Goal: Task Accomplishment & Management: Manage account settings

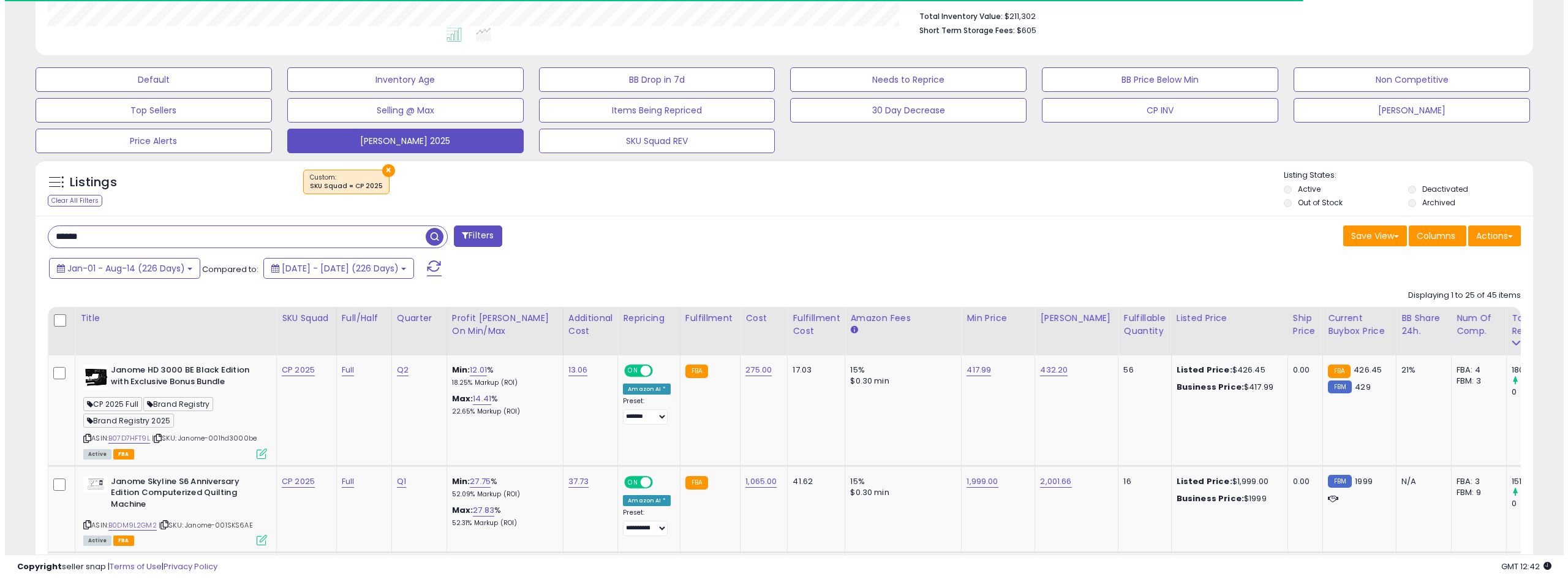
scroll to position [424, 0]
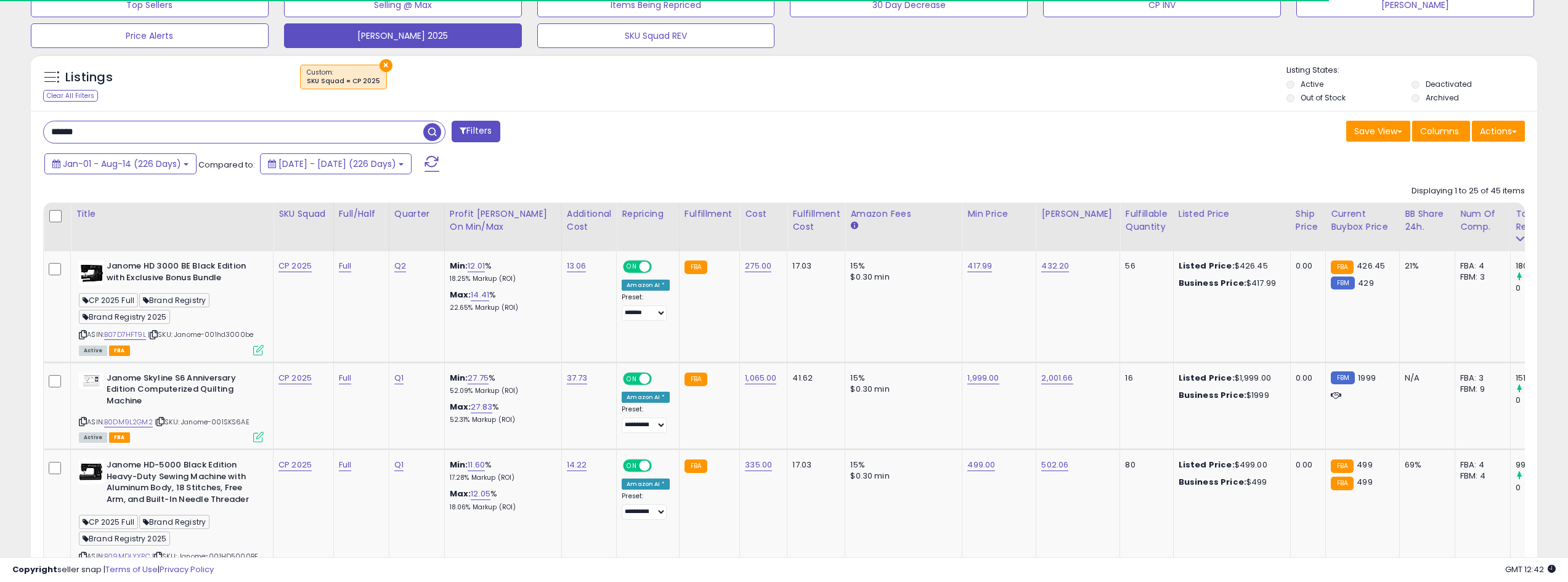
click at [126, 130] on input "******" at bounding box center [234, 132] width 380 height 22
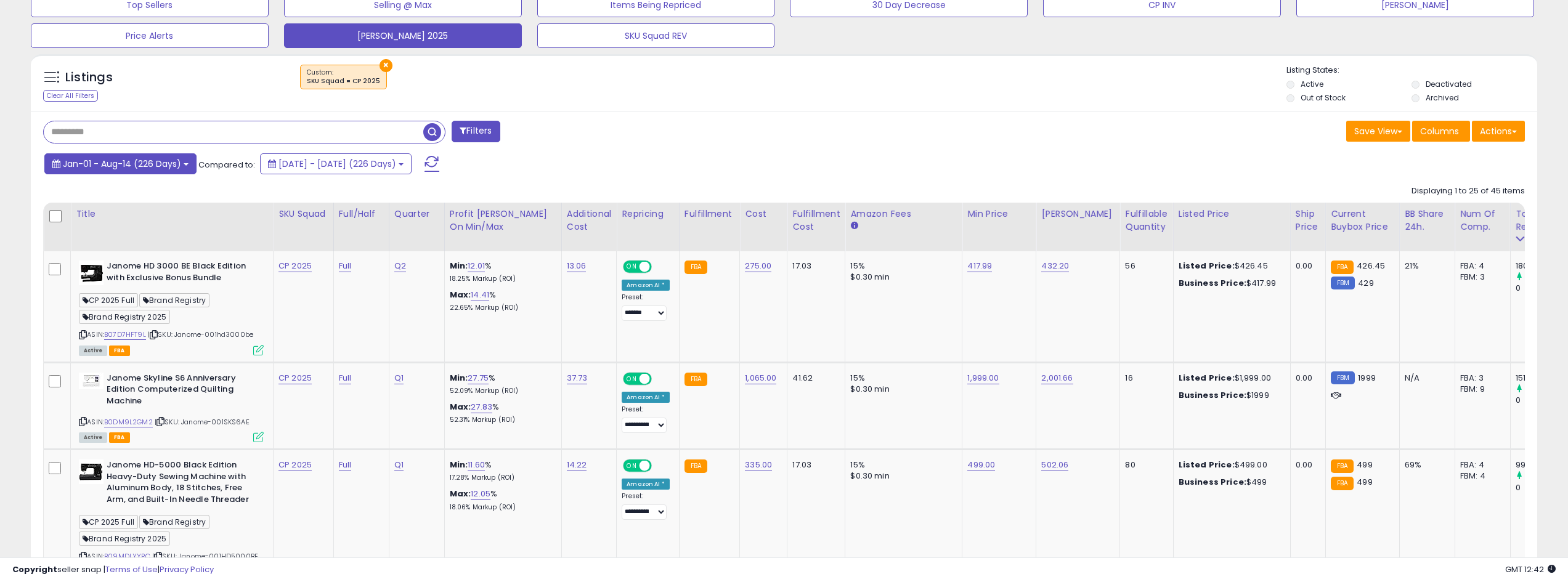
click at [169, 159] on span "Jan-01 - Aug-14 (226 Days)" at bounding box center [122, 163] width 119 height 12
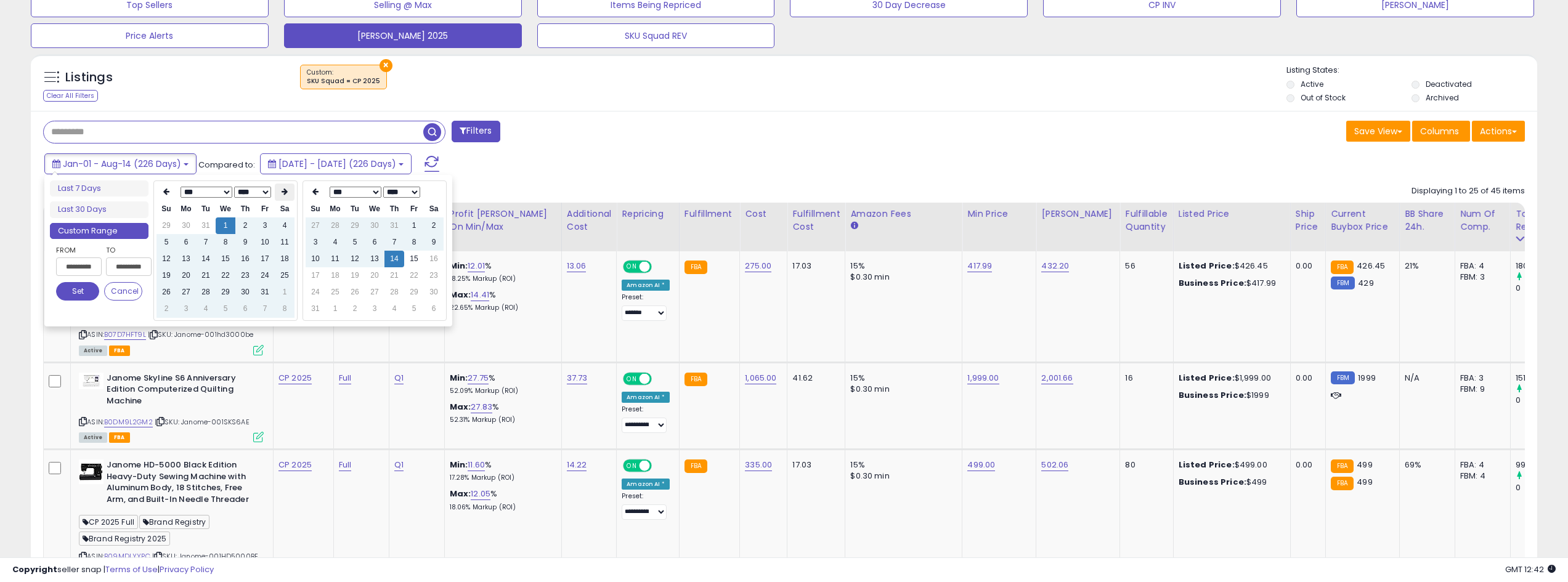
click at [289, 196] on th at bounding box center [284, 192] width 20 height 17
click at [287, 196] on icon at bounding box center [284, 192] width 6 height 7
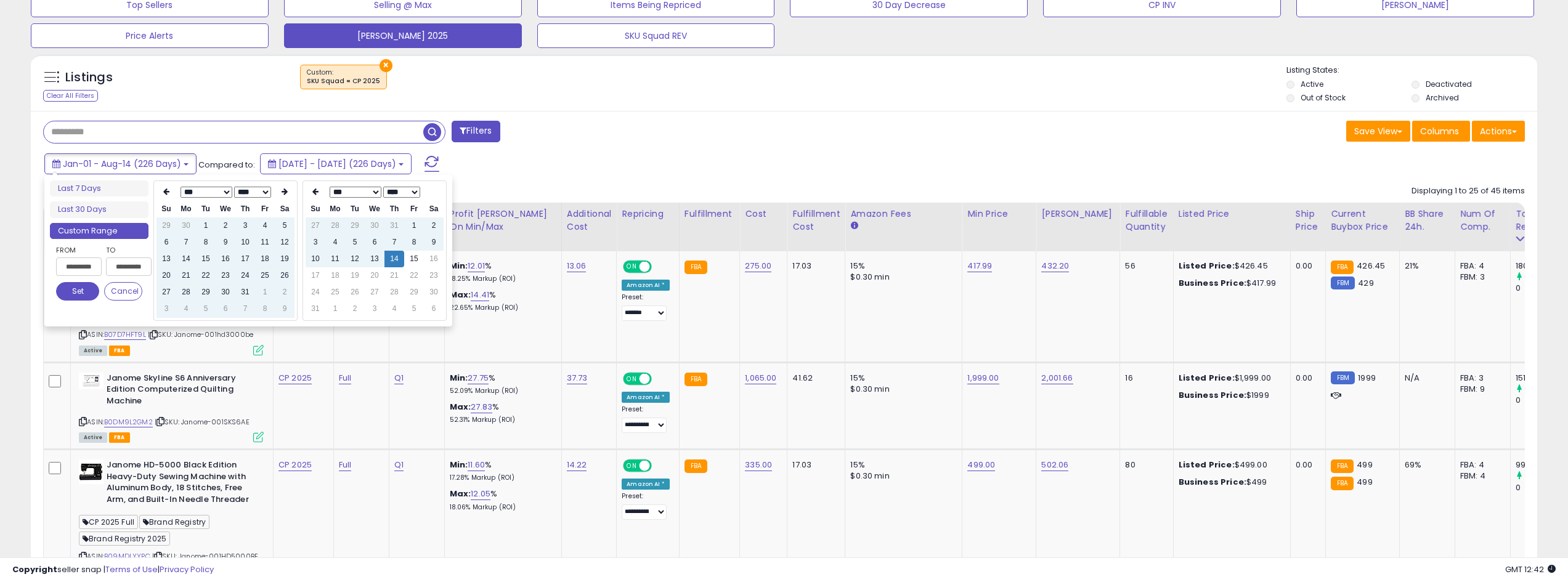
click at [287, 196] on icon at bounding box center [284, 192] width 6 height 7
type input "**********"
click at [243, 253] on td "14" at bounding box center [245, 259] width 20 height 17
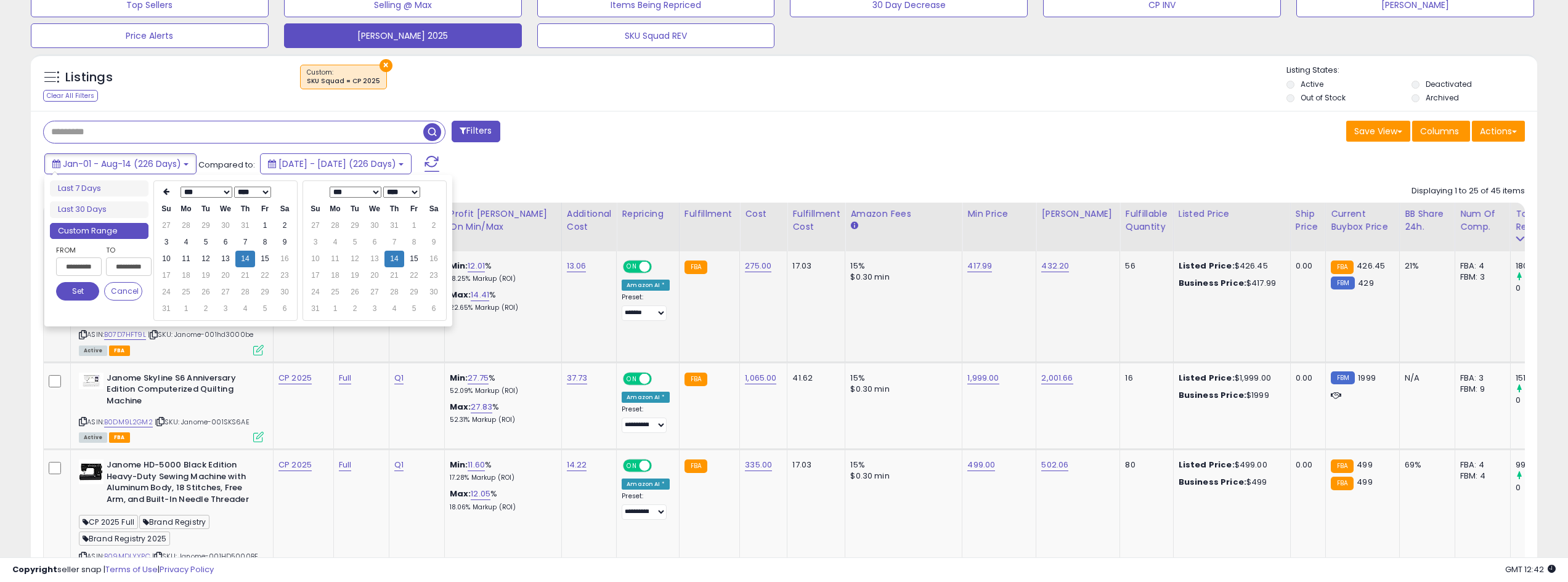
click at [80, 287] on button "Set" at bounding box center [78, 291] width 43 height 18
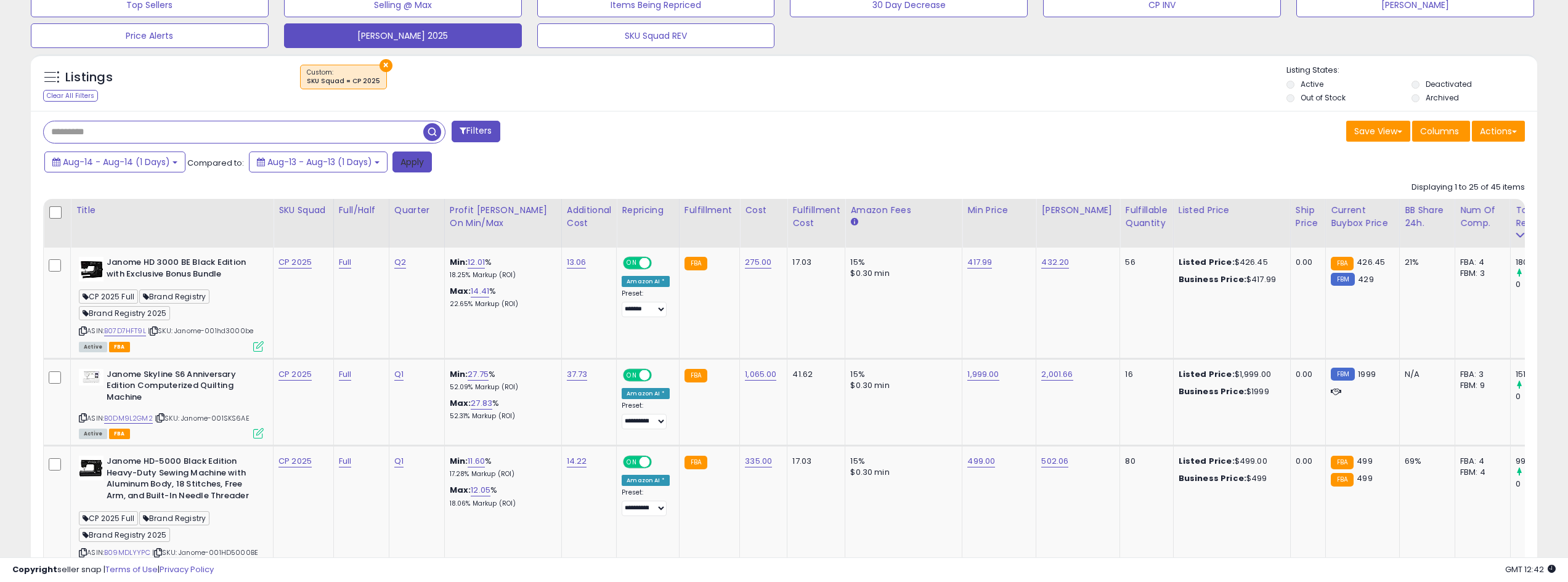
click at [420, 162] on button "Apply" at bounding box center [412, 162] width 40 height 21
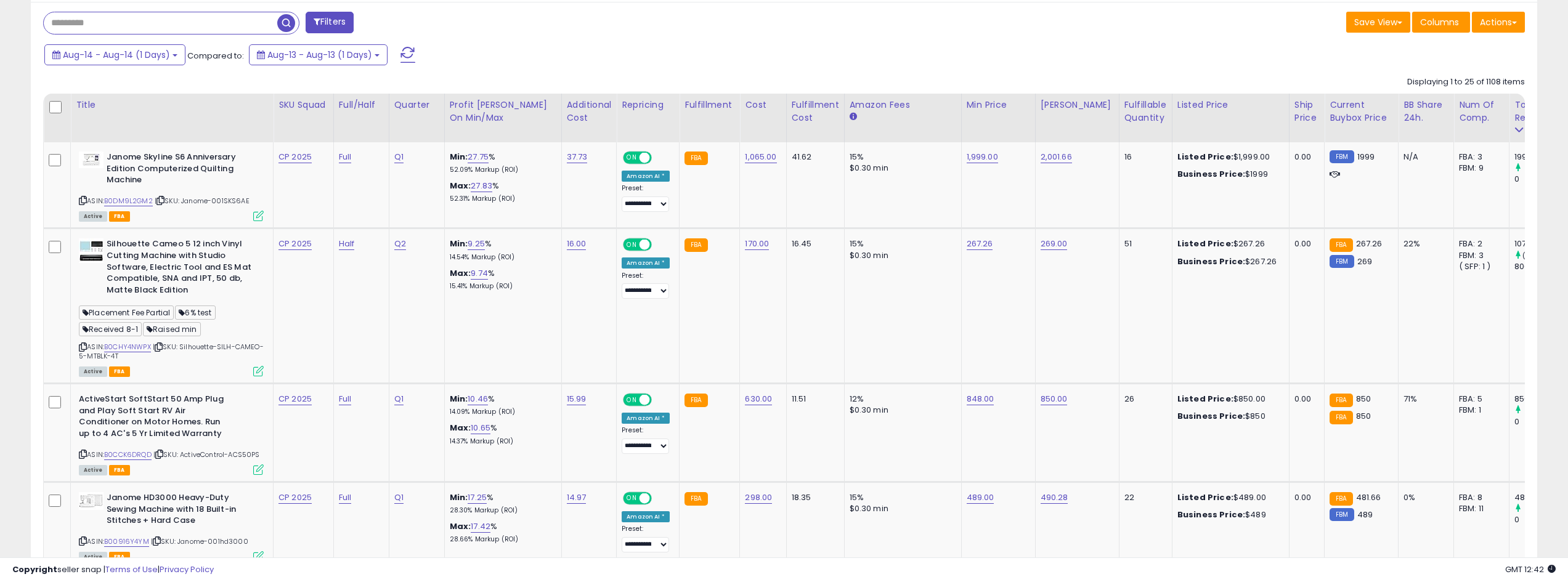
scroll to position [431, 0]
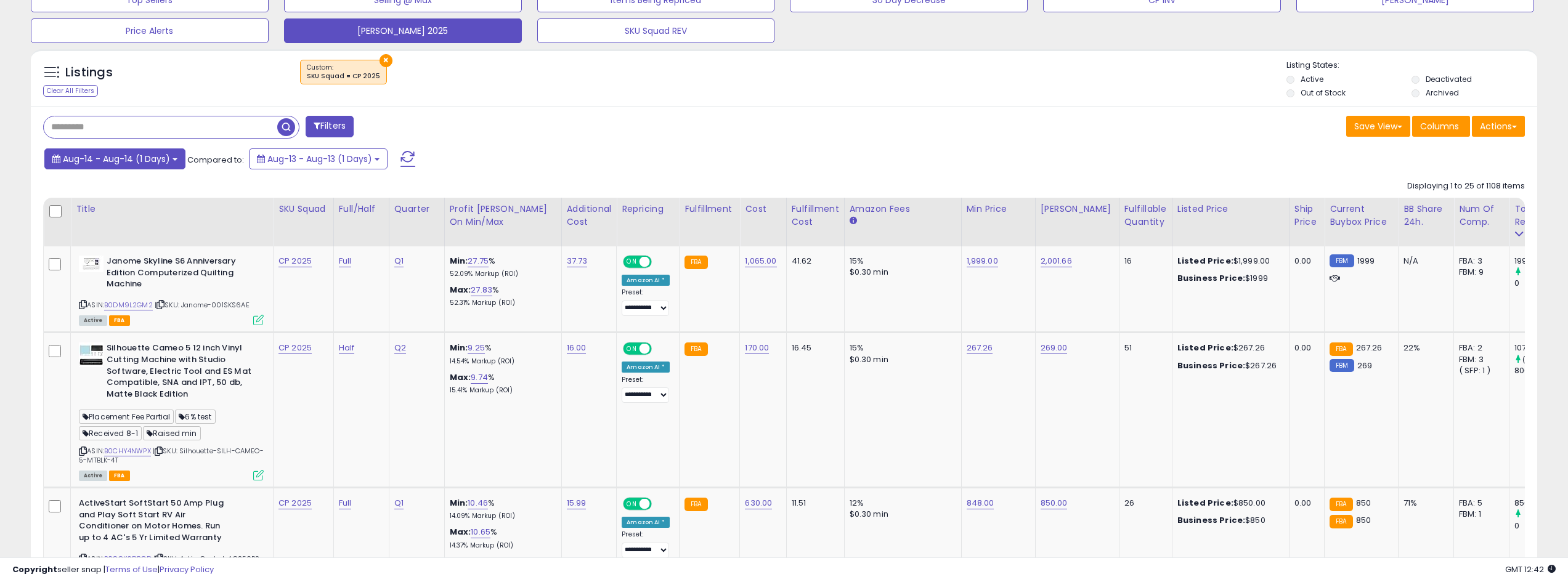
click at [167, 160] on span "Aug-14 - Aug-14 (1 Days)" at bounding box center [116, 158] width 107 height 12
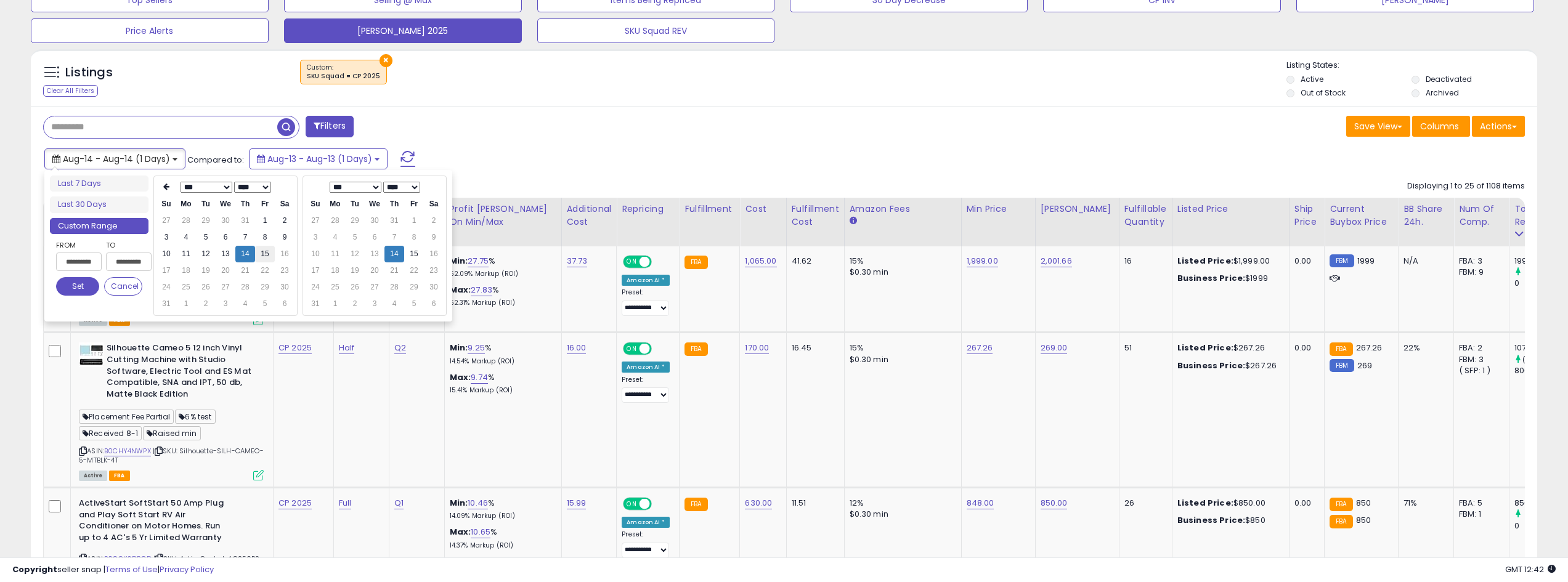
type input "**********"
click at [260, 256] on td "15" at bounding box center [265, 254] width 20 height 17
type input "**********"
click at [92, 289] on button "Set" at bounding box center [78, 286] width 43 height 18
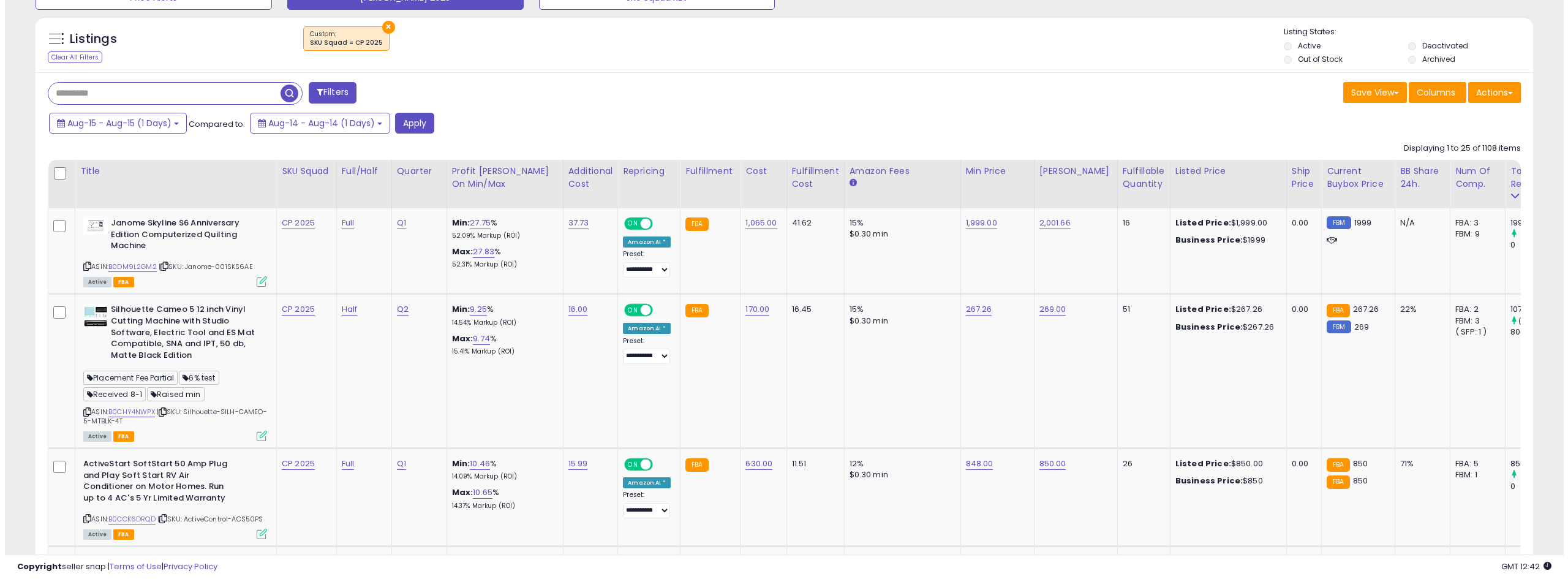
scroll to position [490, 0]
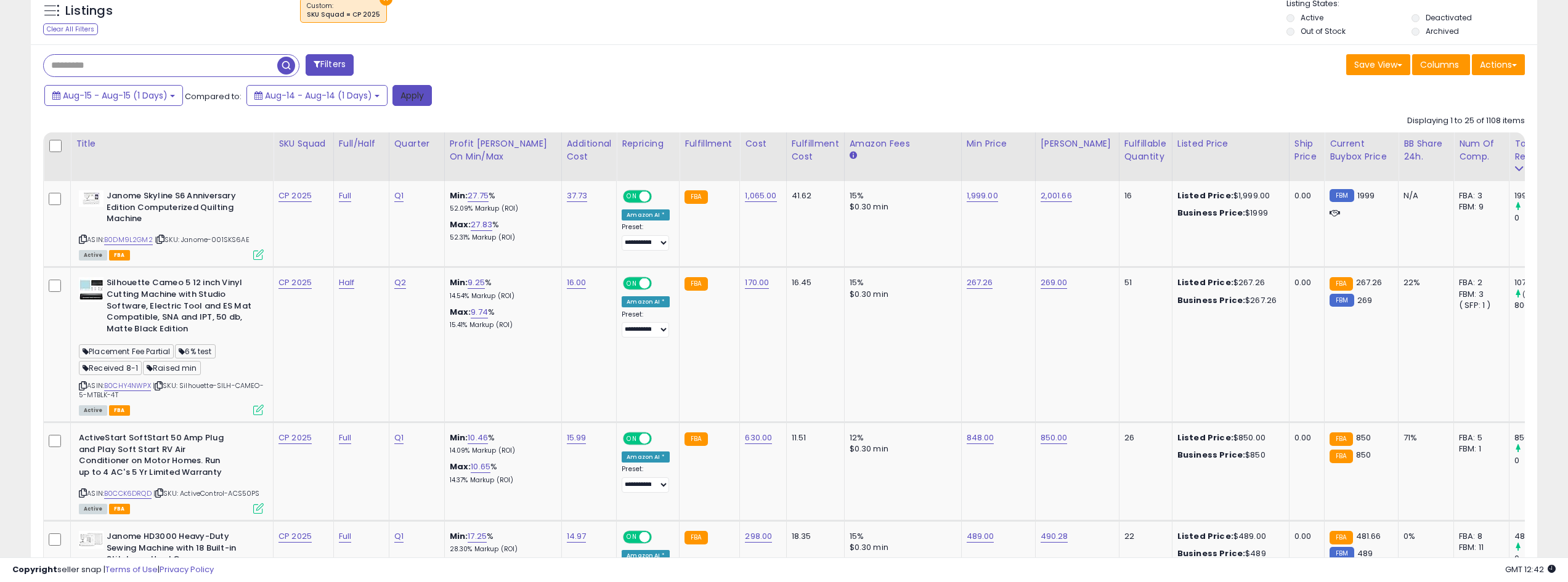
click at [418, 99] on button "Apply" at bounding box center [412, 95] width 40 height 21
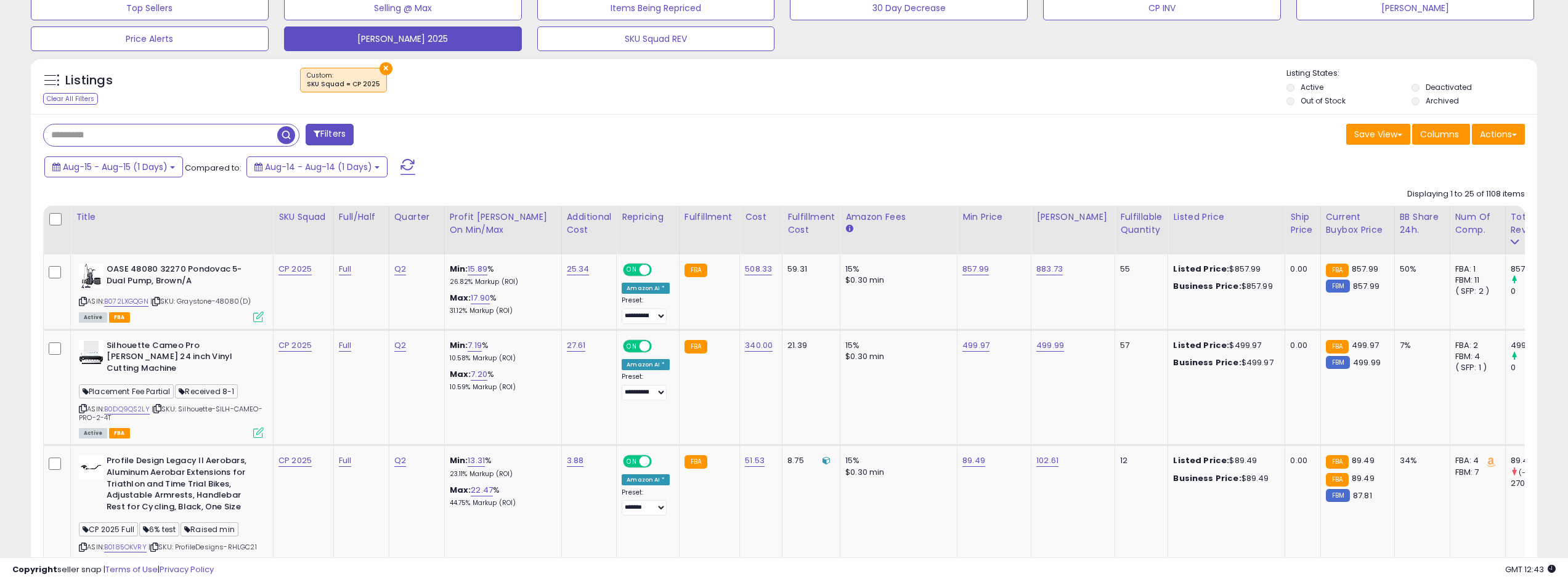
scroll to position [431, 0]
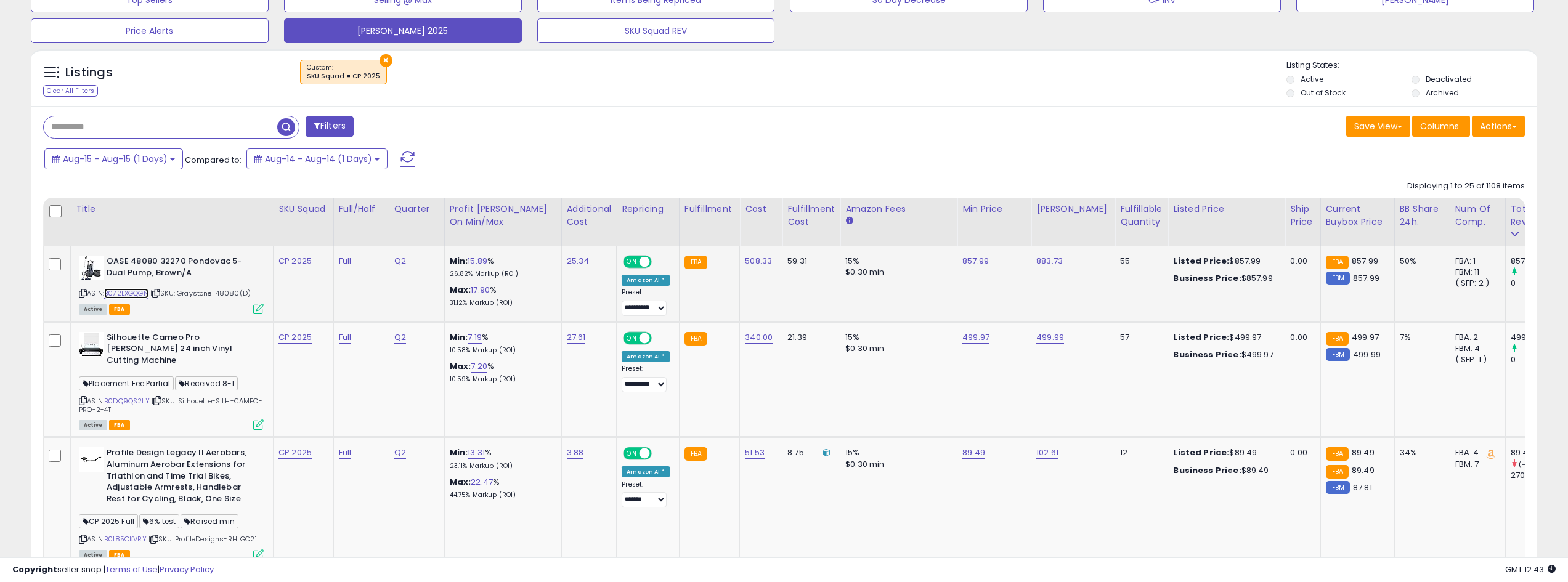
click at [137, 296] on link "B072LXGQGN" at bounding box center [126, 293] width 44 height 11
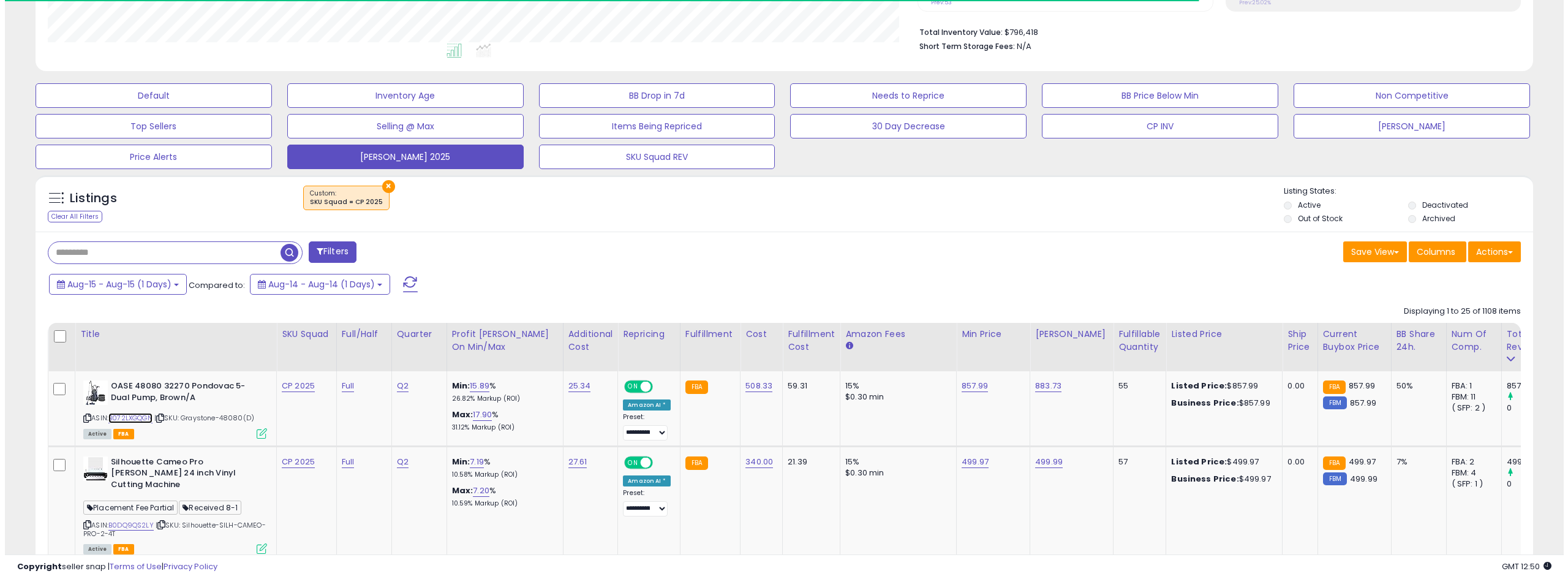
scroll to position [306, 0]
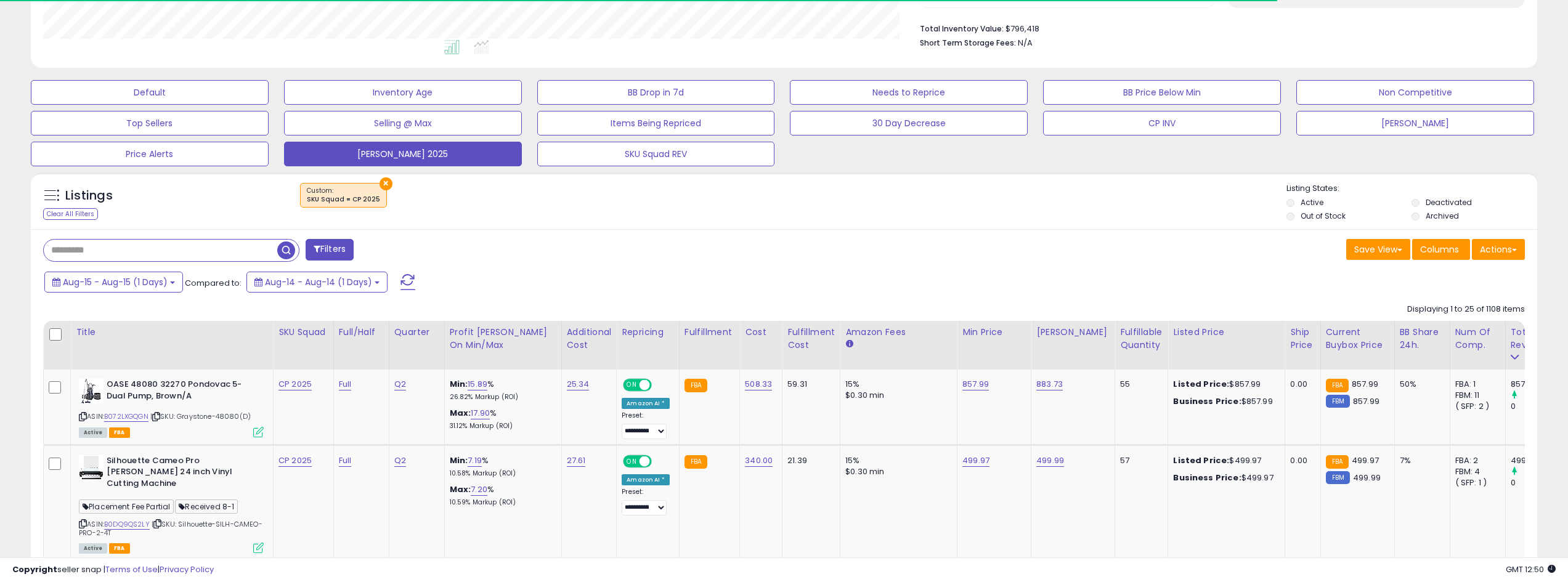
click at [331, 246] on button "Filters" at bounding box center [330, 250] width 48 height 22
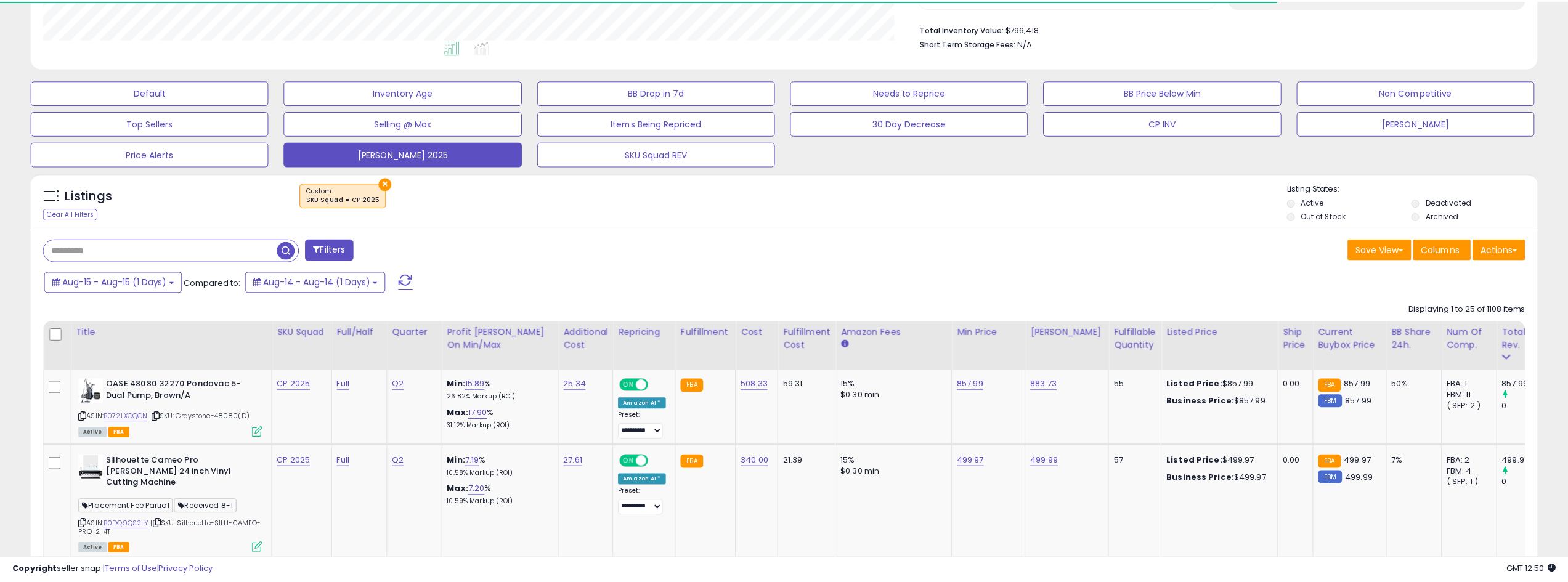
scroll to position [253, 881]
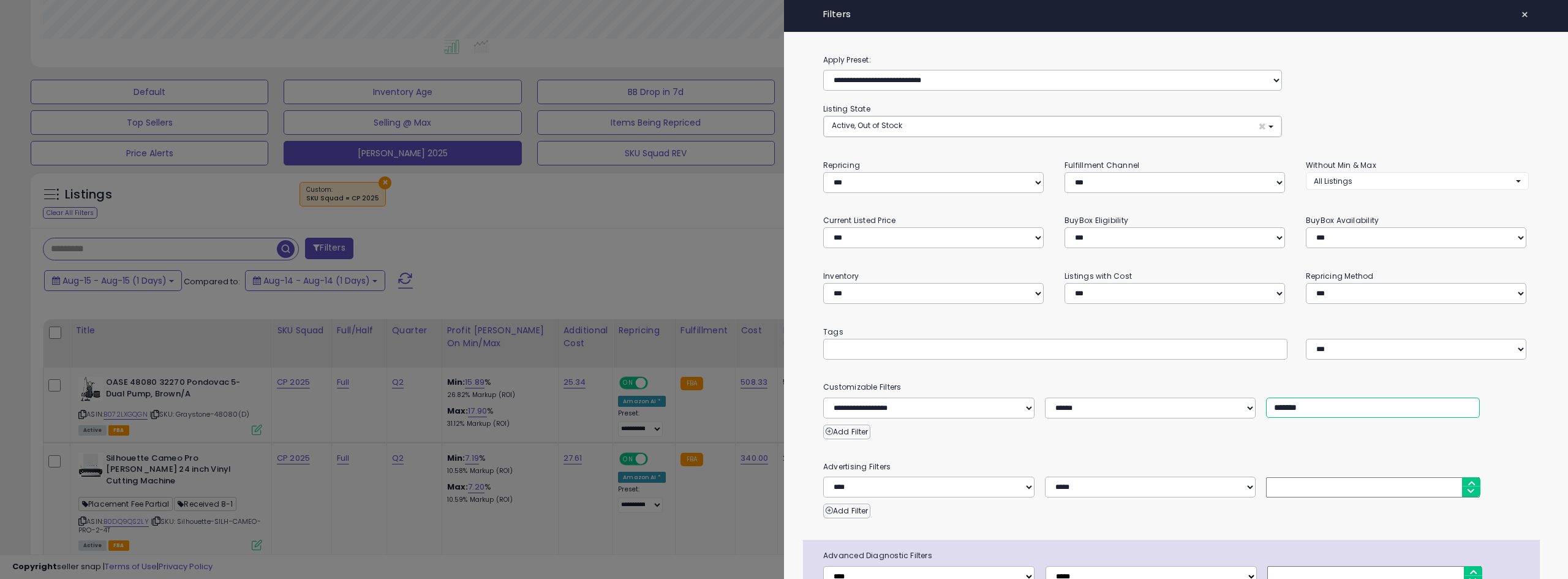
drag, startPoint x: 1282, startPoint y: 310, endPoint x: 1233, endPoint y: 313, distance: 49.1
click at [931, 398] on div "**********" at bounding box center [1176, 407] width 724 height 21
type input "*******"
click at [636, 246] on div at bounding box center [784, 290] width 1568 height 579
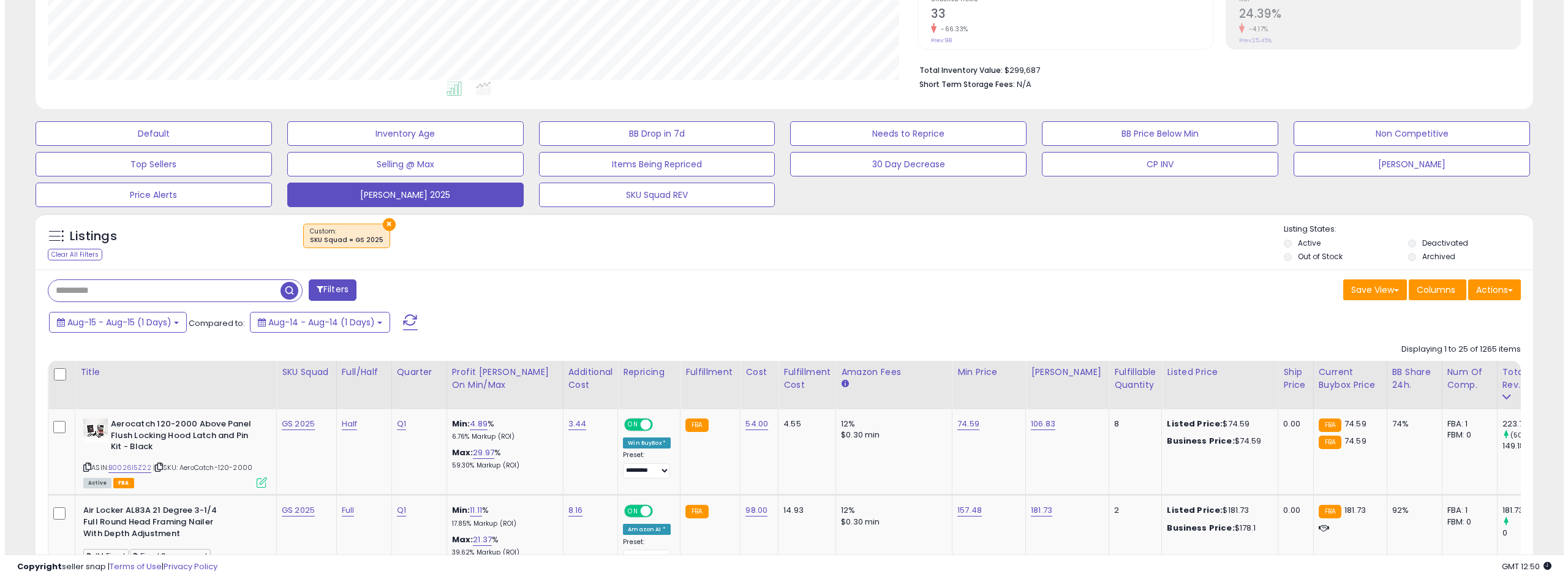
scroll to position [245, 0]
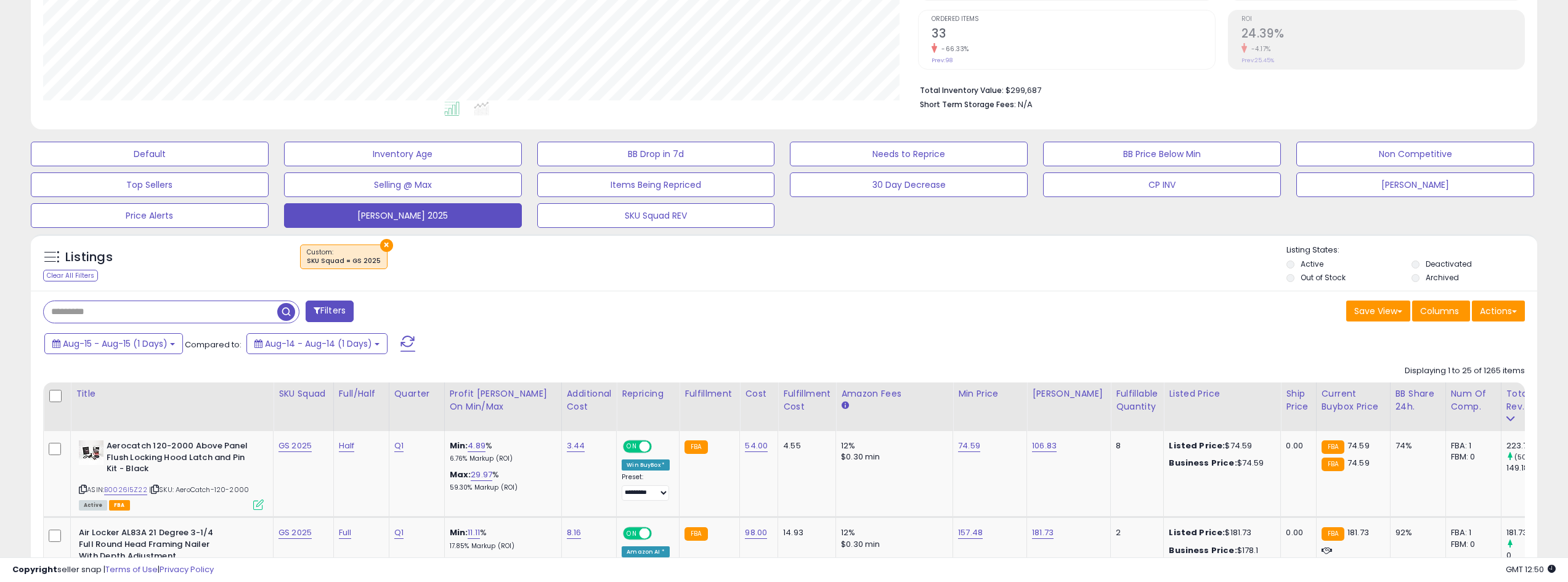
click at [318, 308] on span at bounding box center [317, 310] width 7 height 8
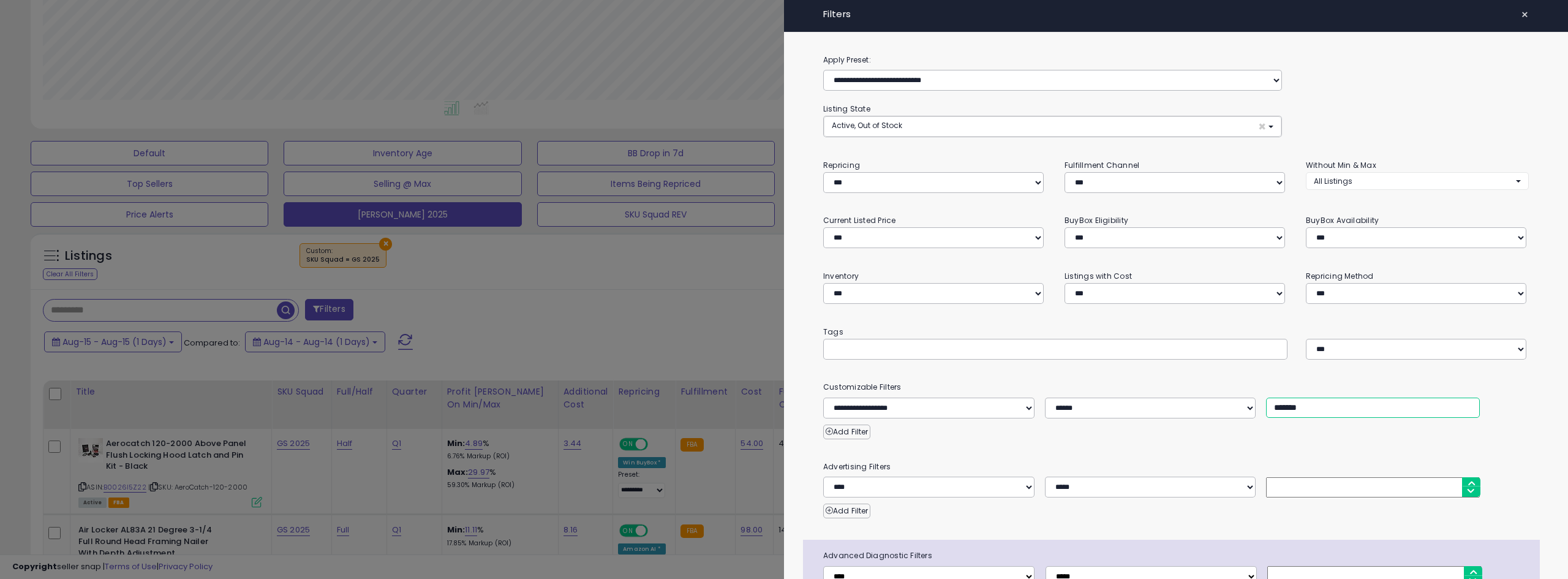
drag, startPoint x: 1280, startPoint y: 308, endPoint x: 1246, endPoint y: 311, distance: 34.1
click at [931, 398] on div "**********" at bounding box center [1176, 407] width 724 height 21
type input "*******"
click at [699, 304] on div at bounding box center [784, 290] width 1568 height 579
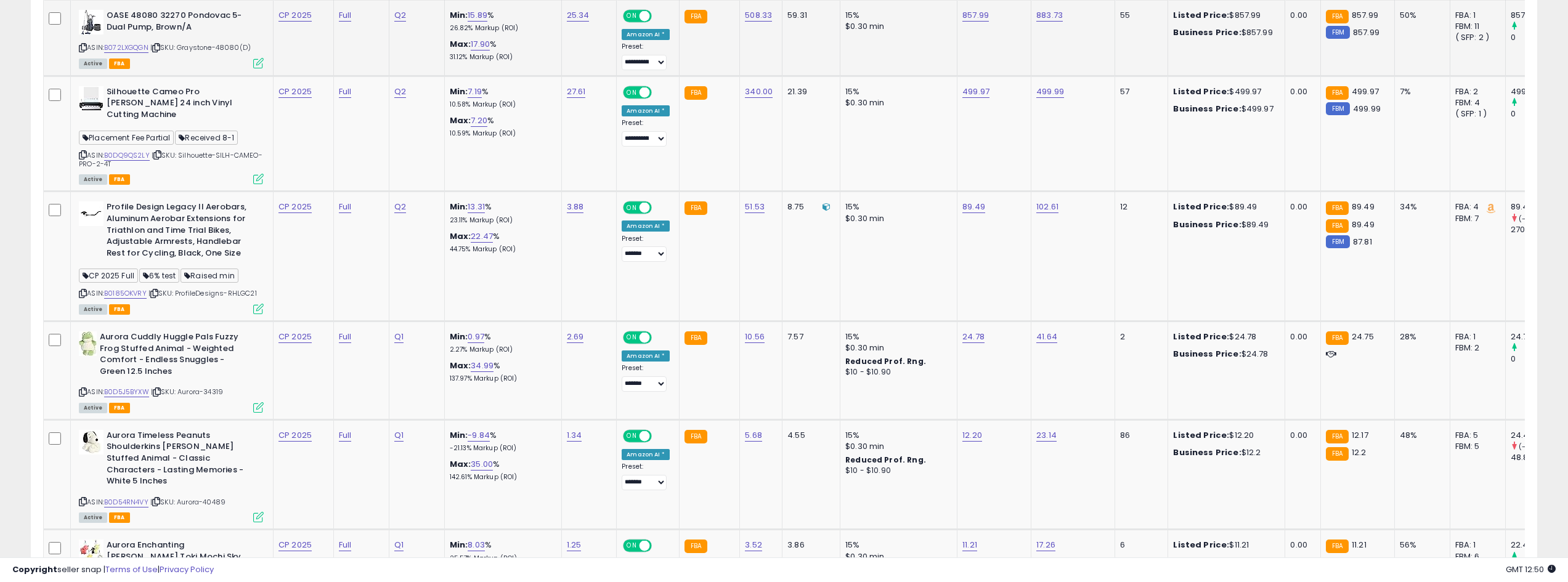
scroll to position [677, 0]
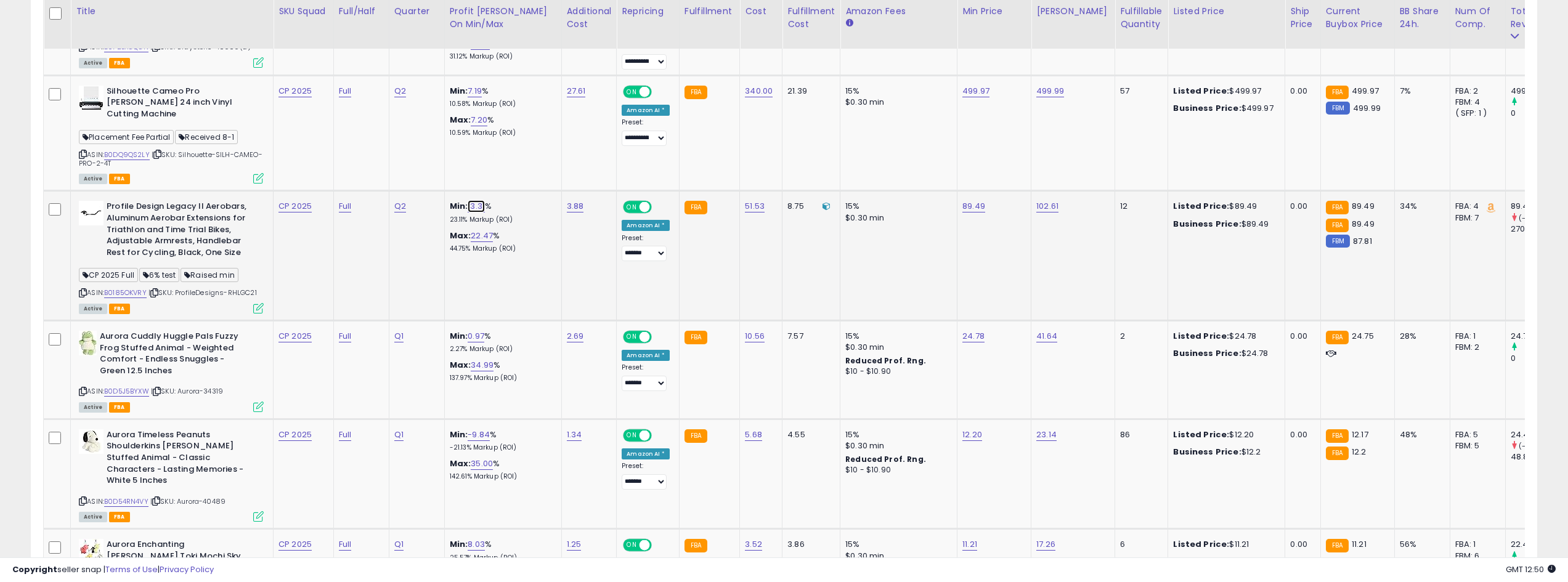
click at [480, 200] on link "13.31" at bounding box center [476, 206] width 17 height 12
type input "*****"
click at [524, 166] on button "submit" at bounding box center [513, 163] width 21 height 18
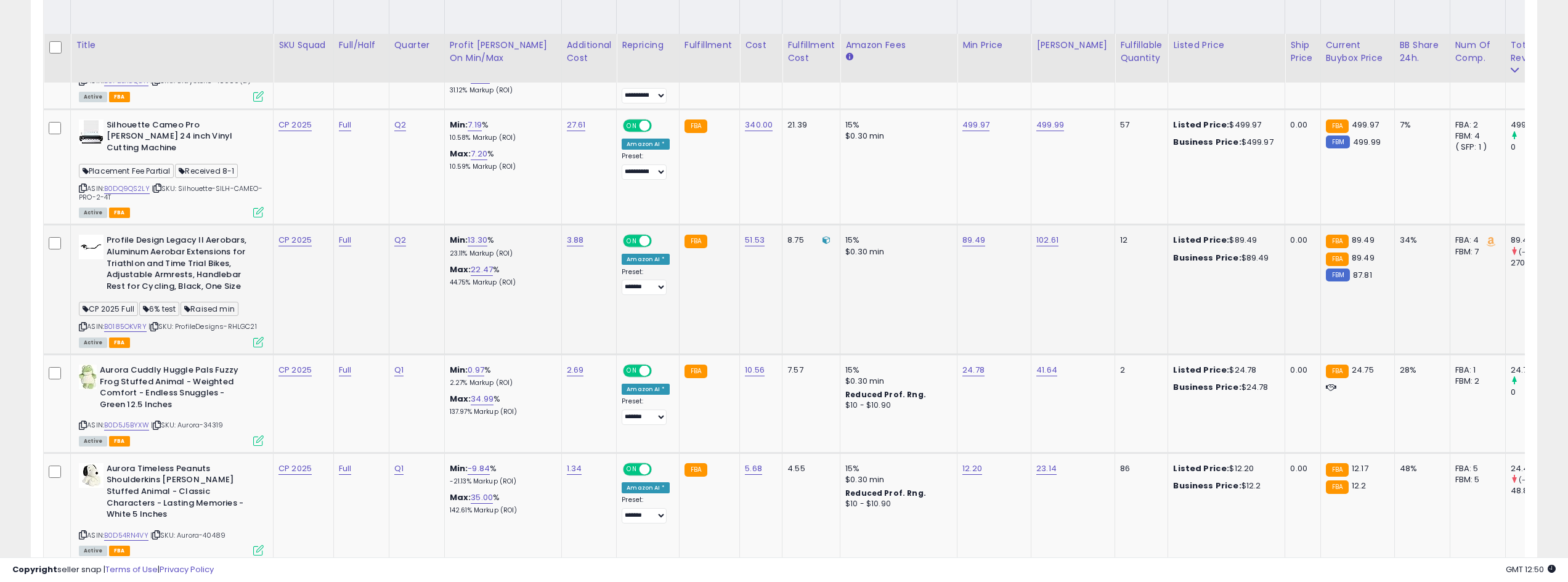
scroll to position [616, 0]
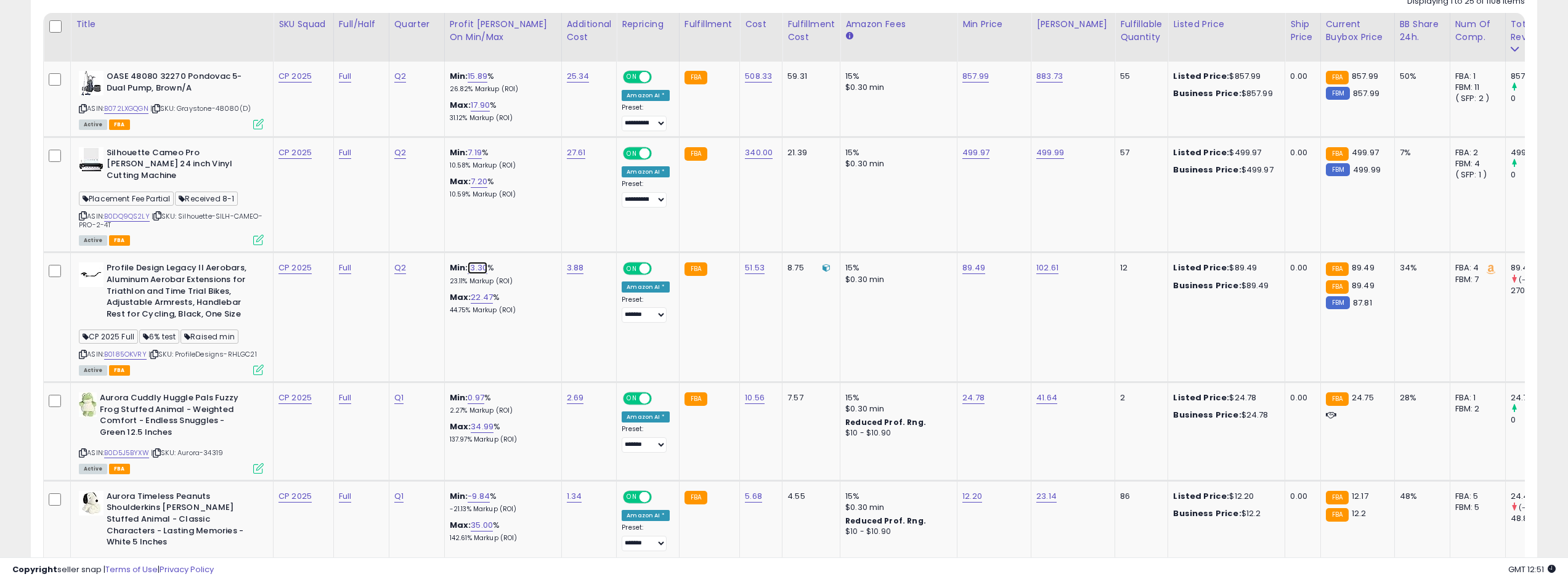
click at [478, 262] on link "13.30" at bounding box center [478, 268] width 20 height 12
type input "*"
type input "*****"
click at [526, 229] on button "submit" at bounding box center [514, 226] width 21 height 18
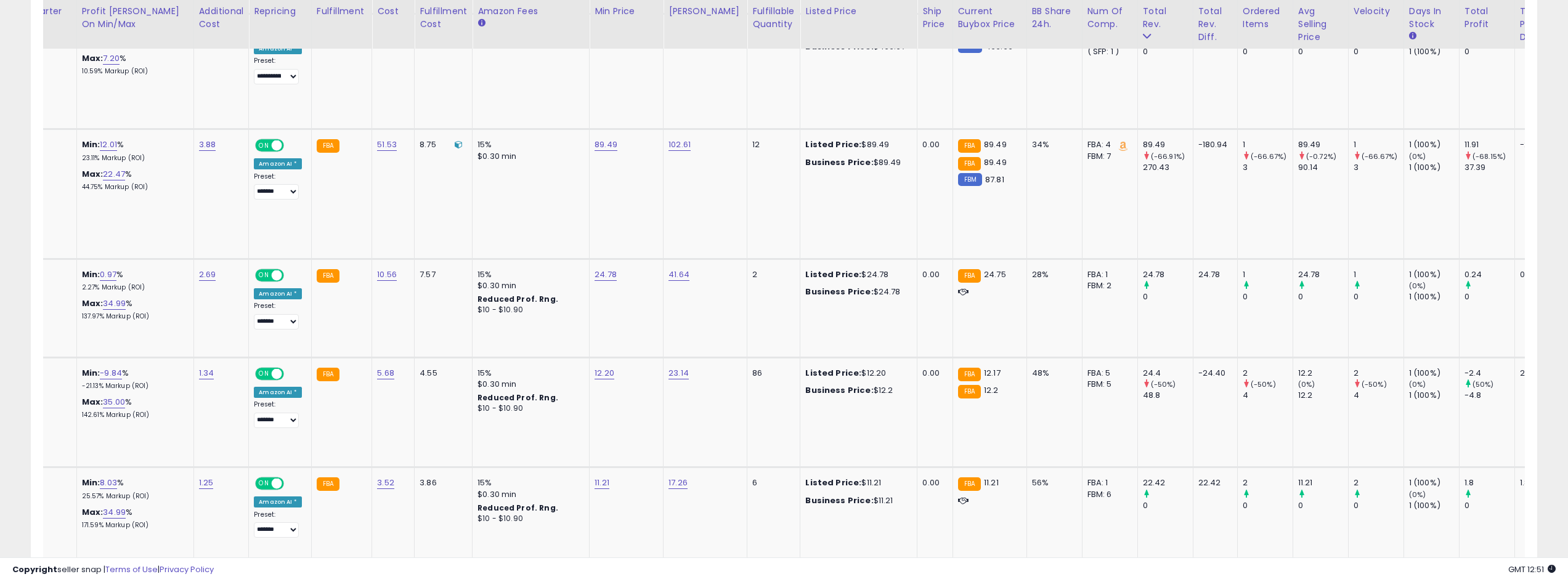
scroll to position [0, 0]
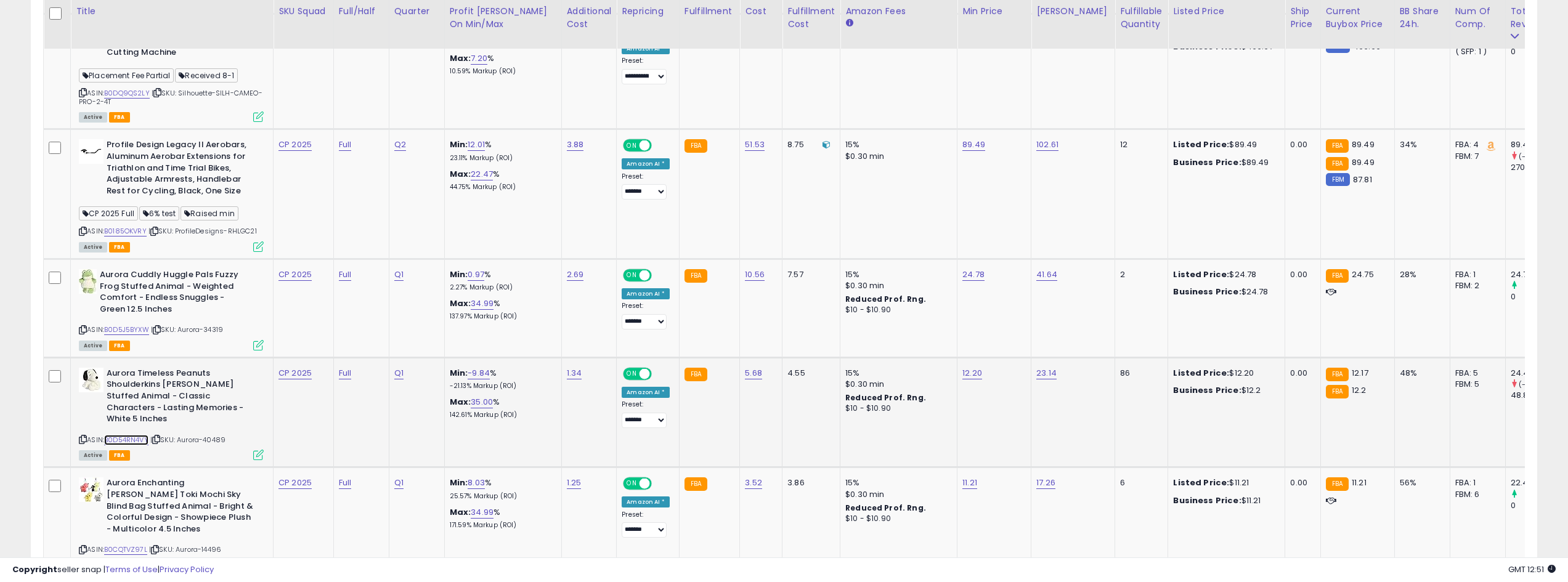
click at [133, 435] on link "B0D54RN4VY" at bounding box center [126, 440] width 44 height 11
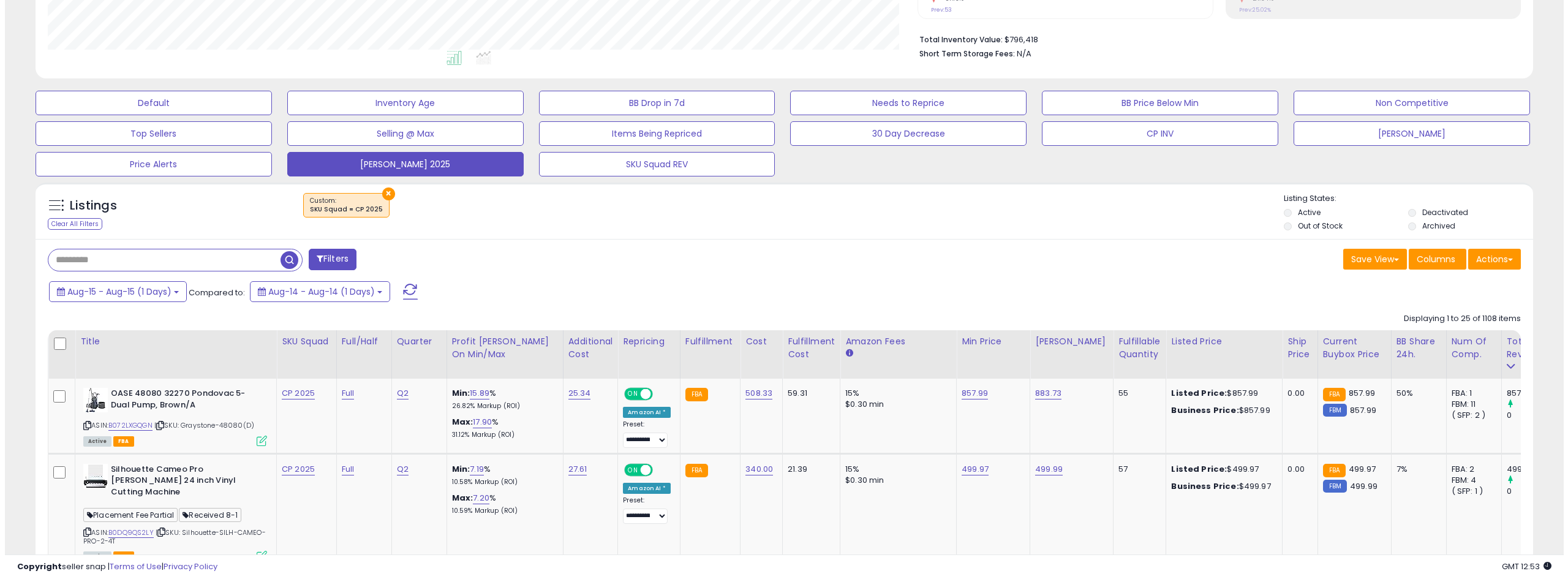
scroll to position [306, 0]
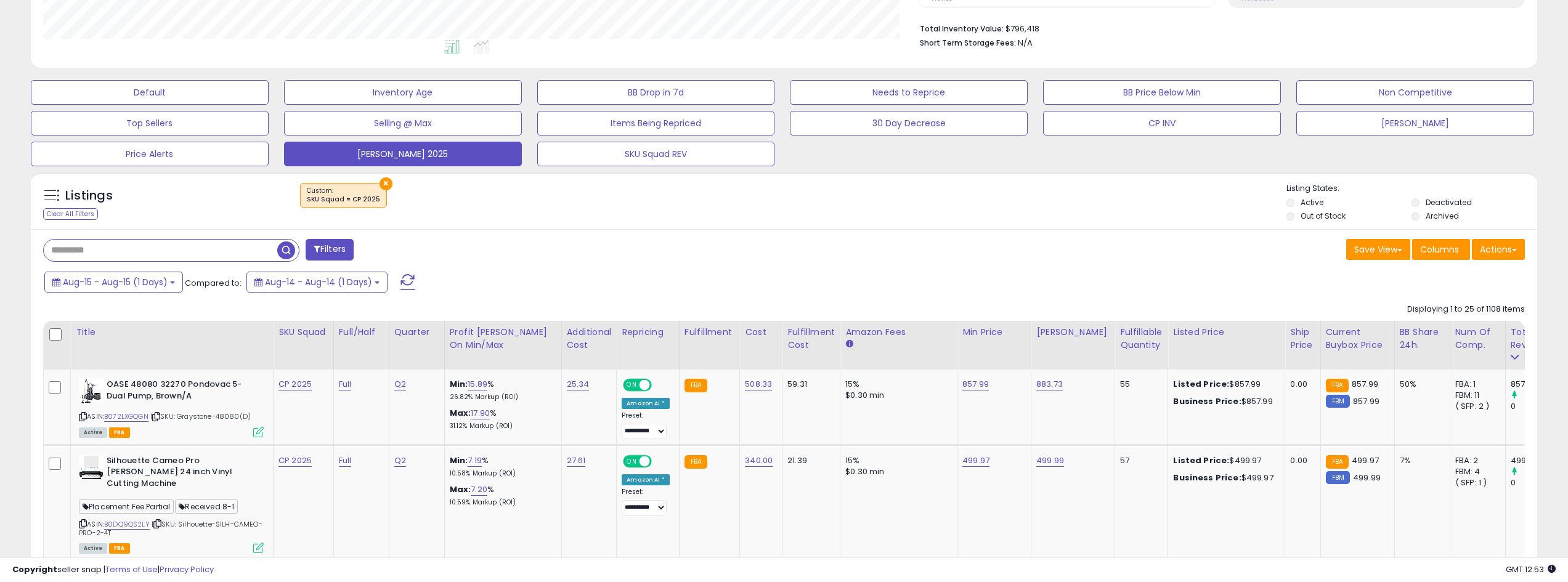
click at [186, 278] on span "Compared to:" at bounding box center [213, 283] width 56 height 12
click at [177, 284] on button "Aug-15 - Aug-15 (1 Days)" at bounding box center [113, 282] width 138 height 21
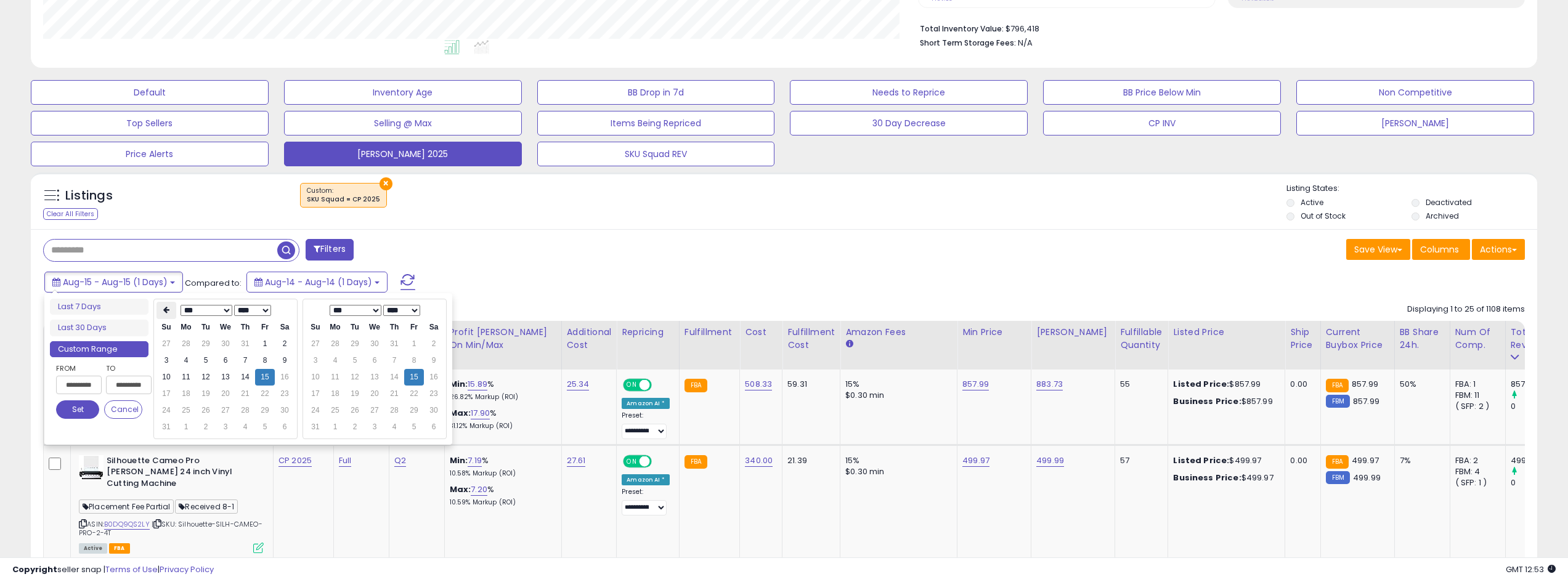
click at [161, 310] on th at bounding box center [167, 310] width 20 height 17
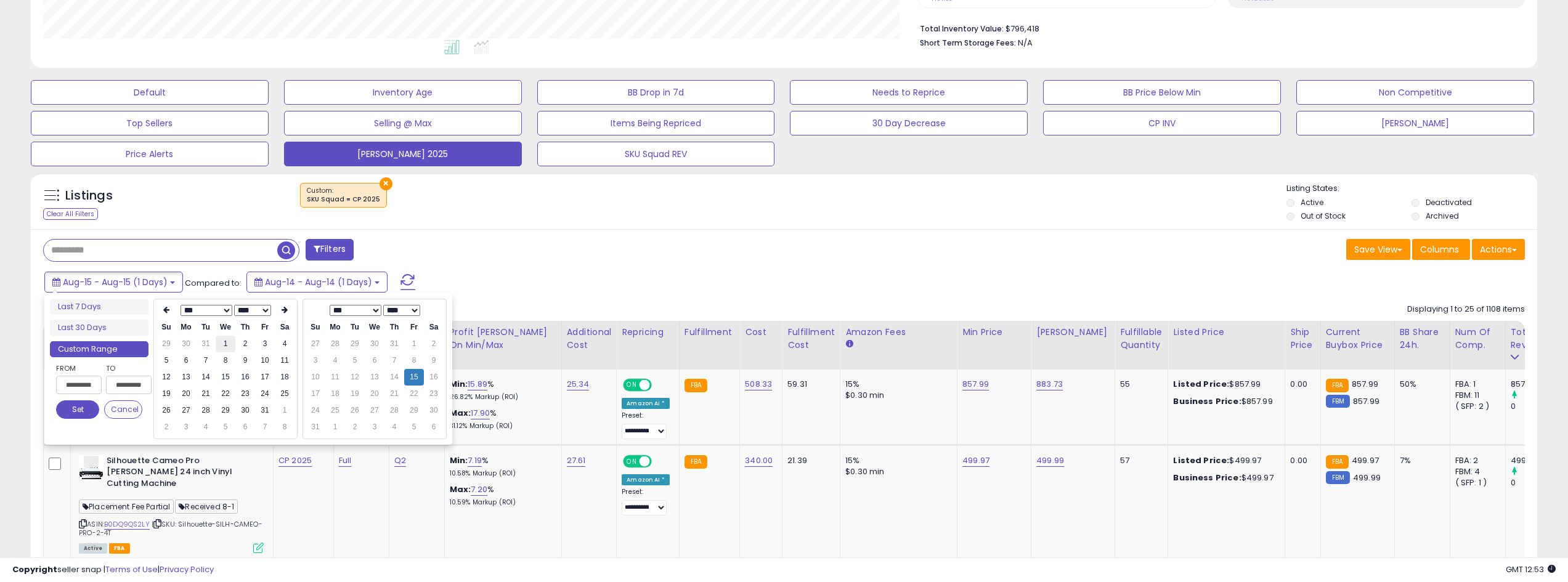
click at [226, 342] on td "1" at bounding box center [226, 344] width 20 height 17
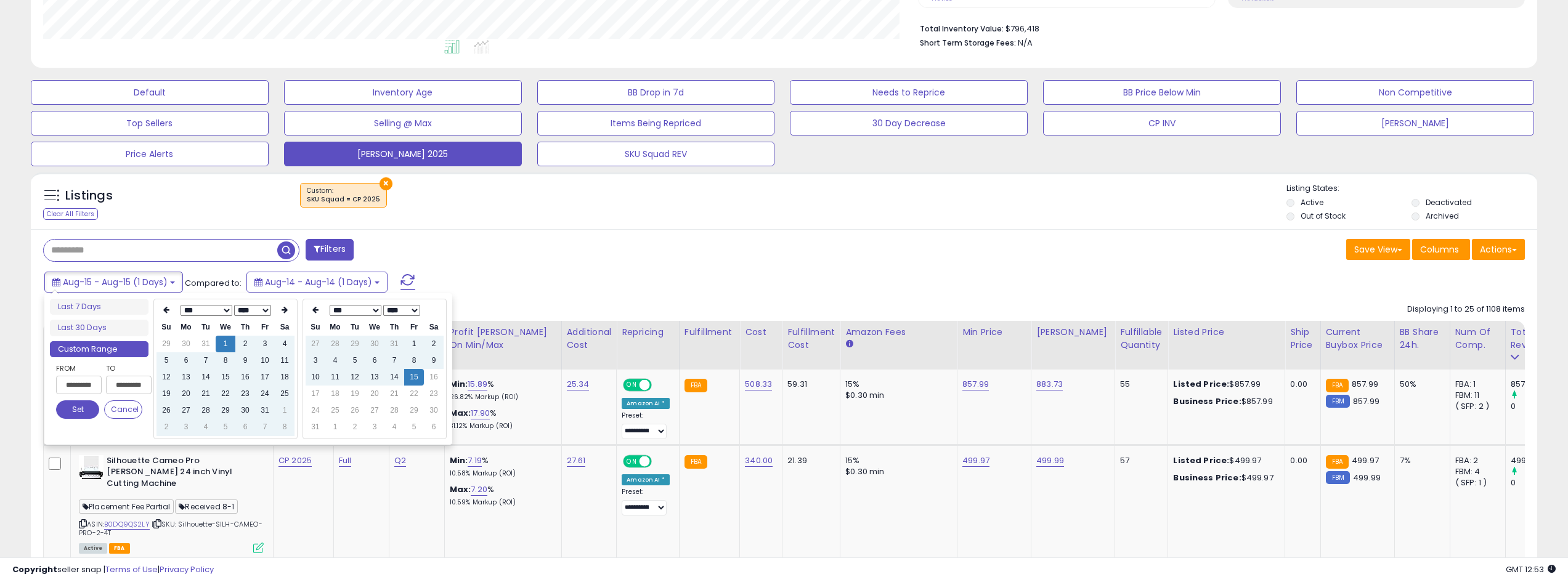
type input "**********"
click at [74, 411] on button "Set" at bounding box center [78, 410] width 43 height 18
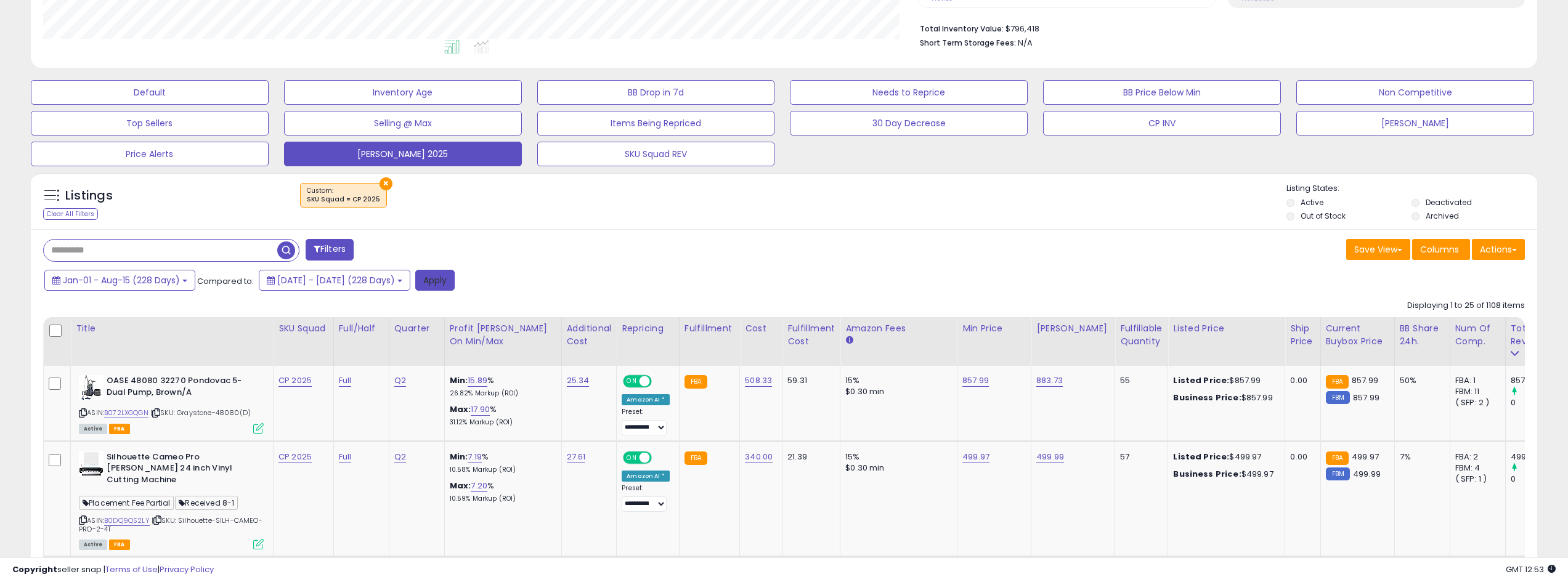
click at [454, 279] on button "Apply" at bounding box center [435, 279] width 40 height 21
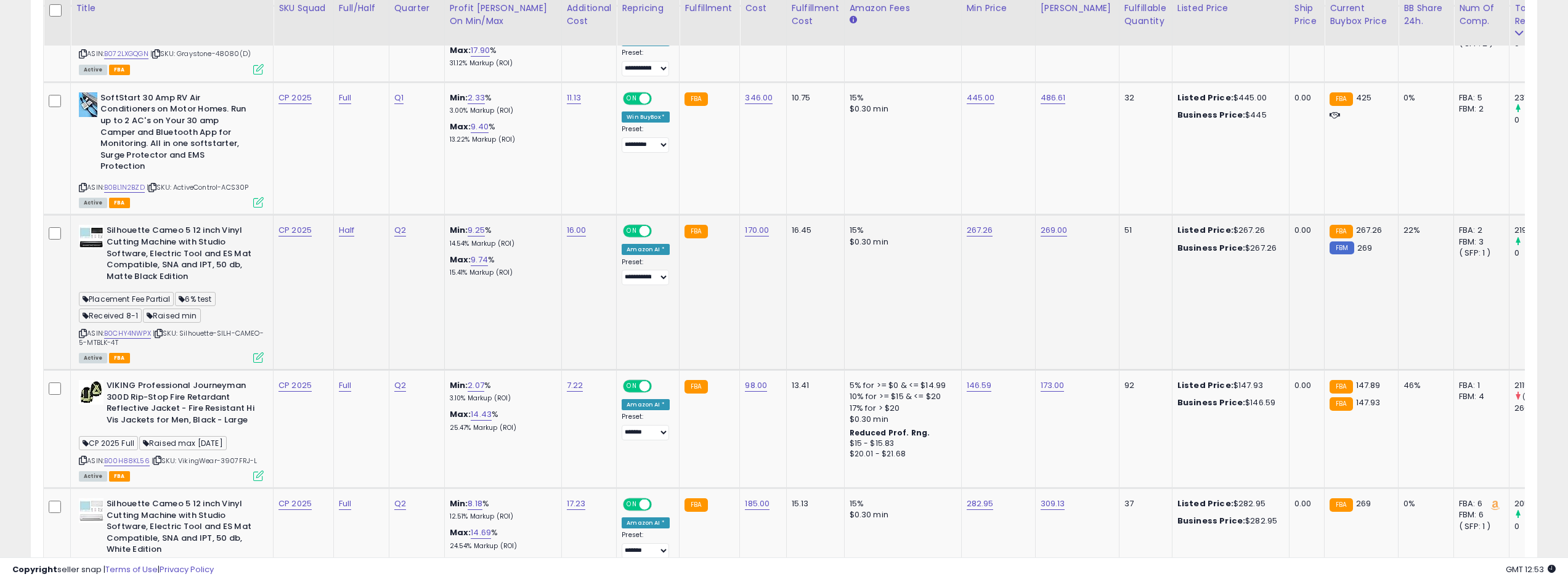
scroll to position [924, 0]
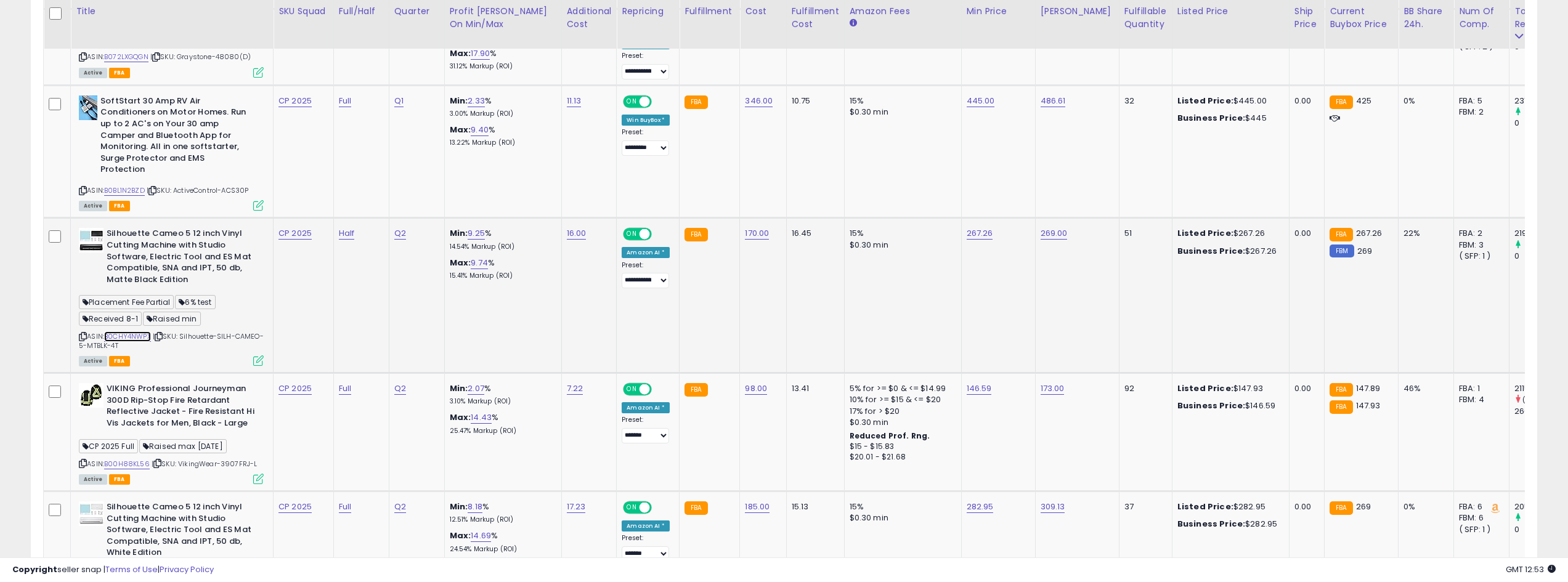
click at [150, 333] on link "B0CHY4NWPX" at bounding box center [128, 337] width 46 height 11
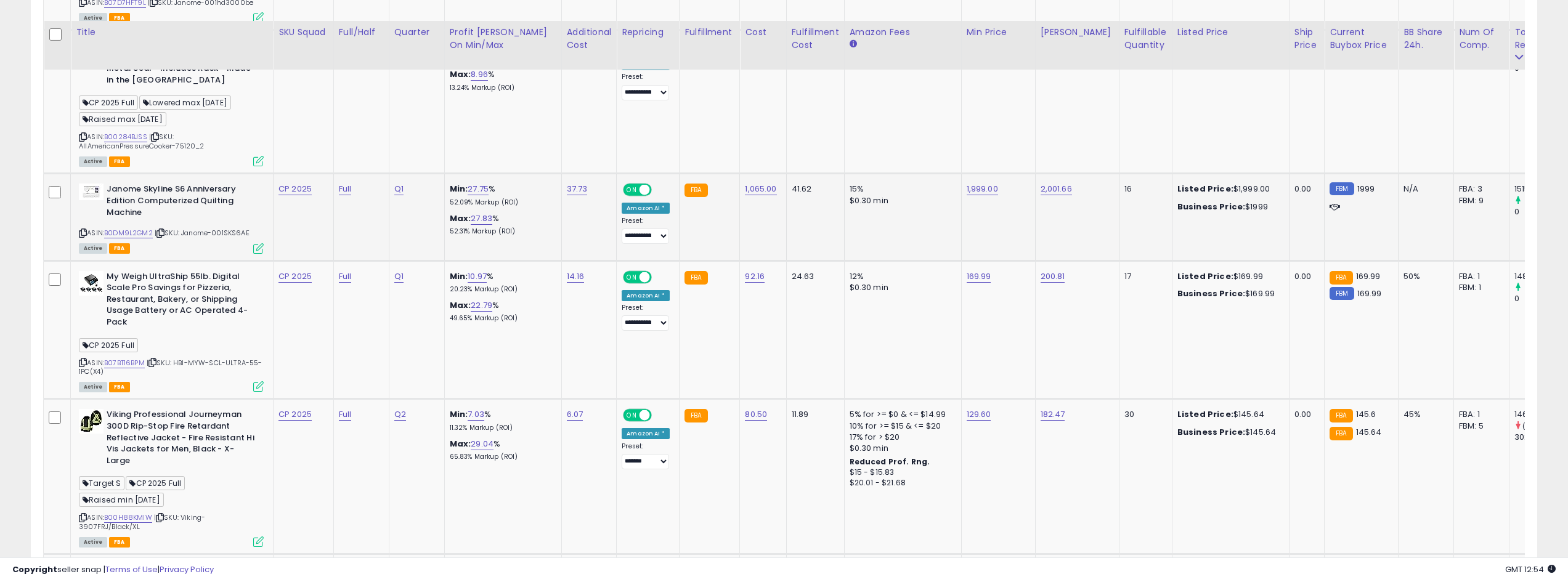
scroll to position [1787, 0]
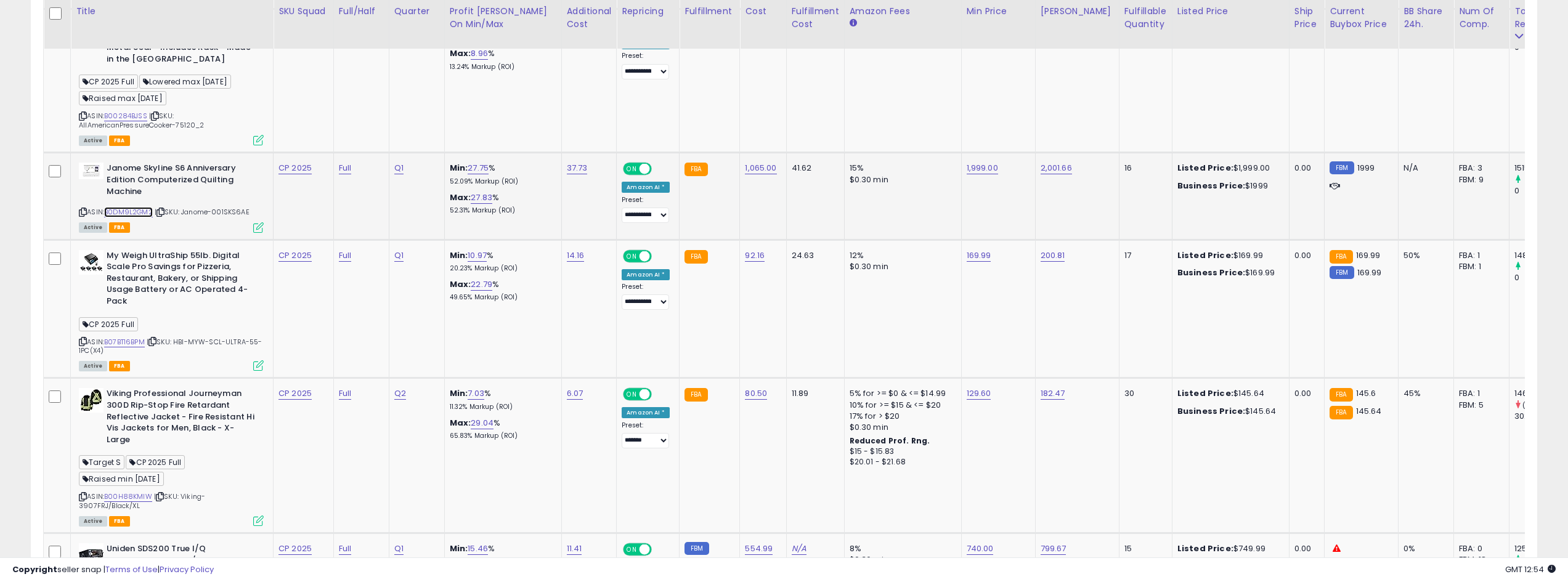
click at [135, 207] on link "B0DM9L2GM2" at bounding box center [129, 212] width 49 height 11
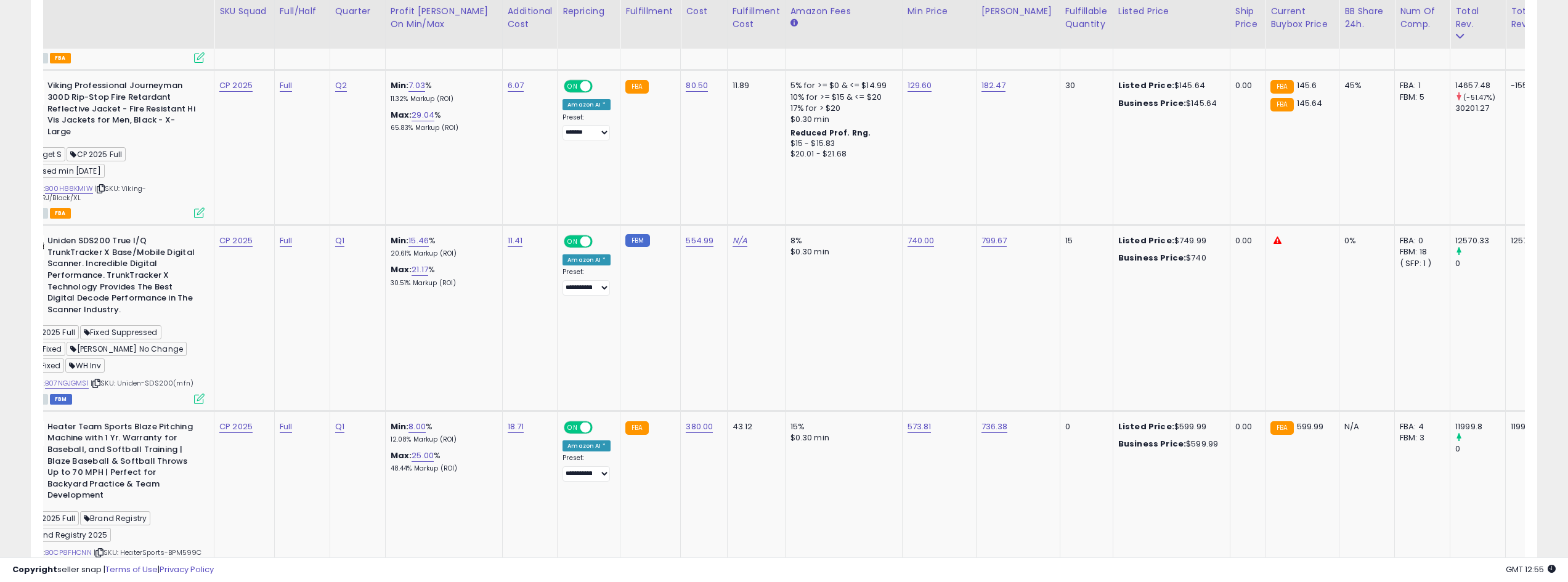
scroll to position [0, 0]
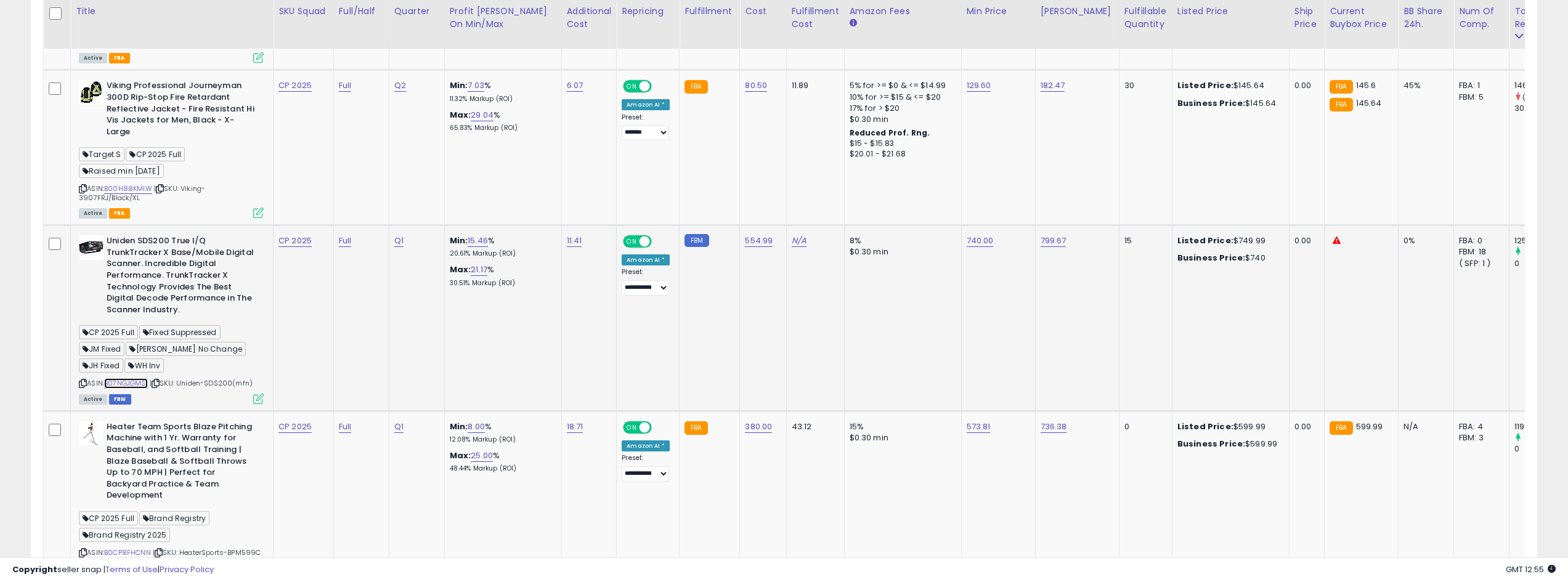
click at [135, 378] on link "B07NGJGMS1" at bounding box center [126, 383] width 44 height 11
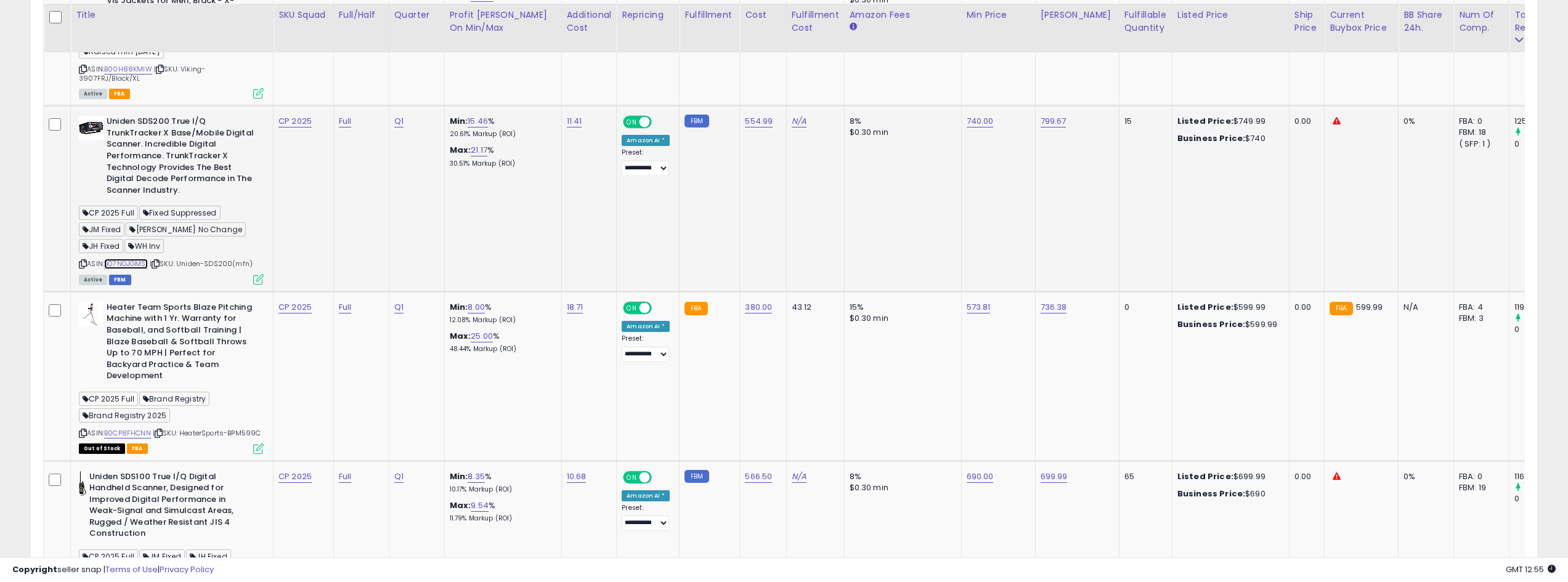
scroll to position [2156, 0]
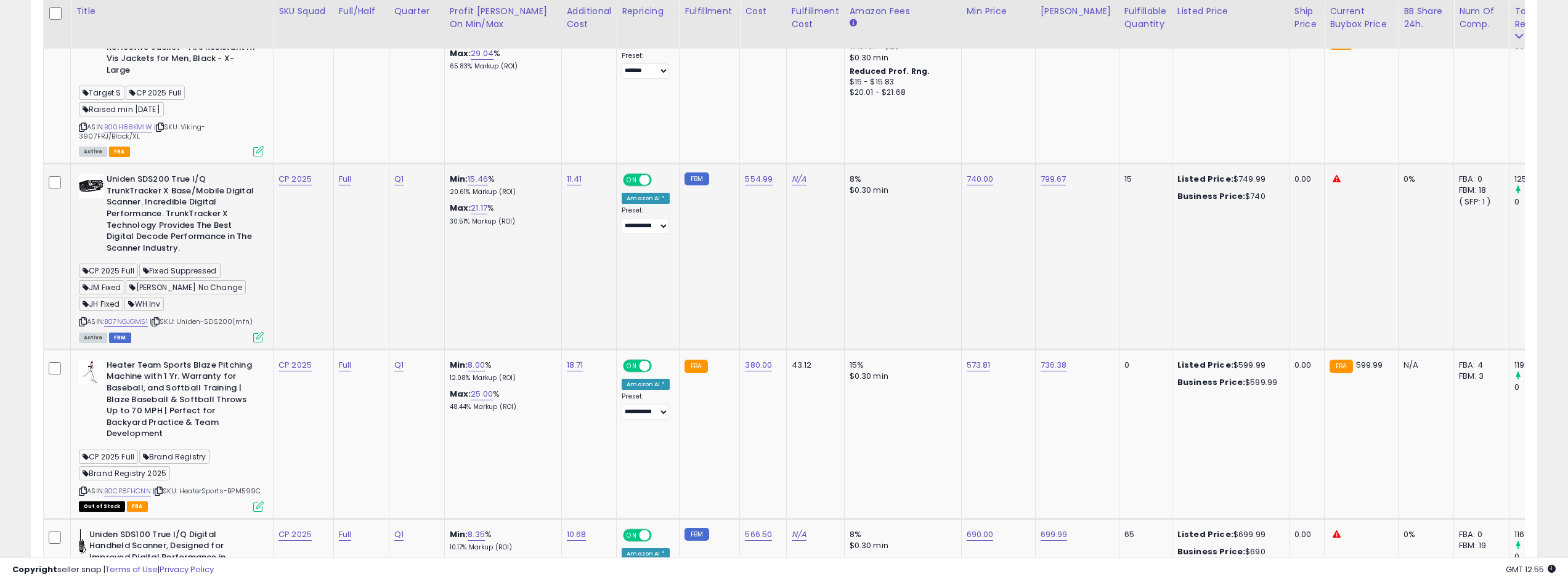
click at [223, 318] on span "| SKU: Uniden-SDS200(mfn)" at bounding box center [201, 322] width 103 height 10
copy span "SDS200"
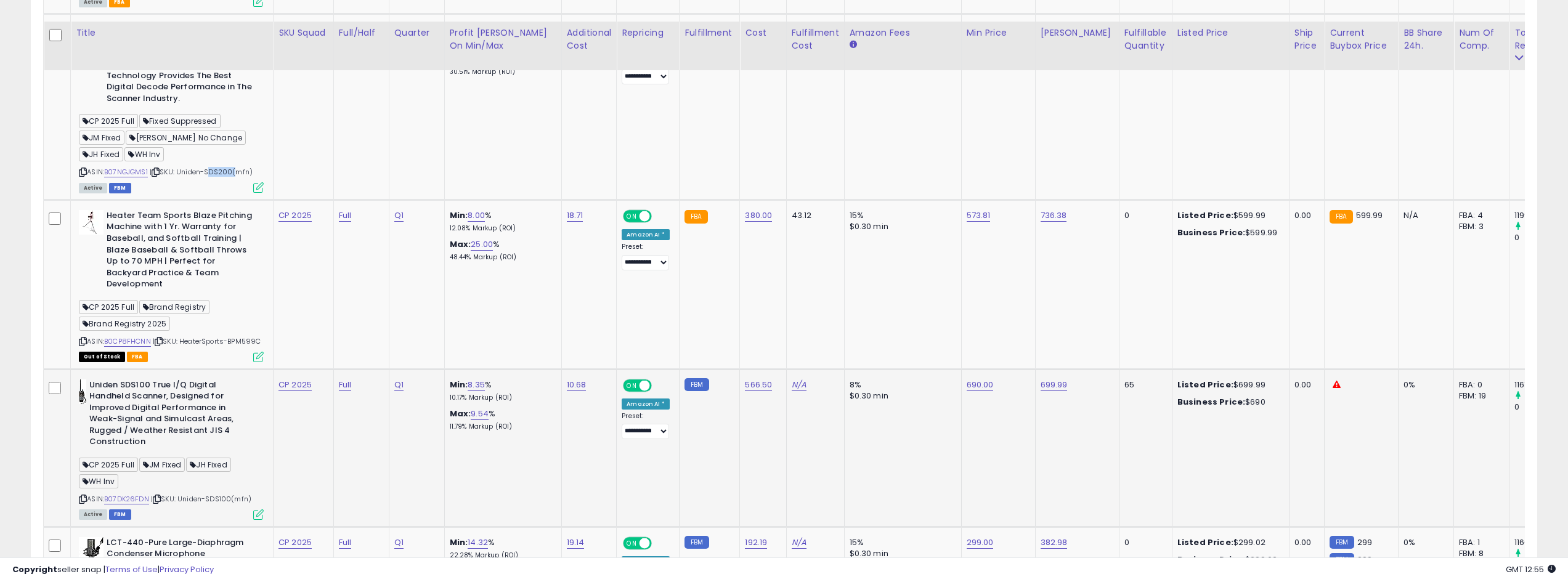
scroll to position [2340, 0]
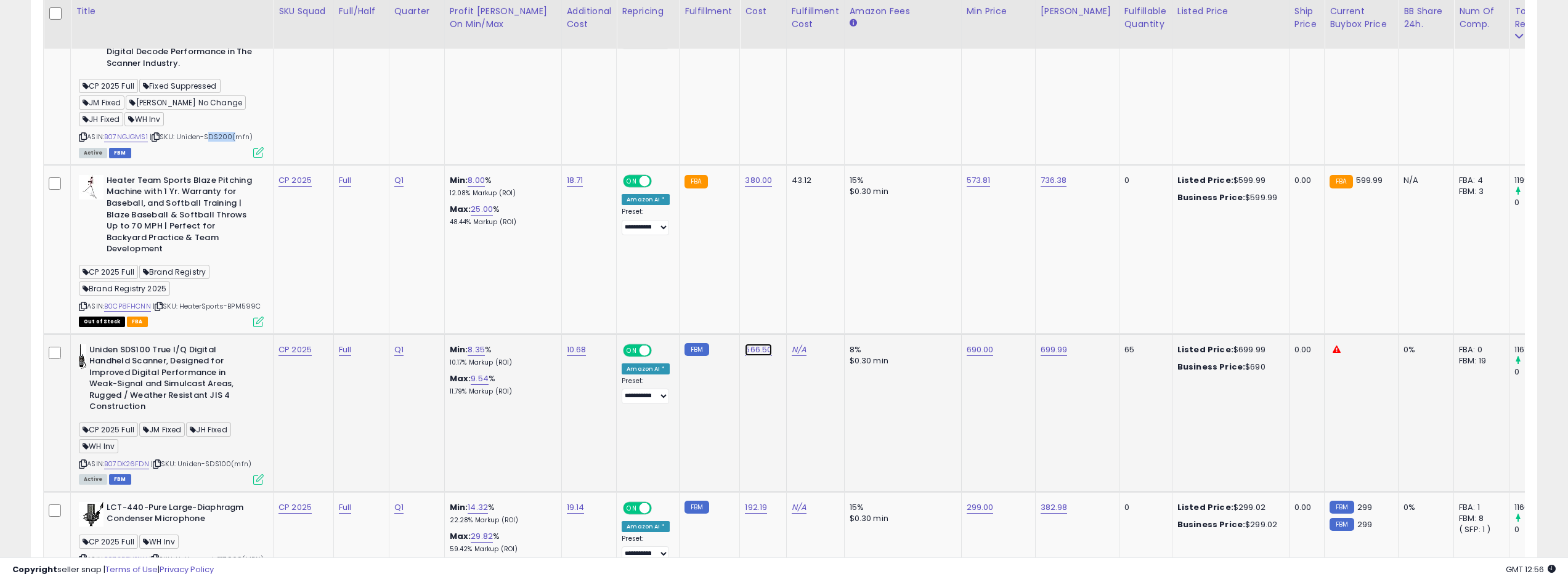
type input "******"
click at [805, 310] on button "submit" at bounding box center [794, 313] width 21 height 18
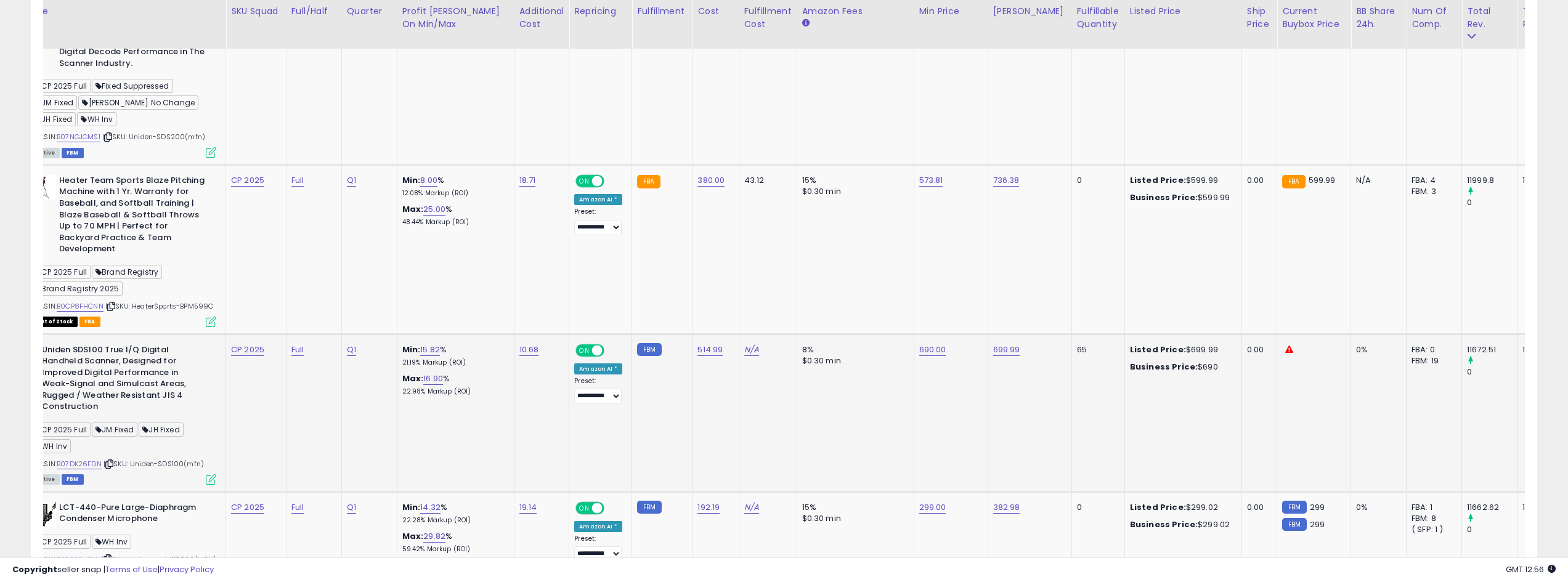
scroll to position [0, 0]
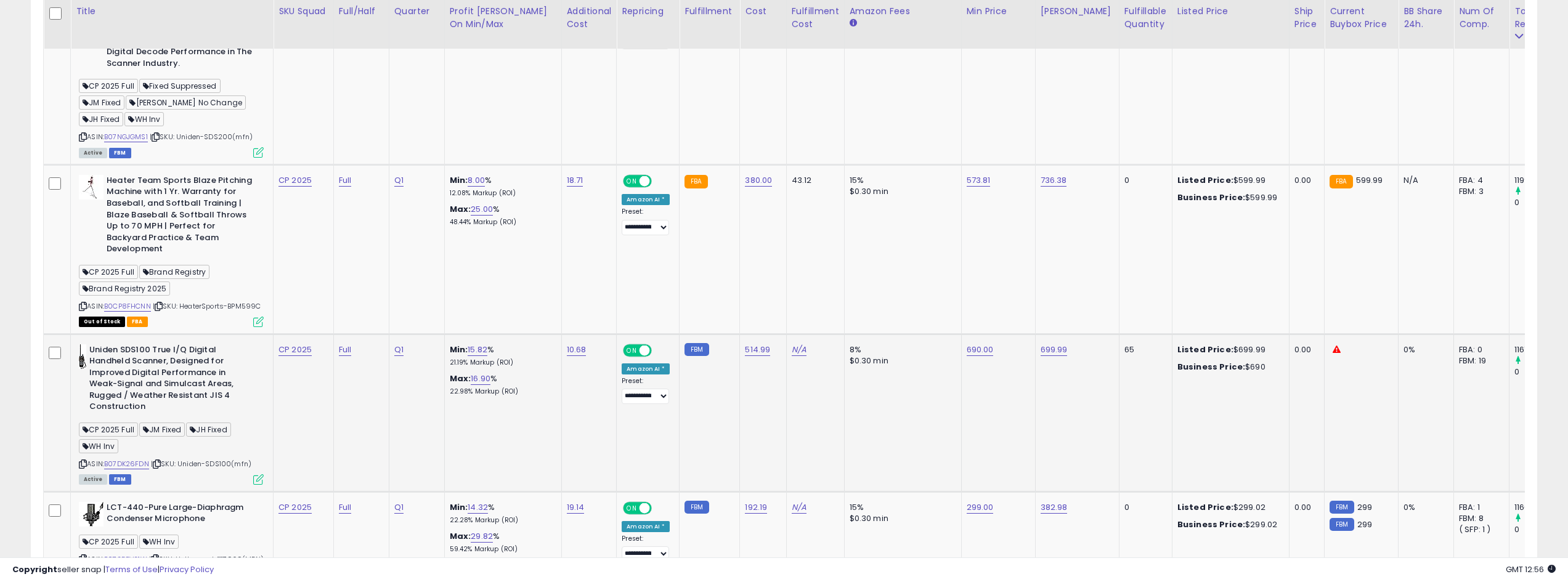
drag, startPoint x: 182, startPoint y: 458, endPoint x: 250, endPoint y: 458, distance: 68.0
click at [250, 449] on span "| SKU: Uniden-SDS100(mfn)" at bounding box center [201, 463] width 100 height 10
copy span "Uniden-SDS100(mfn)"
click at [268, 437] on td "Uniden SDS100 True I/Q Digital Handheld Scanner, Designed for Improved Digital …" at bounding box center [172, 413] width 202 height 158
click at [235, 448] on div "CP 2025 Full JM Fixed JH Fixed WH Inv" at bounding box center [171, 439] width 185 height 33
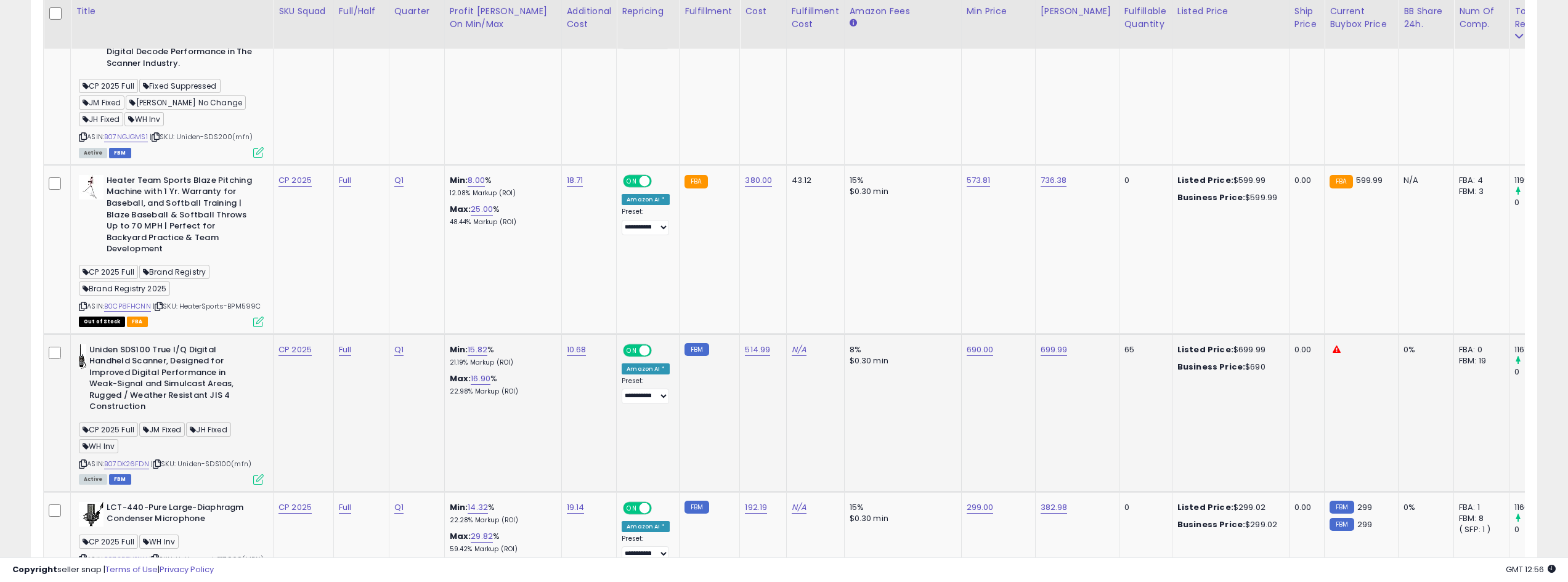
drag, startPoint x: 182, startPoint y: 459, endPoint x: 256, endPoint y: 458, distance: 74.0
click at [256, 449] on div "ASIN: B07DK26FDN | SKU: Uniden-SDS100(mfn) Active FBM" at bounding box center [171, 414] width 185 height 139
copy span "Uniden-SDS100(mfn)"
click at [547, 347] on div "Min: 15.82 % 21.19% Markup (ROI)" at bounding box center [500, 355] width 102 height 22
drag, startPoint x: 150, startPoint y: 458, endPoint x: 108, endPoint y: 455, distance: 42.1
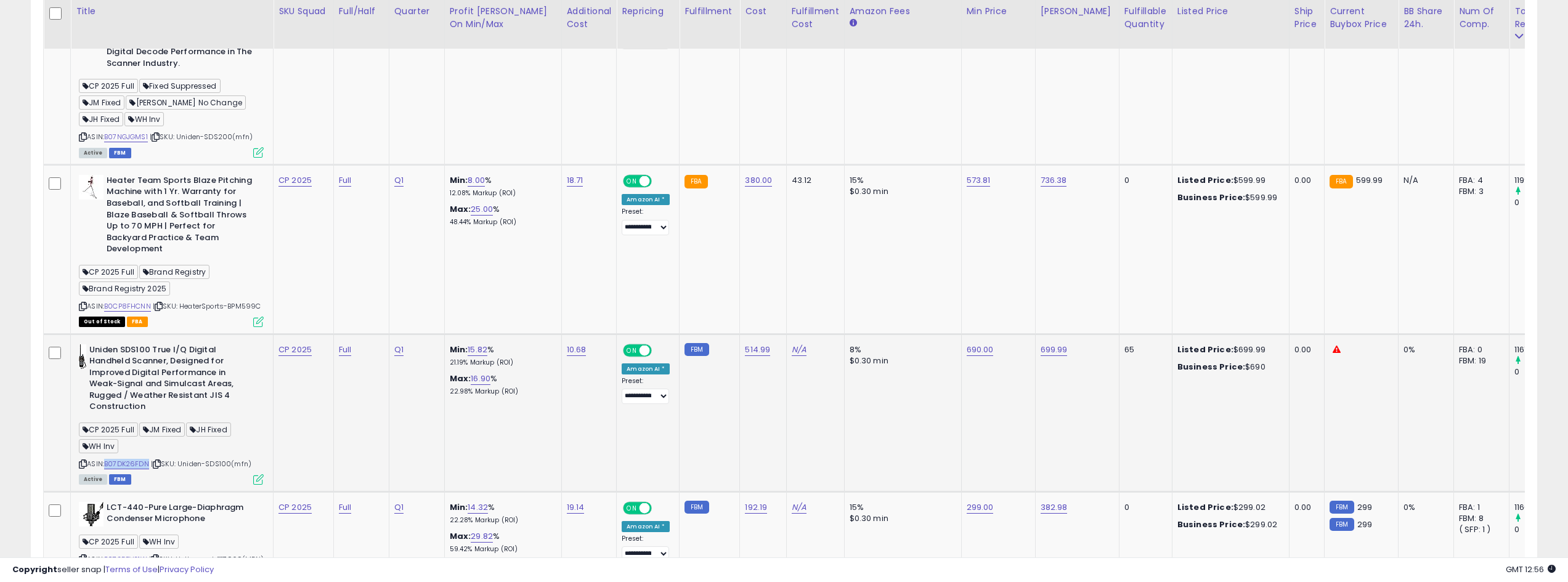
click at [108, 449] on div "ASIN: B07DK26FDN | SKU: Uniden-SDS100(mfn) Active FBM" at bounding box center [171, 414] width 185 height 139
copy link "B07DK26FDN"
click at [409, 428] on td "Q1" at bounding box center [416, 413] width 56 height 158
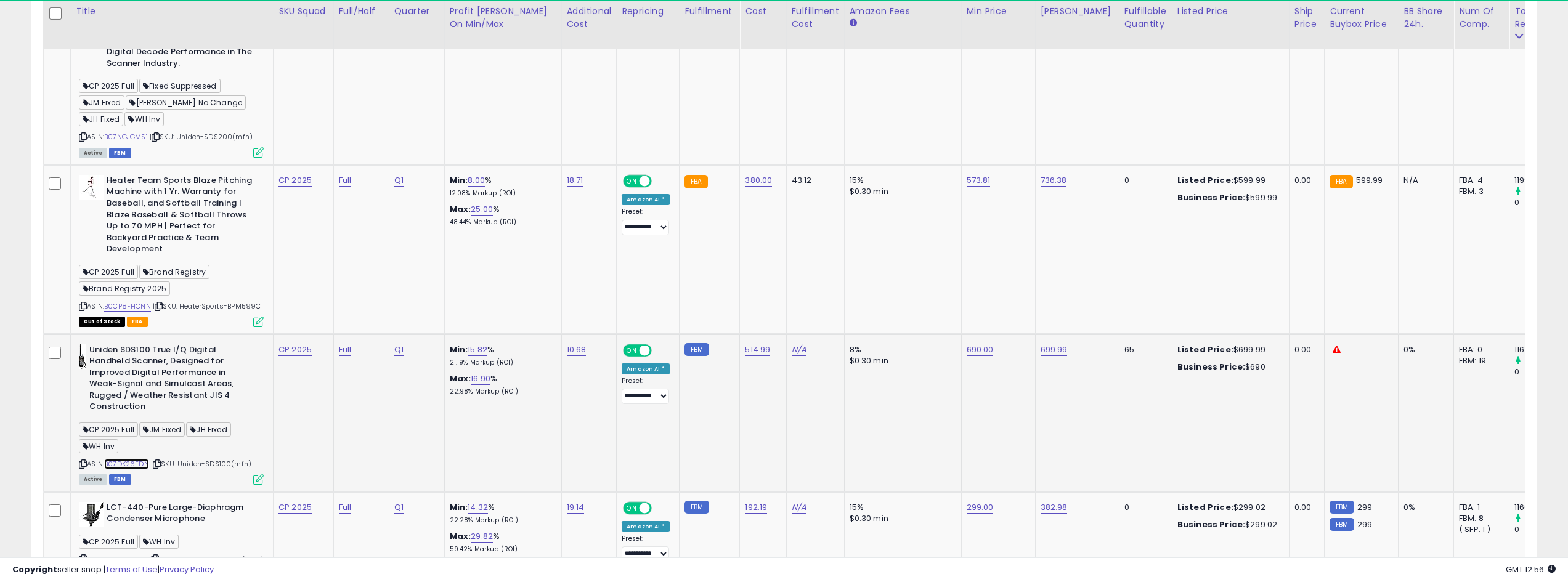
click at [132, 449] on link "B07DK26FDN" at bounding box center [127, 463] width 45 height 11
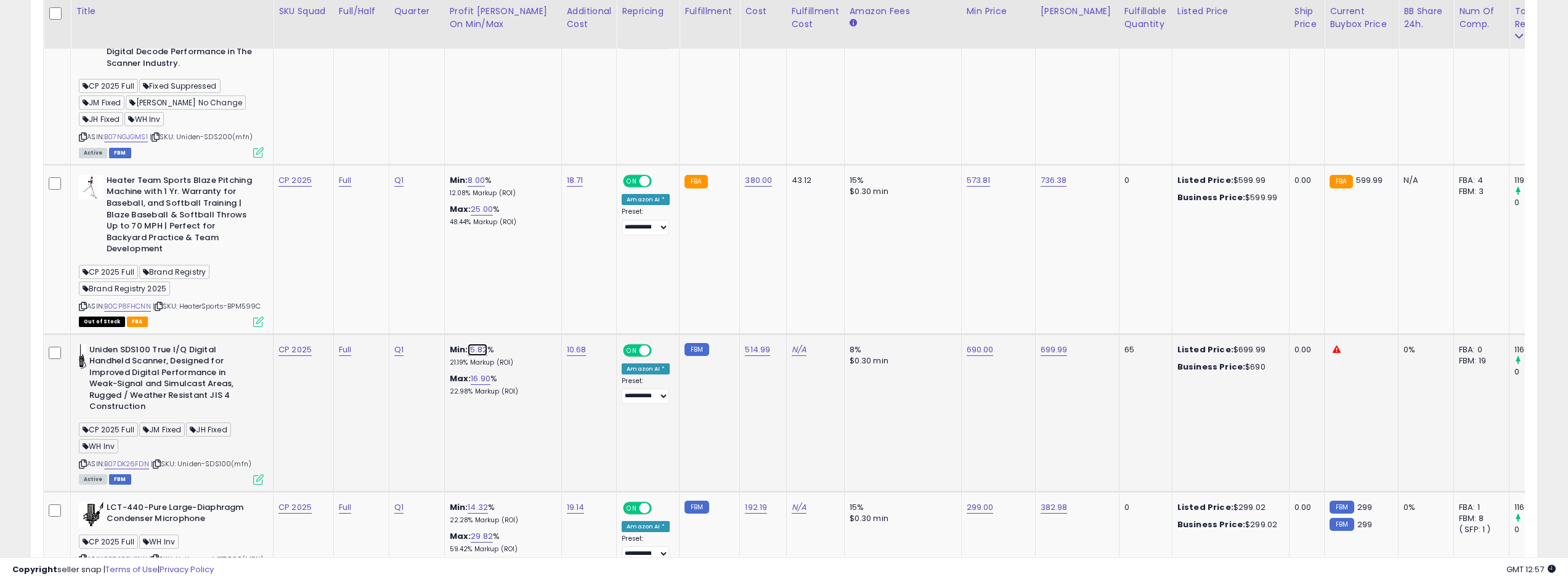
click at [478, 344] on link "15.82" at bounding box center [478, 350] width 20 height 12
type input "**"
click at [519, 313] on icon "submit" at bounding box center [515, 312] width 7 height 7
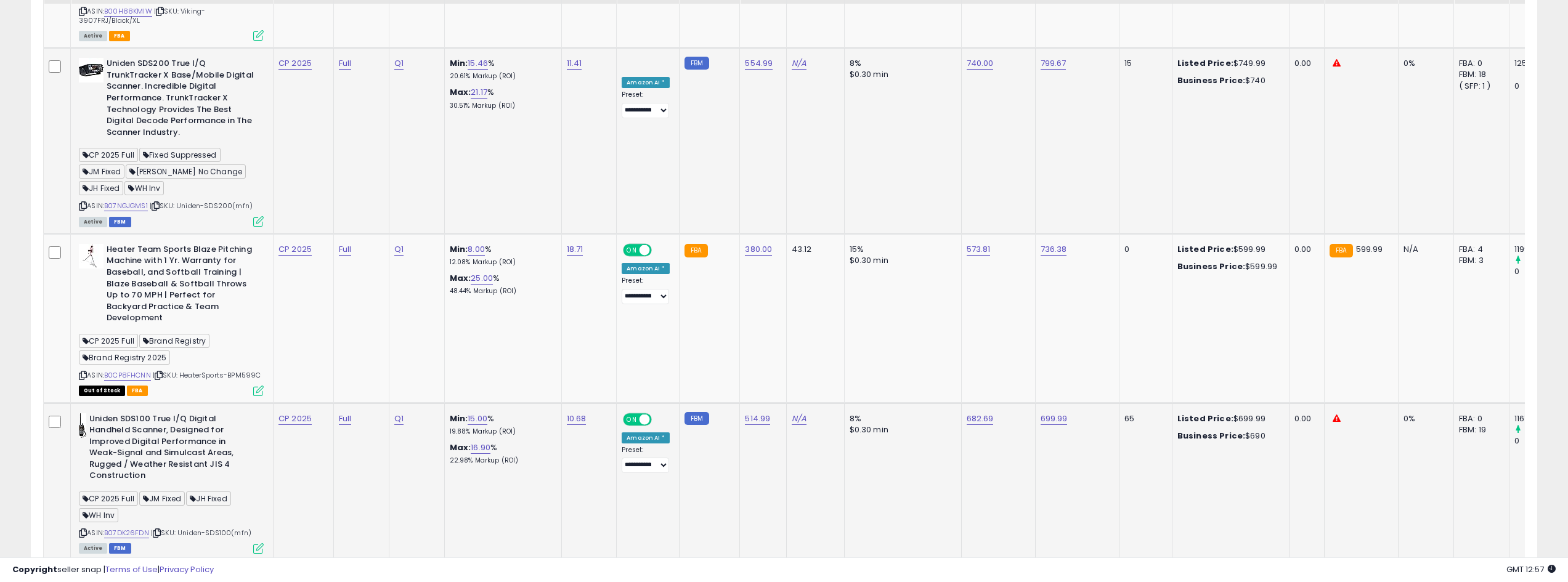
scroll to position [2156, 0]
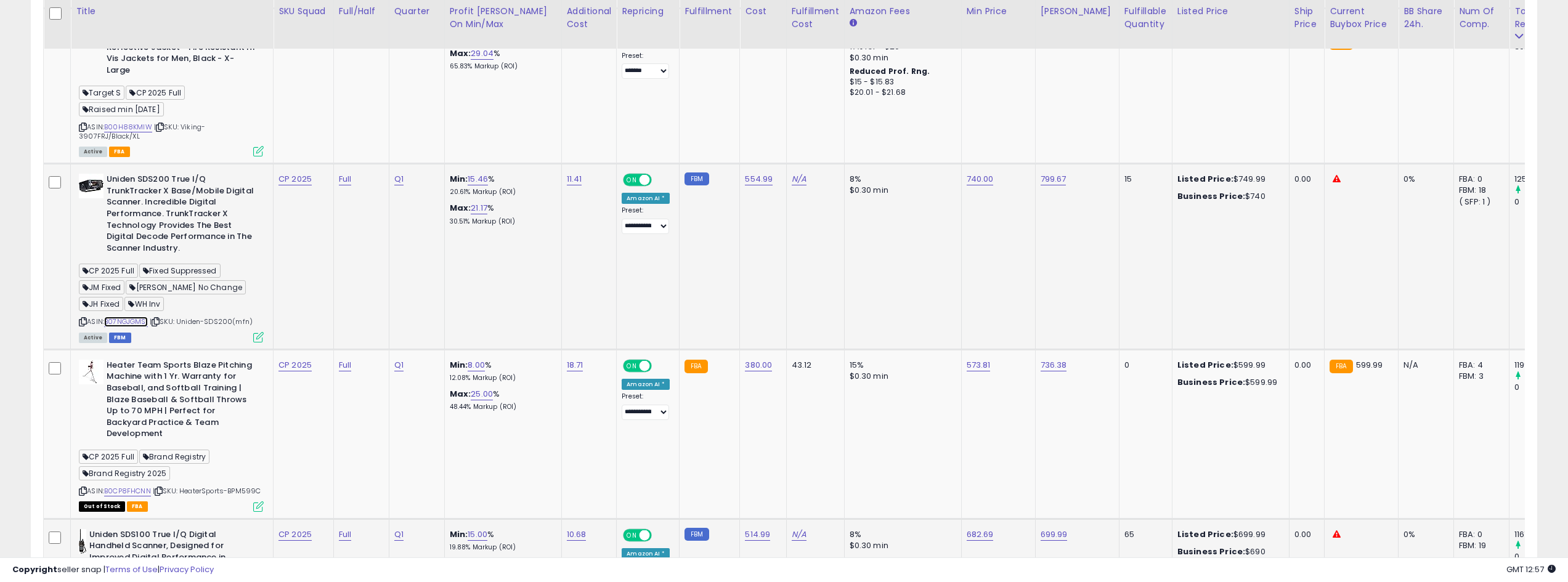
click at [140, 318] on link "B07NGJGMS1" at bounding box center [126, 322] width 44 height 11
click at [478, 176] on link "15.46" at bounding box center [478, 179] width 21 height 12
type input "*"
type input "*****"
click at [526, 152] on button "submit" at bounding box center [515, 145] width 21 height 18
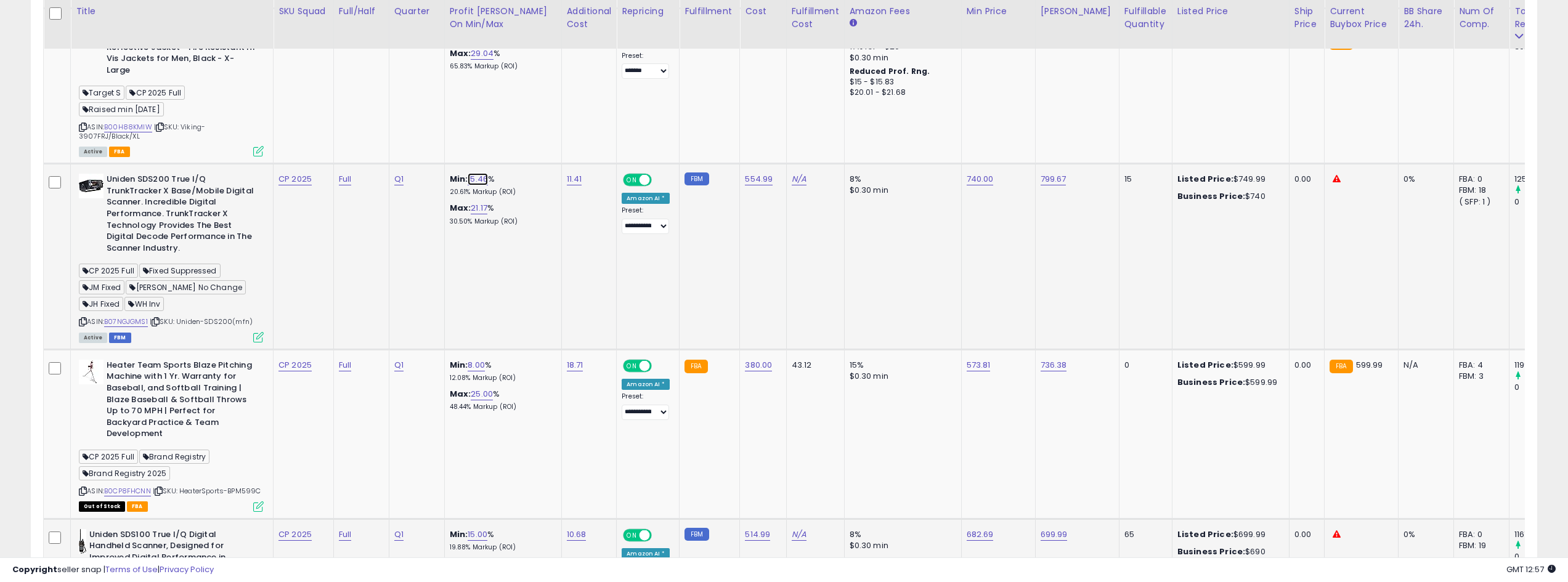
click at [478, 174] on link "15.46" at bounding box center [478, 179] width 21 height 12
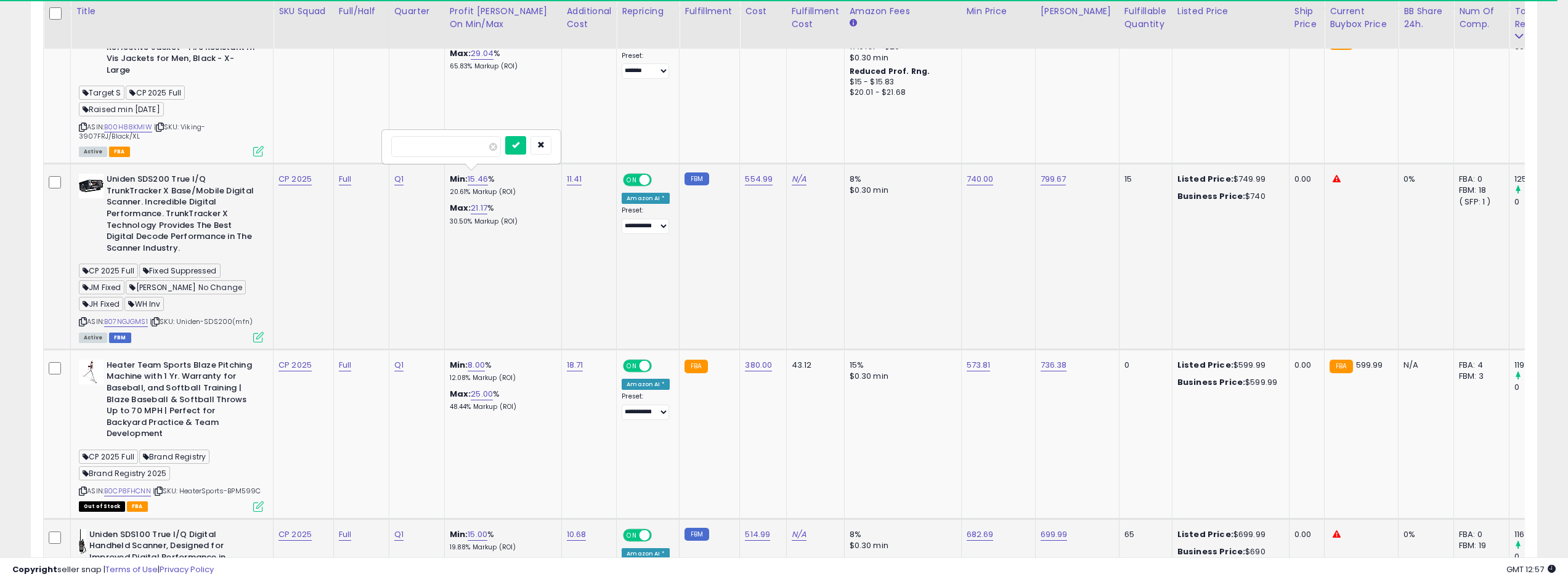
type input "*"
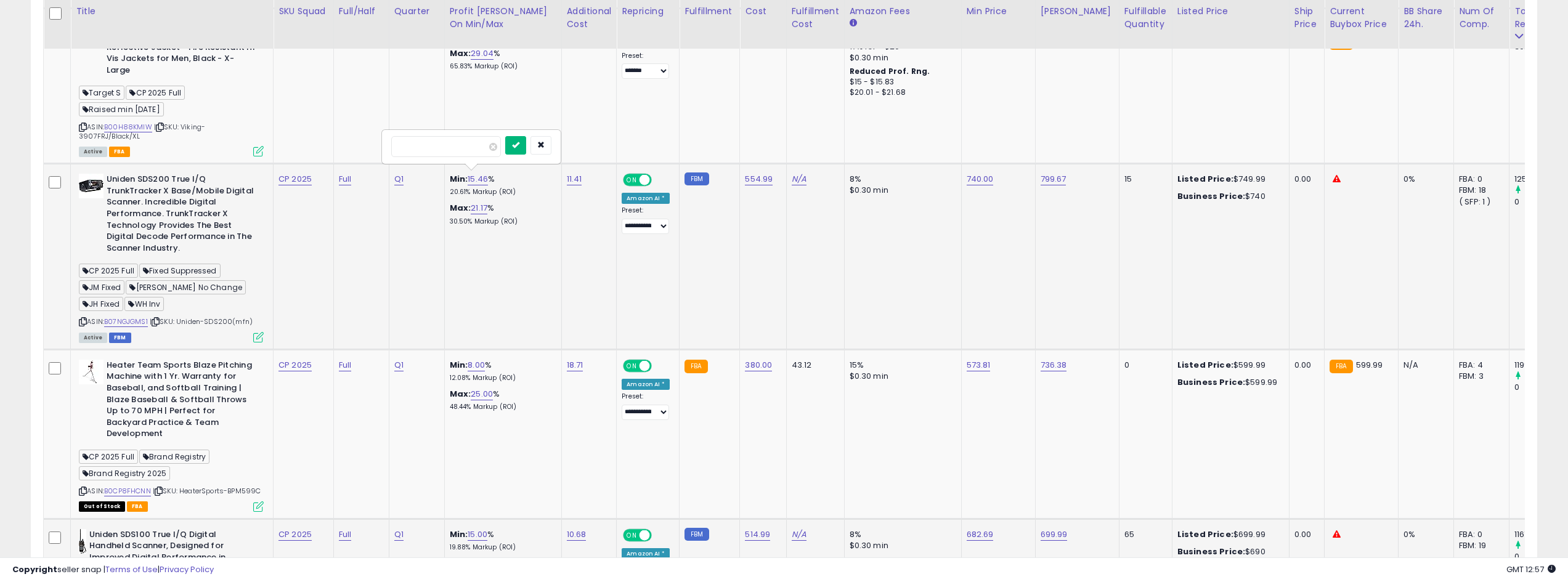
type input "*****"
click at [519, 146] on icon "submit" at bounding box center [515, 144] width 7 height 7
click at [826, 239] on td "N/A" at bounding box center [815, 257] width 58 height 186
click at [936, 212] on td "740.00" at bounding box center [998, 257] width 74 height 186
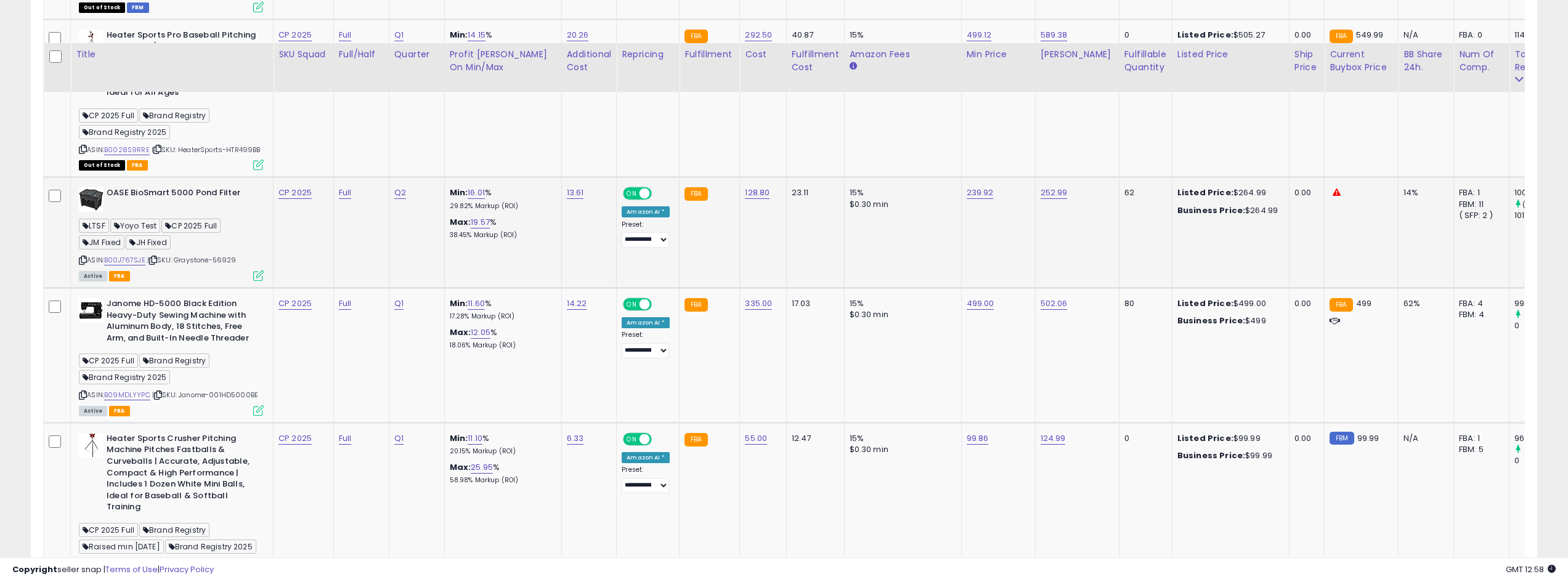
scroll to position [2956, 0]
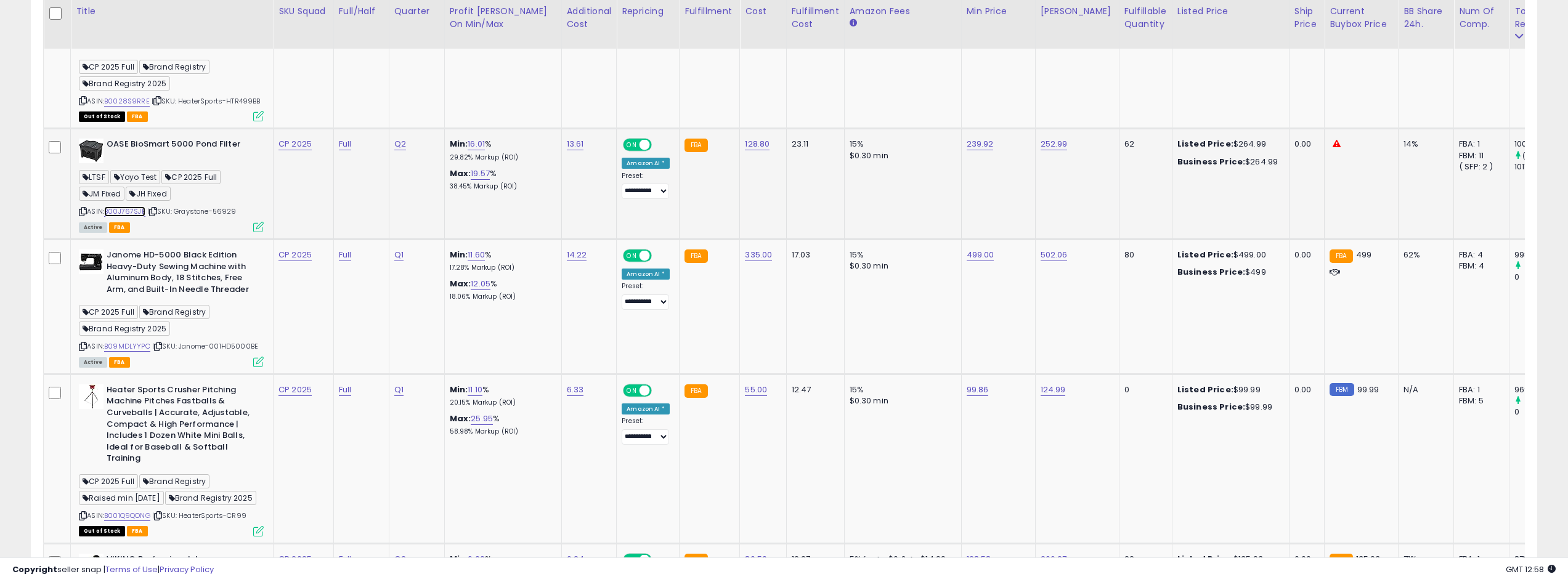
click at [135, 213] on link "B00J767SJE" at bounding box center [125, 211] width 41 height 11
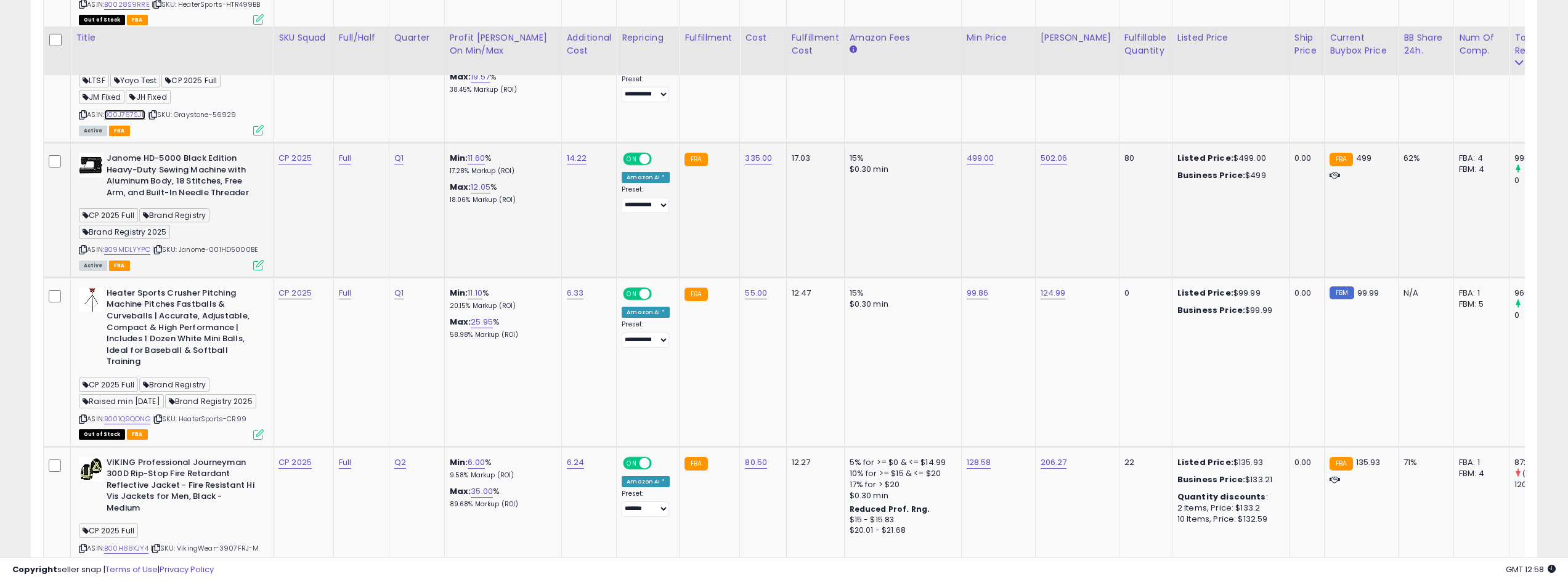
scroll to position [3080, 0]
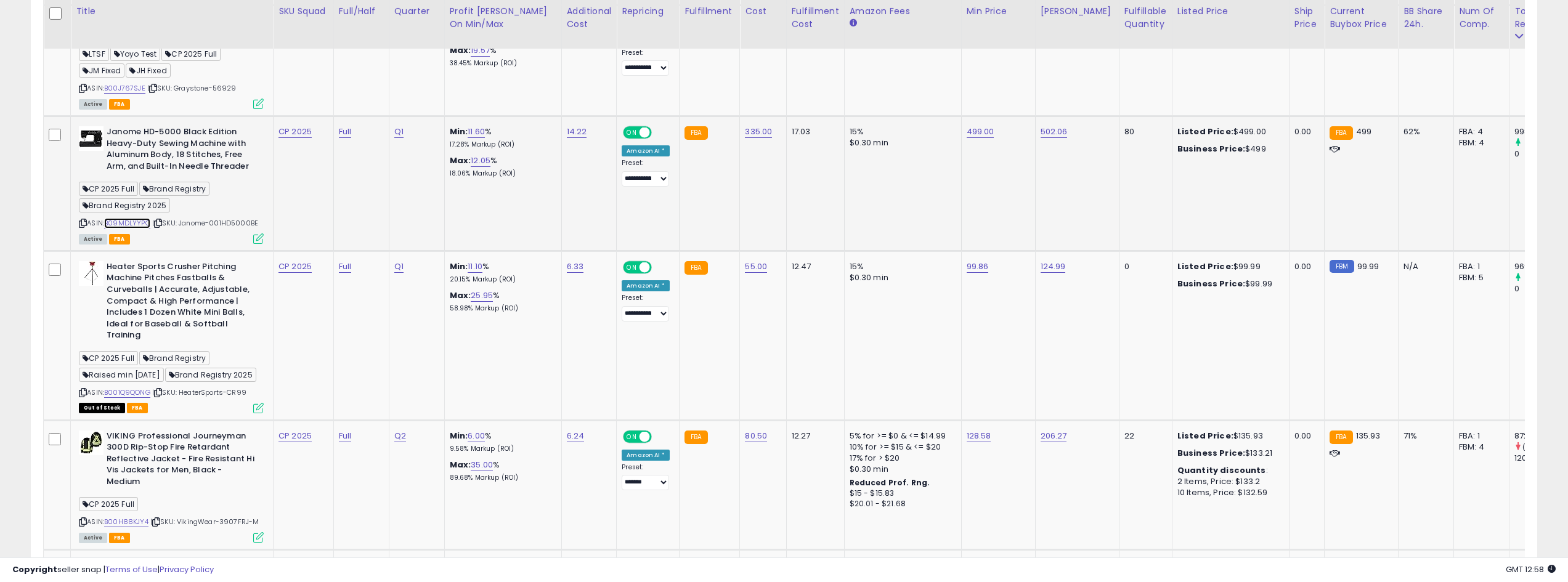
click at [143, 228] on link "B09MDLYYPC" at bounding box center [128, 223] width 46 height 11
drag, startPoint x: 213, startPoint y: 229, endPoint x: 264, endPoint y: 226, distance: 51.1
click at [264, 226] on td "Janome HD-5000 Black Edition Heavy-Duty Sewing Machine with Aluminum Body, 18 S…" at bounding box center [172, 183] width 202 height 135
copy span "001HD5000BE"
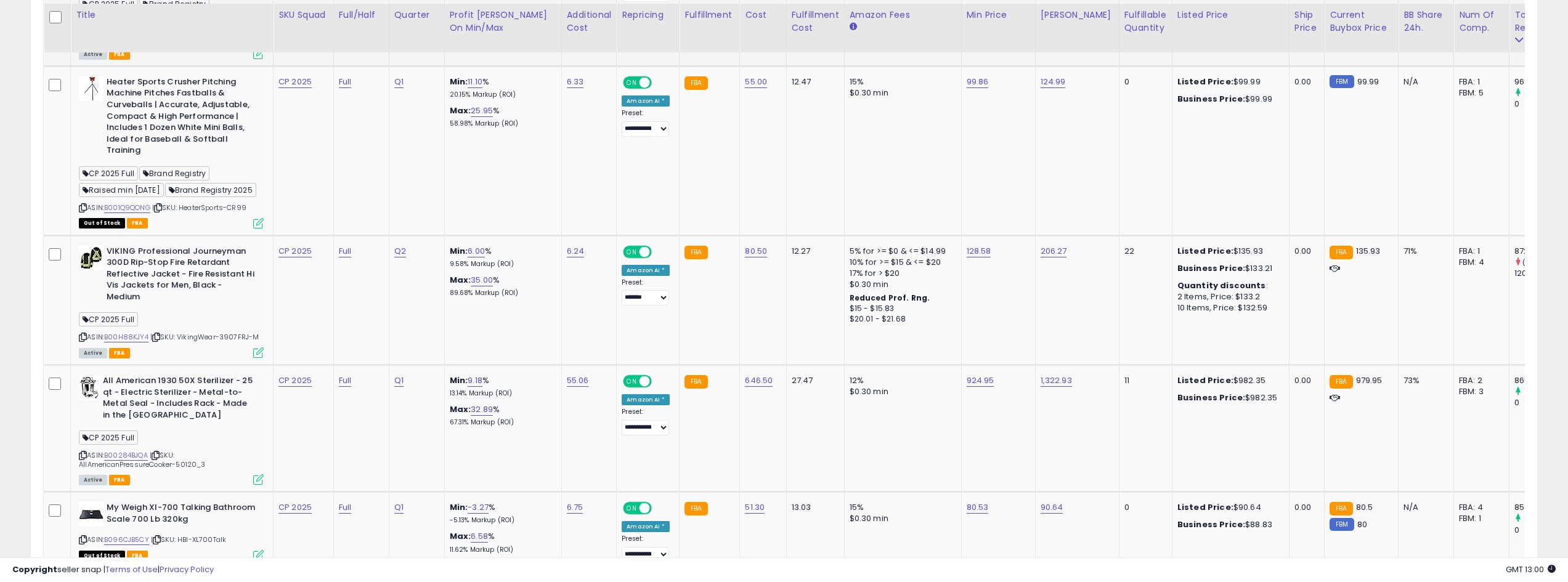
scroll to position [3326, 0]
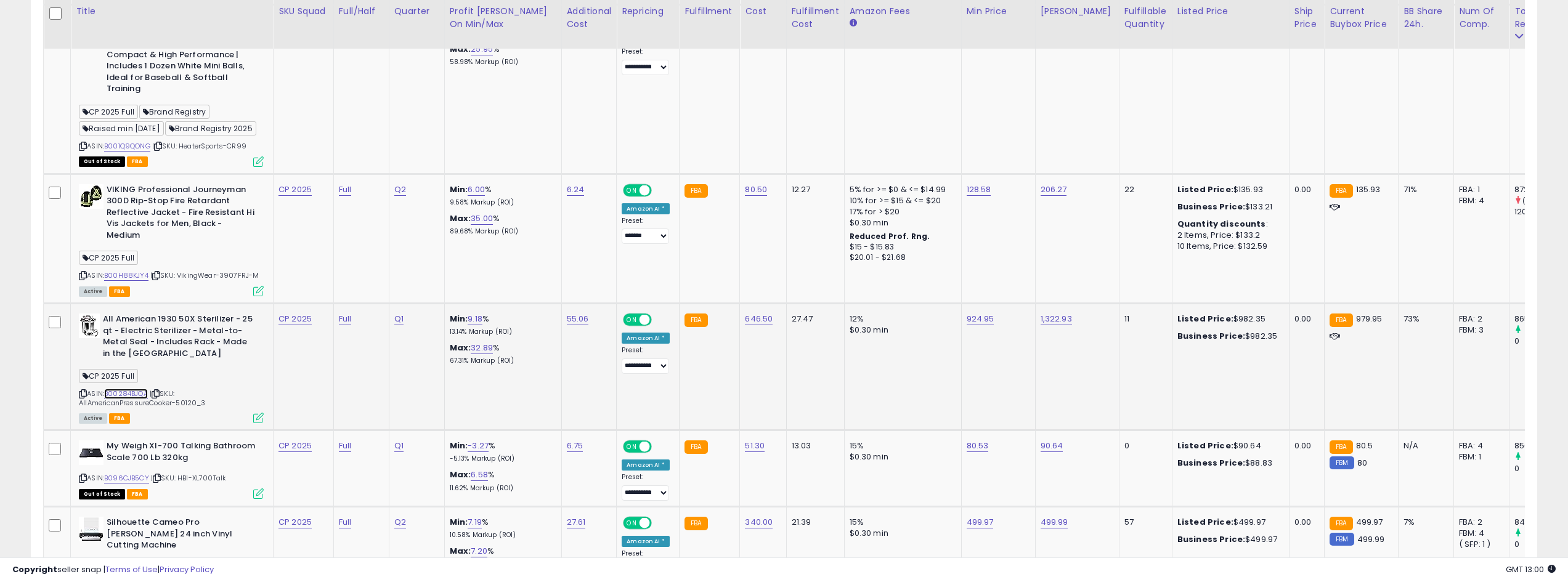
click at [139, 399] on link "B00284BJQA" at bounding box center [126, 394] width 44 height 11
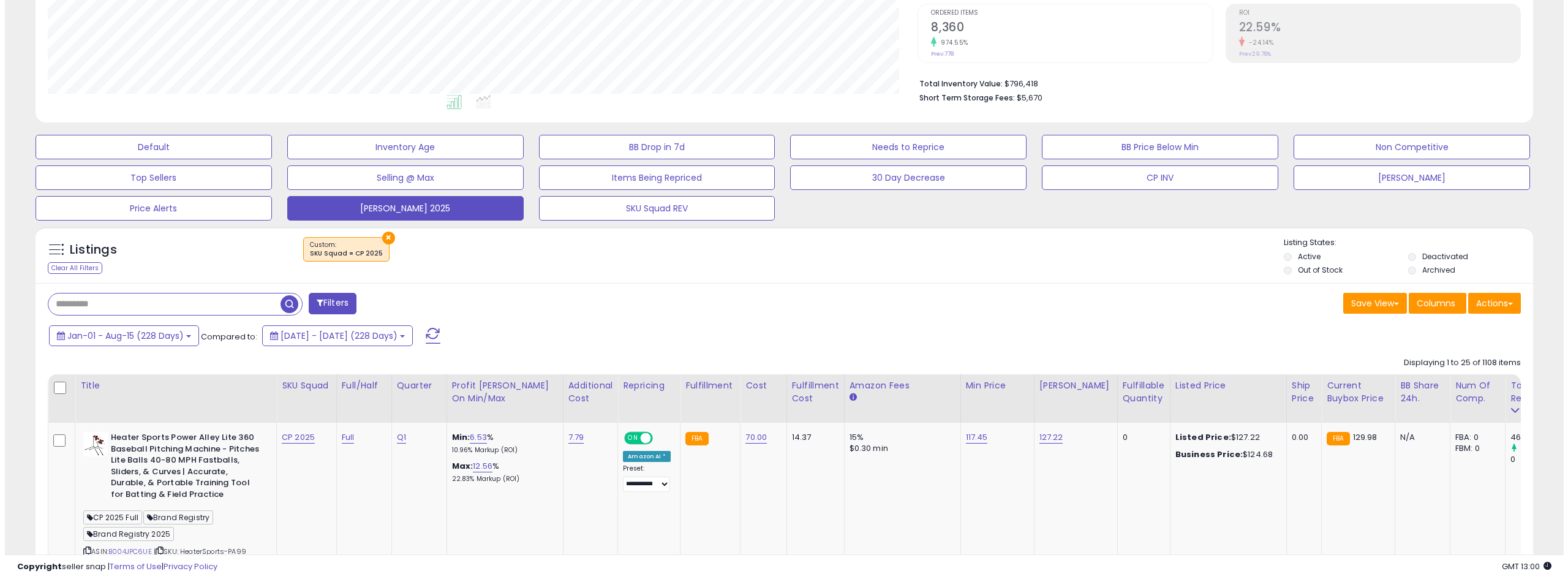
scroll to position [184, 0]
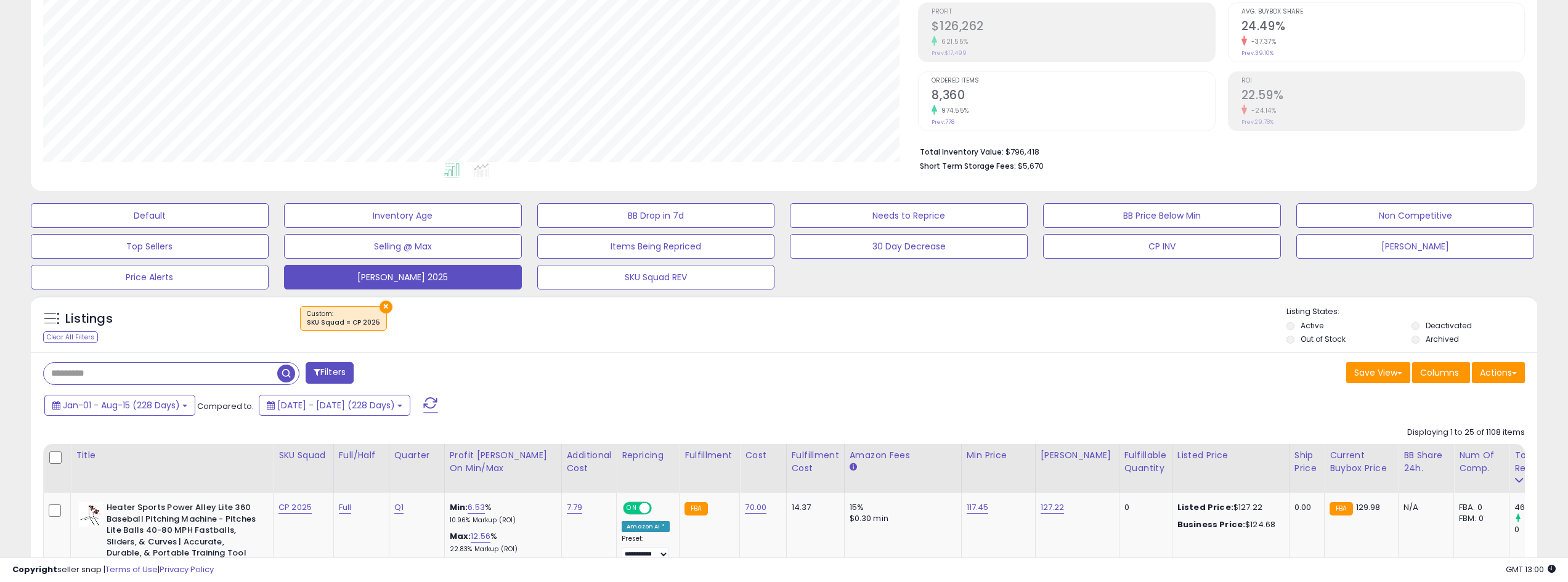
click at [172, 368] on input "text" at bounding box center [161, 374] width 234 height 22
paste input "**********"
type input "**********"
click at [430, 373] on span "button" at bounding box center [432, 374] width 18 height 18
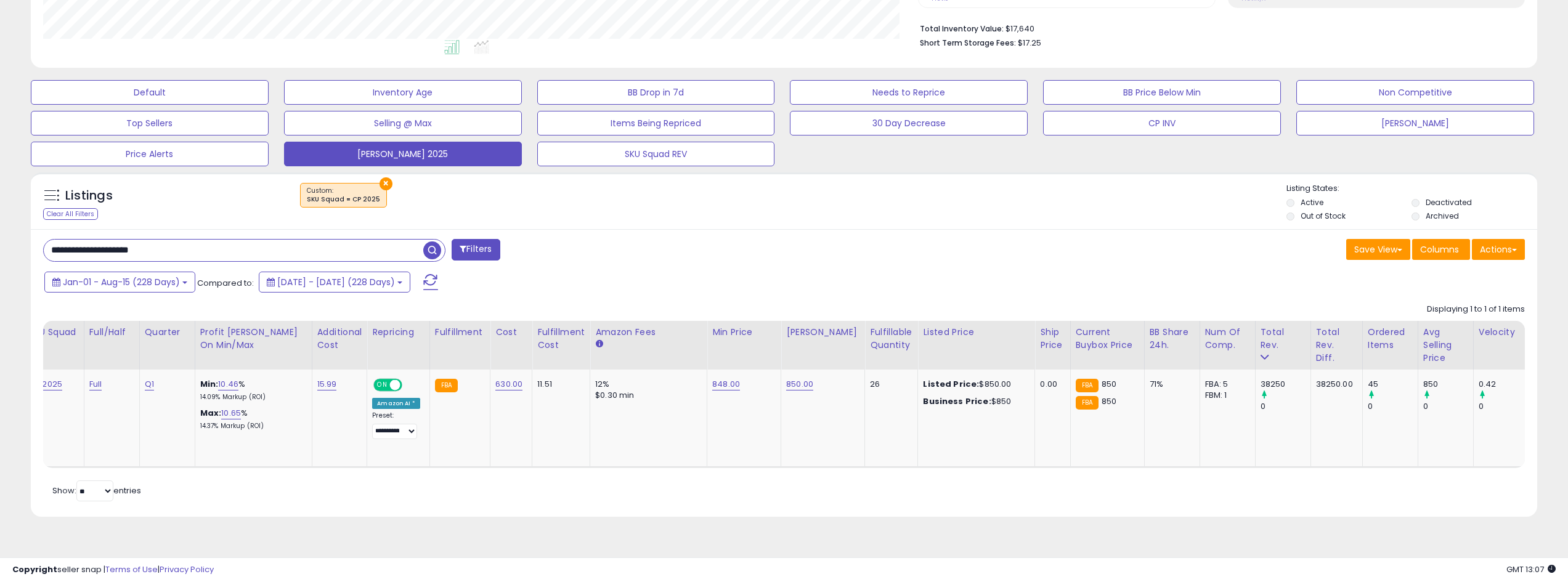
scroll to position [0, 0]
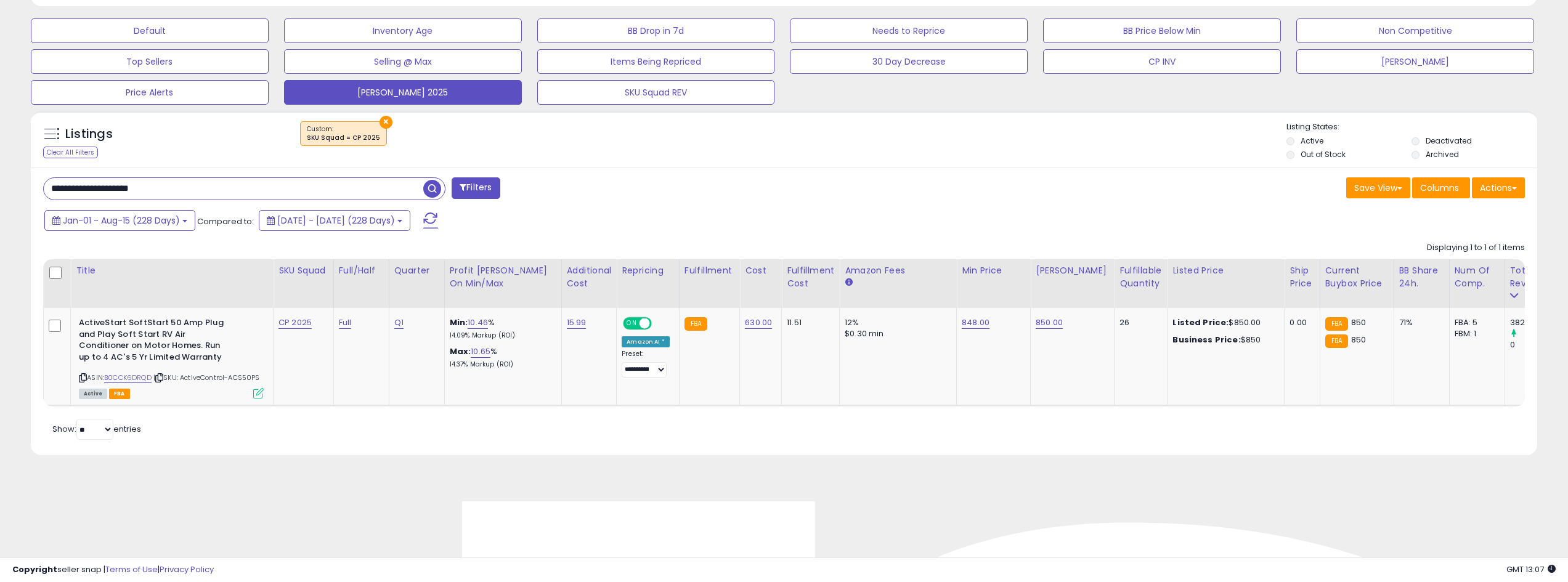
click at [255, 190] on input "**********" at bounding box center [234, 189] width 380 height 22
click at [430, 187] on span "button" at bounding box center [432, 189] width 18 height 18
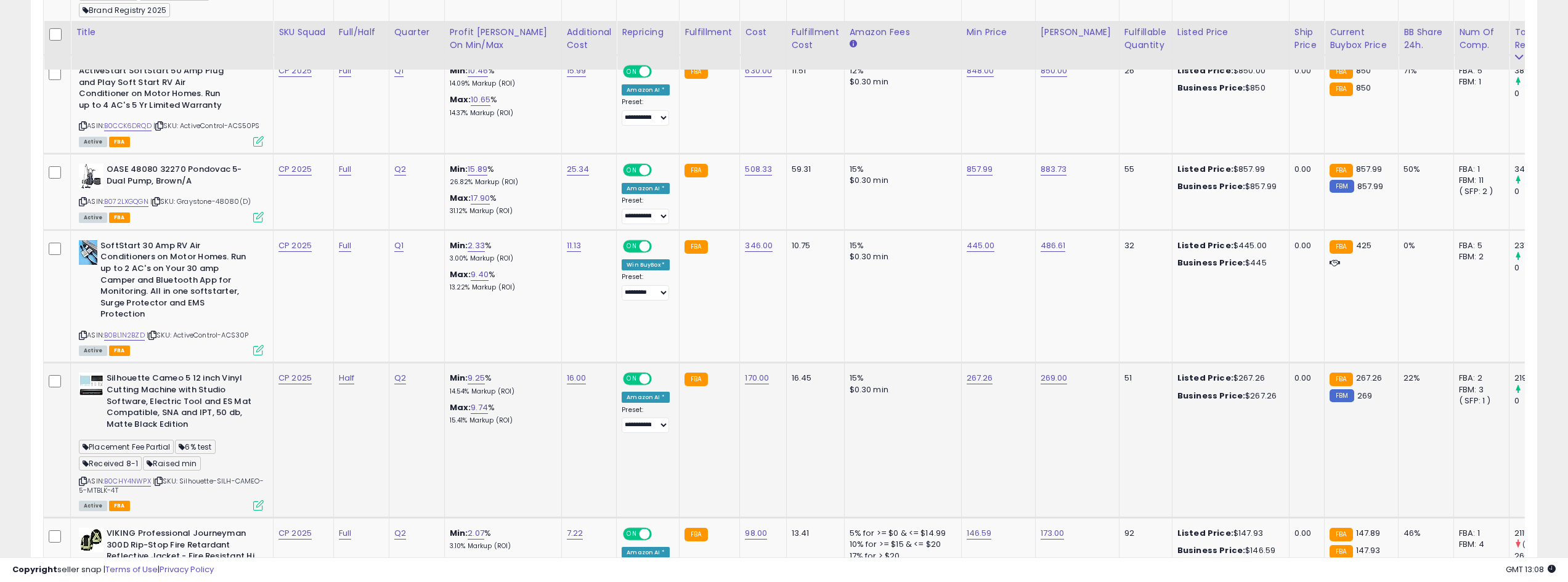
scroll to position [801, 0]
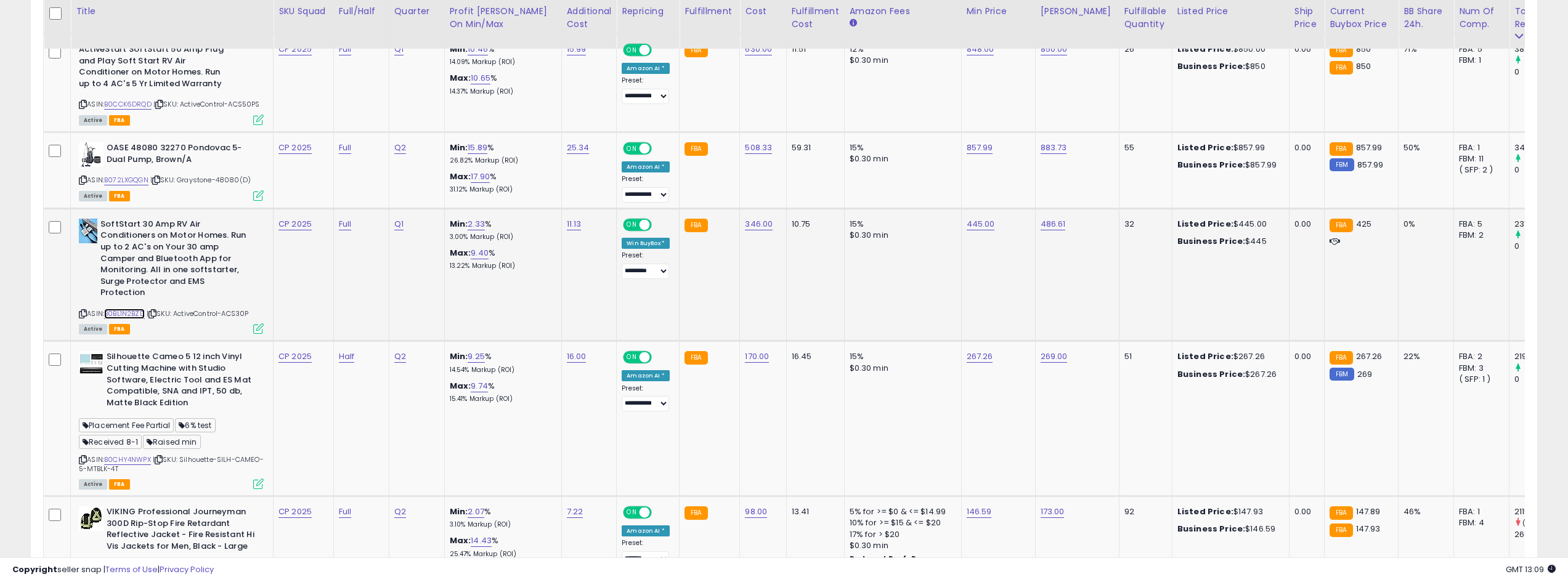
click at [130, 312] on link "B0BL1N2BZD" at bounding box center [124, 313] width 41 height 11
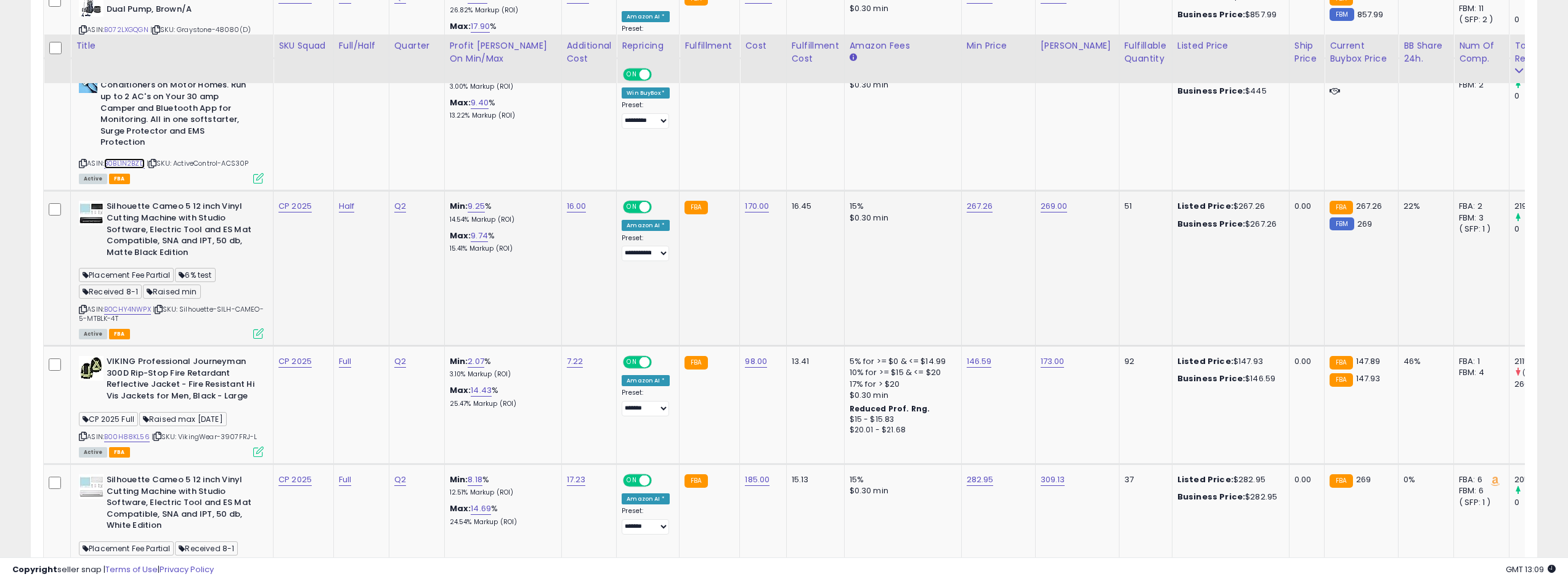
scroll to position [924, 0]
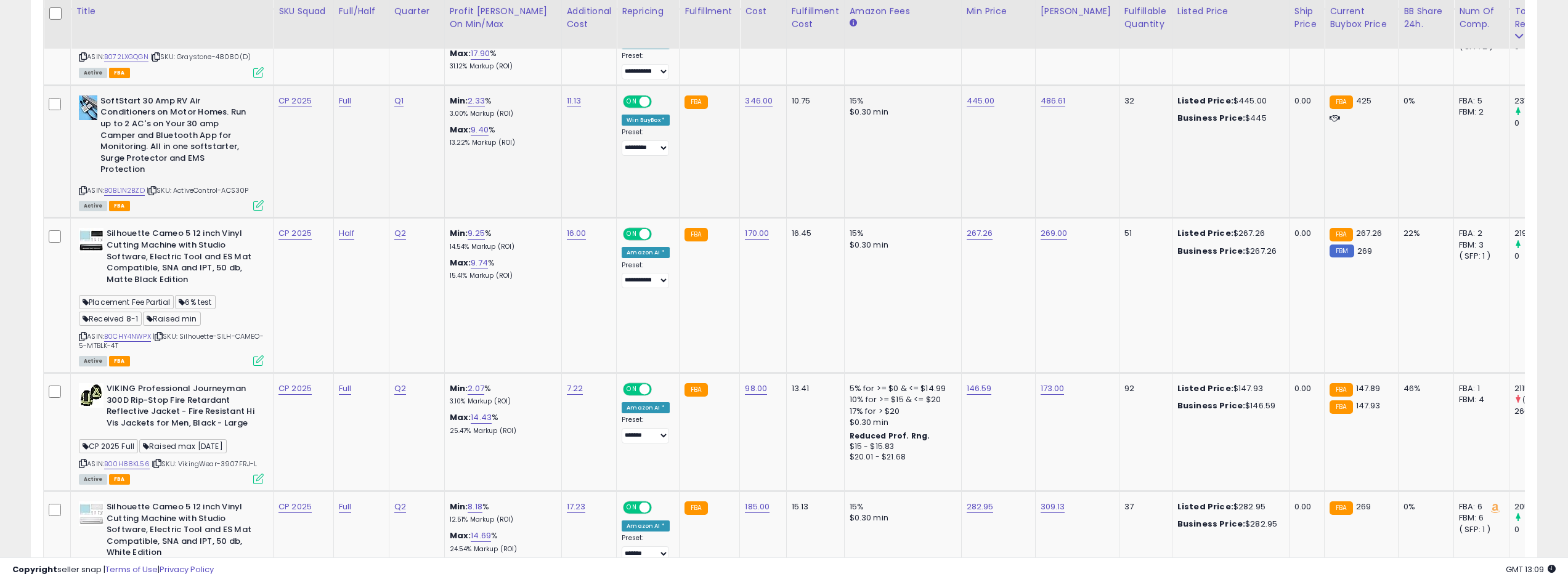
click at [936, 116] on td "445.00" at bounding box center [998, 152] width 74 height 133
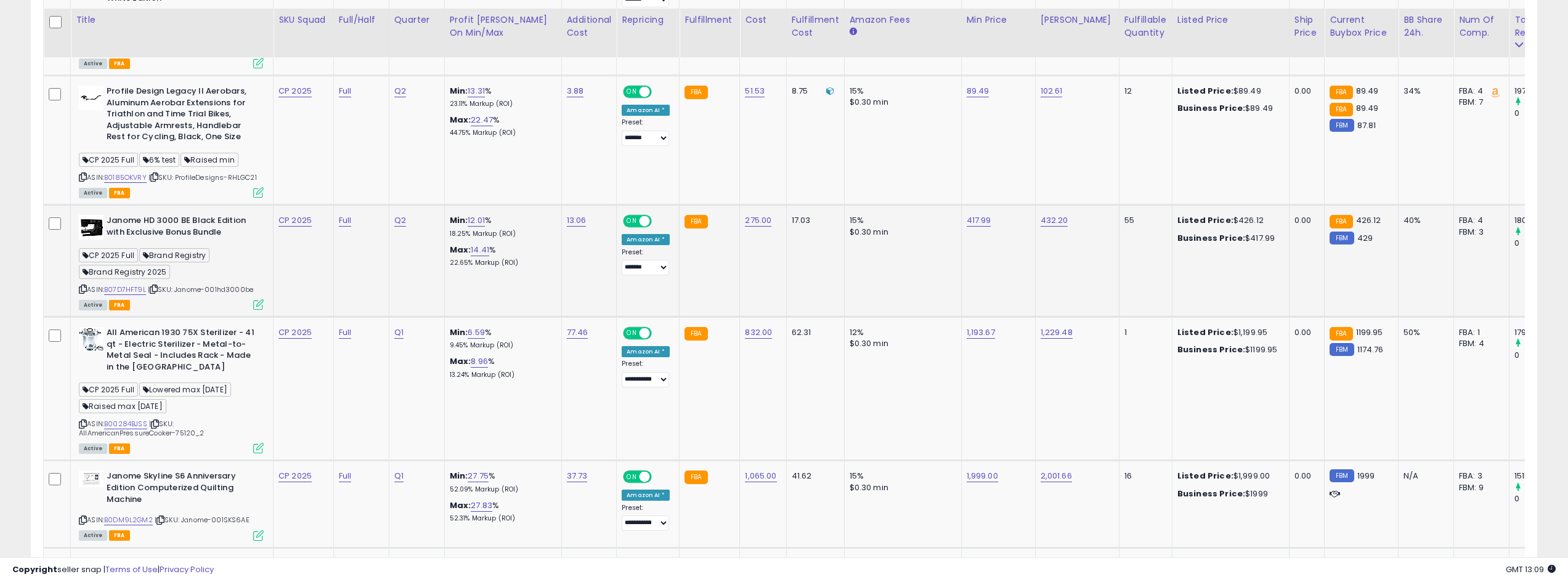
scroll to position [1540, 0]
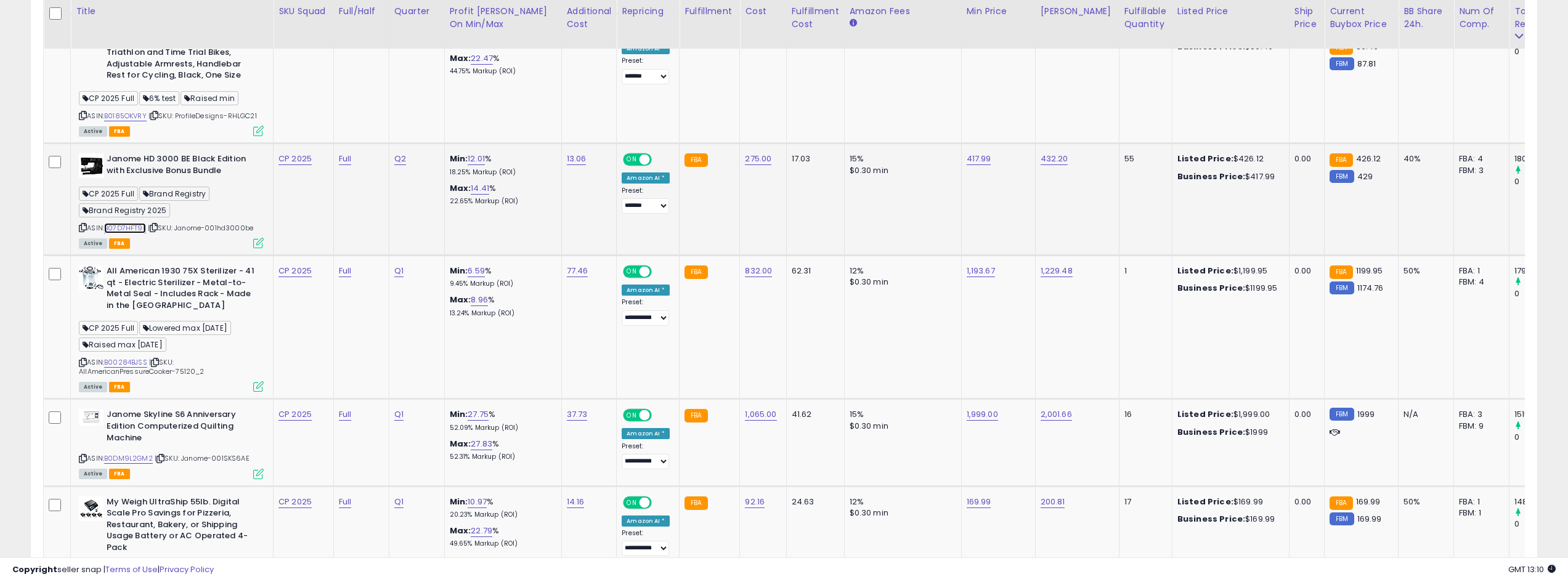
click at [129, 226] on link "B07D7HFT9L" at bounding box center [125, 228] width 42 height 11
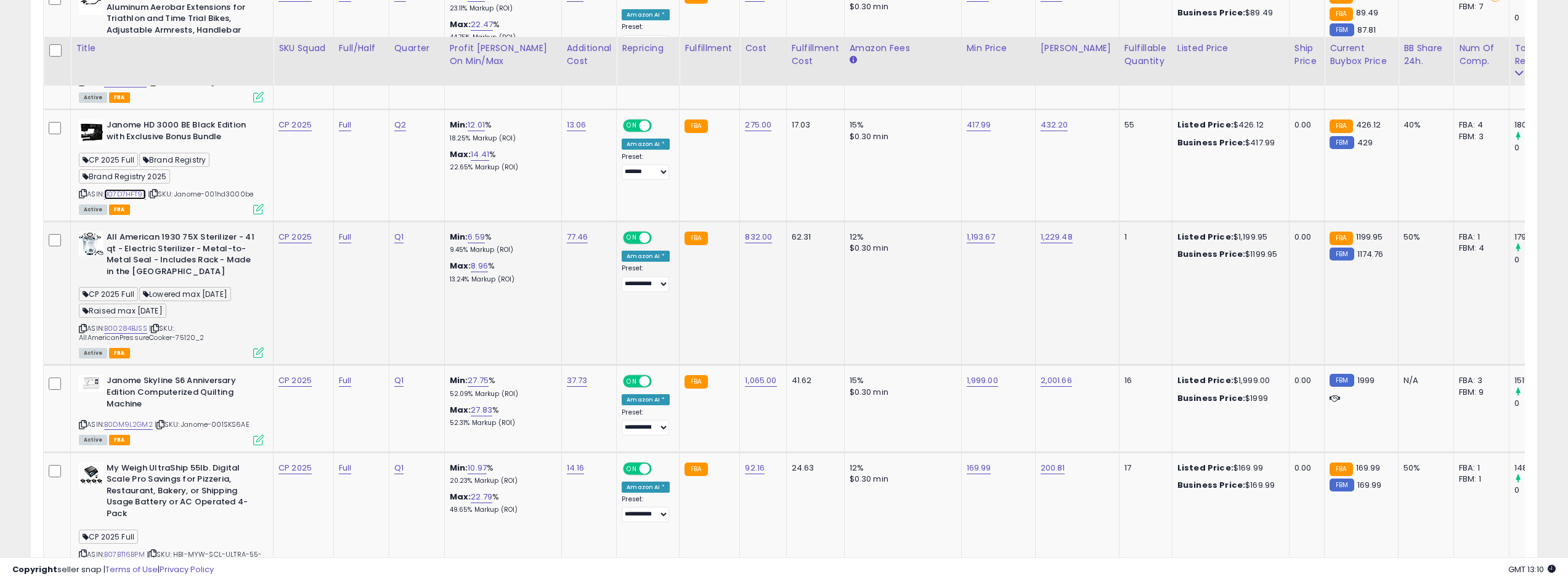
scroll to position [1663, 0]
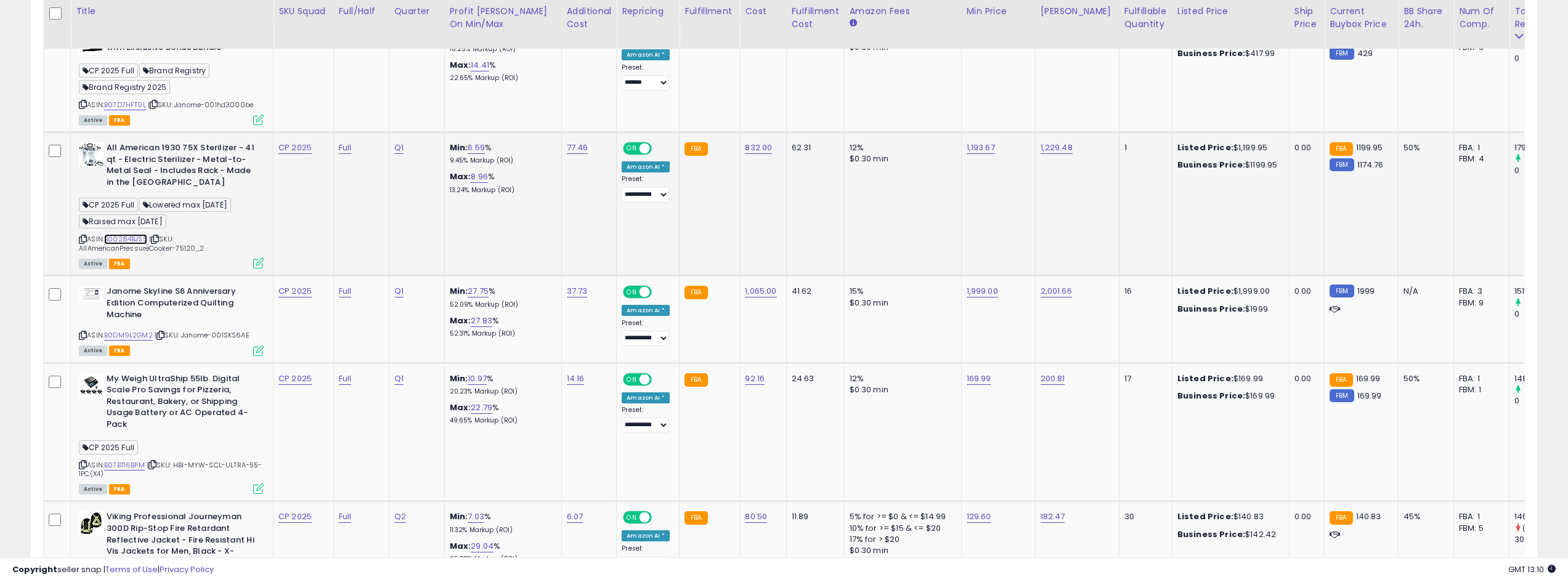
click at [138, 235] on link "B00284BJSS" at bounding box center [126, 239] width 43 height 11
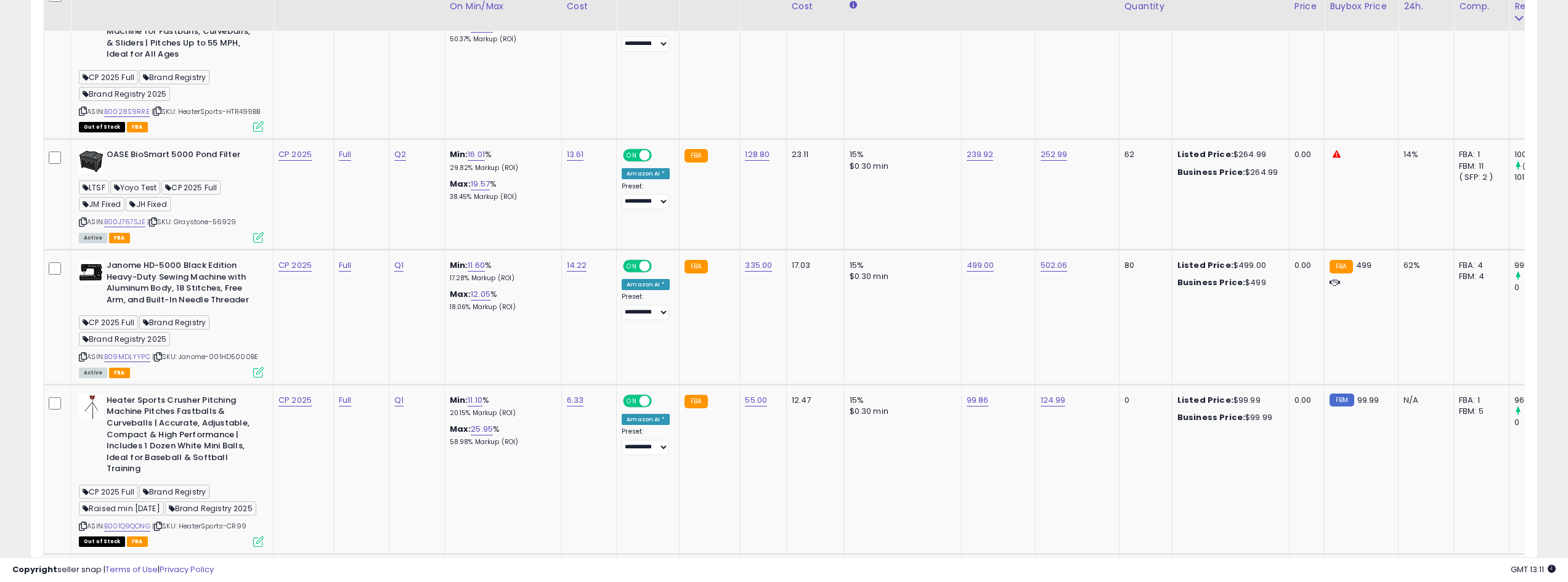
scroll to position [2956, 0]
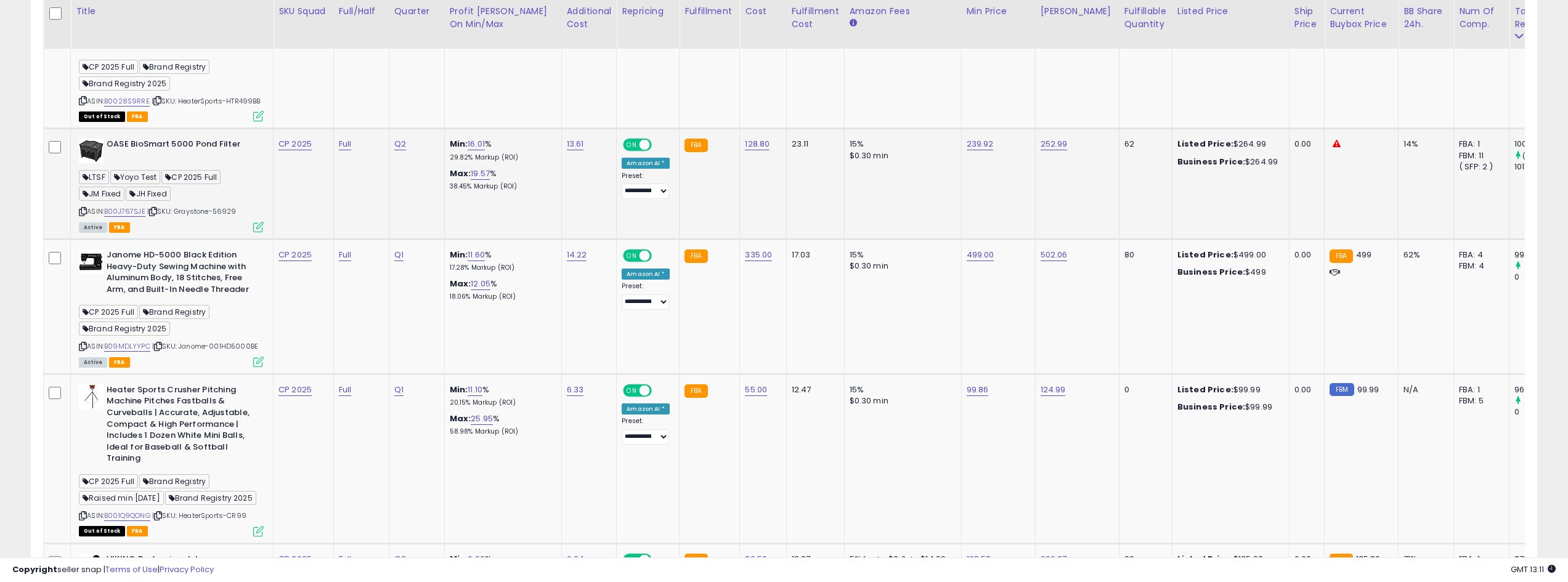
click at [148, 211] on div "ASIN: B00J767SJE | SKU: Graystone-56929 Active FBA" at bounding box center [171, 184] width 185 height 92
click at [145, 212] on link "B00J767SJE" at bounding box center [125, 211] width 41 height 11
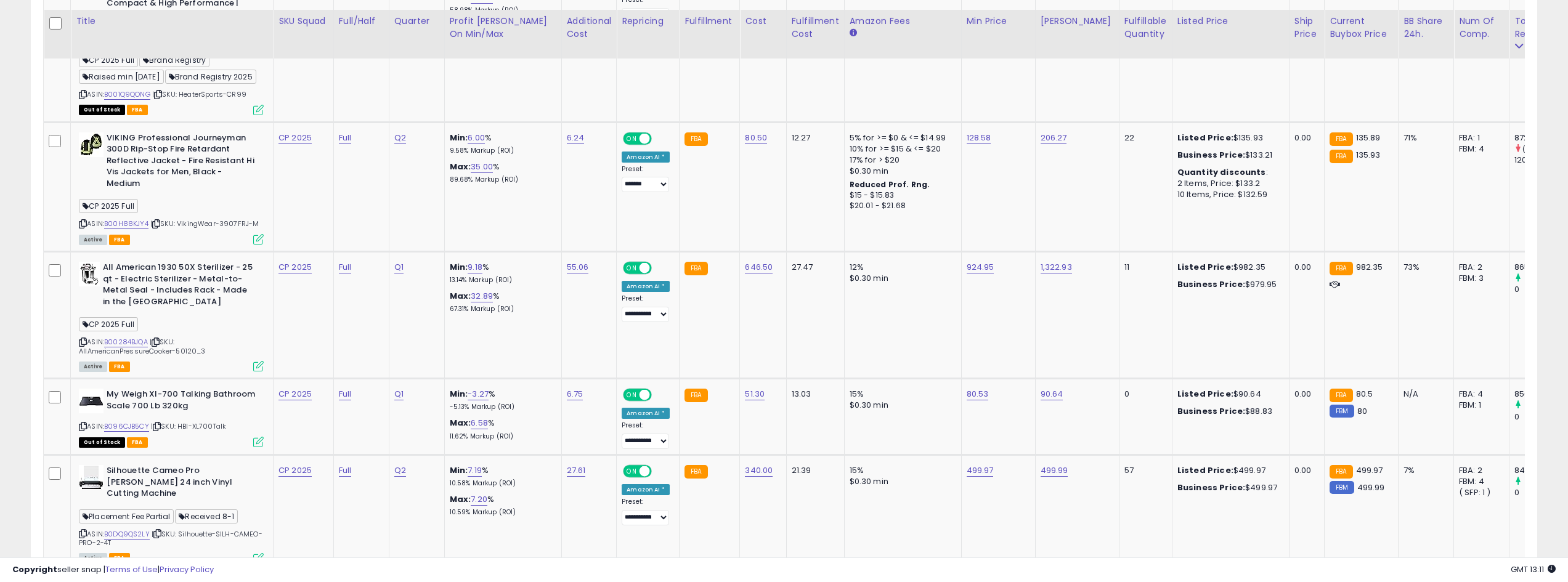
scroll to position [3388, 0]
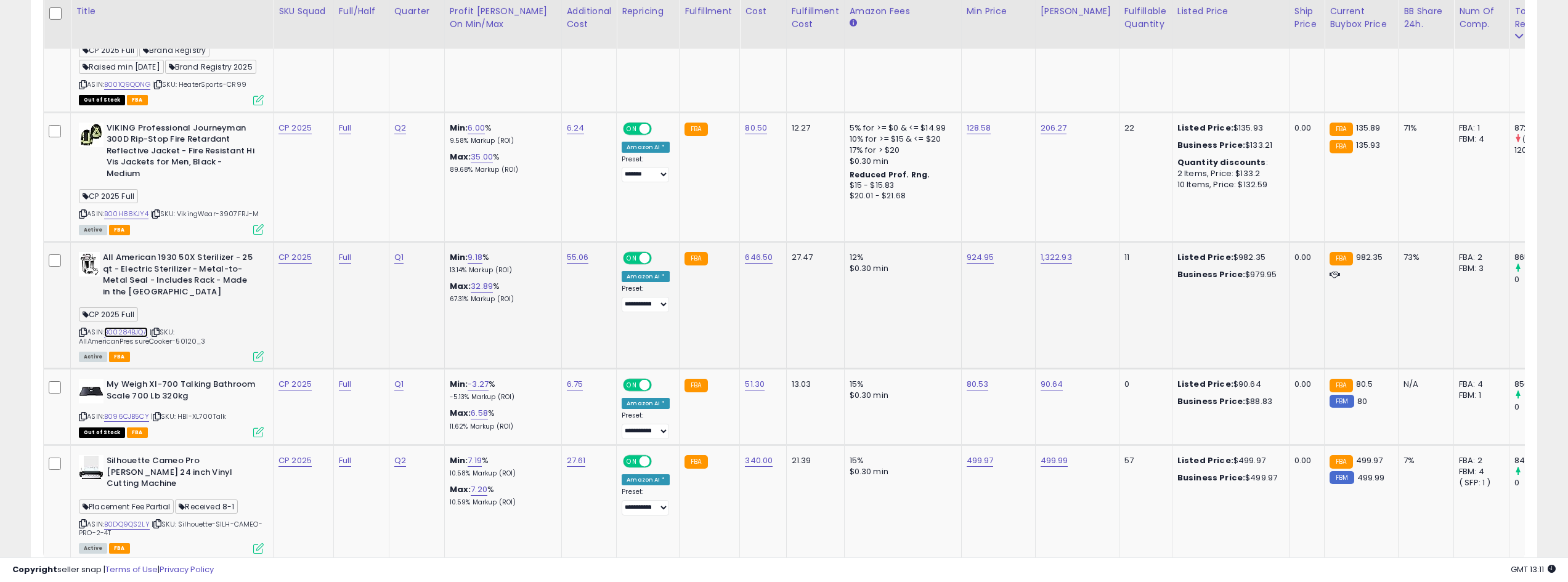
click at [121, 334] on link "B00284BJQA" at bounding box center [126, 332] width 44 height 11
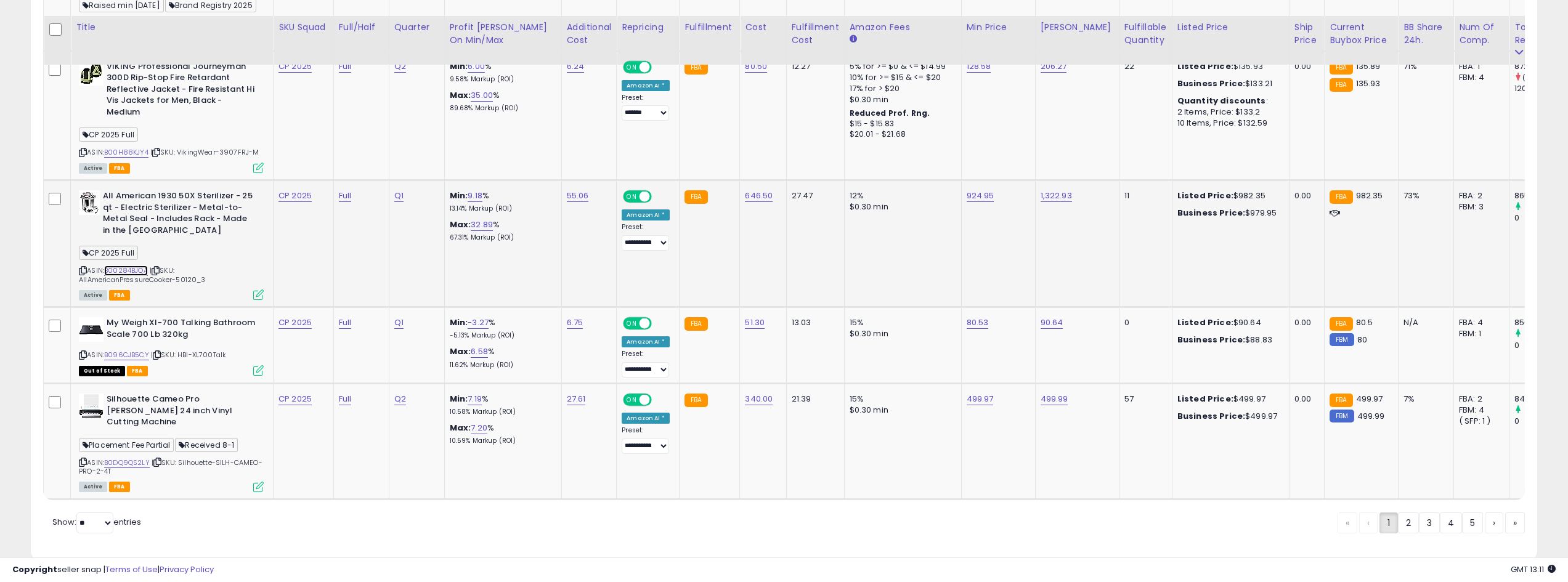
scroll to position [3511, 0]
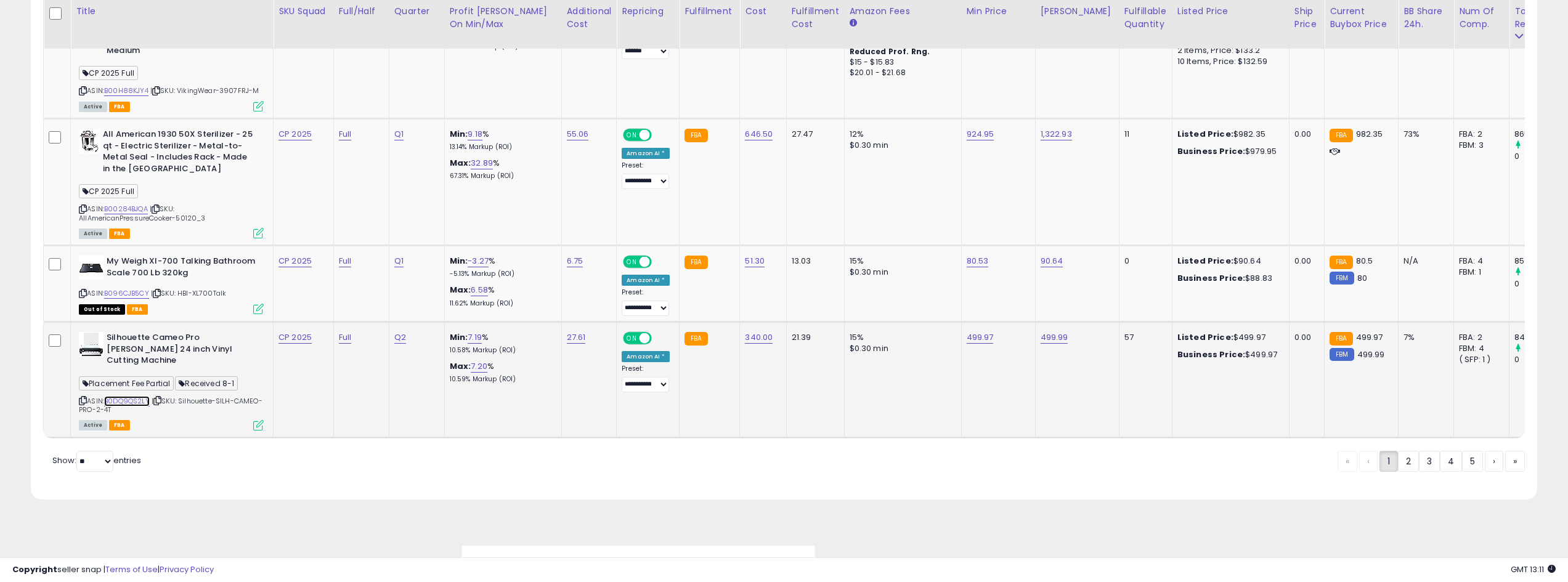
click at [139, 396] on link "B0DQ9QS2LY" at bounding box center [127, 401] width 46 height 11
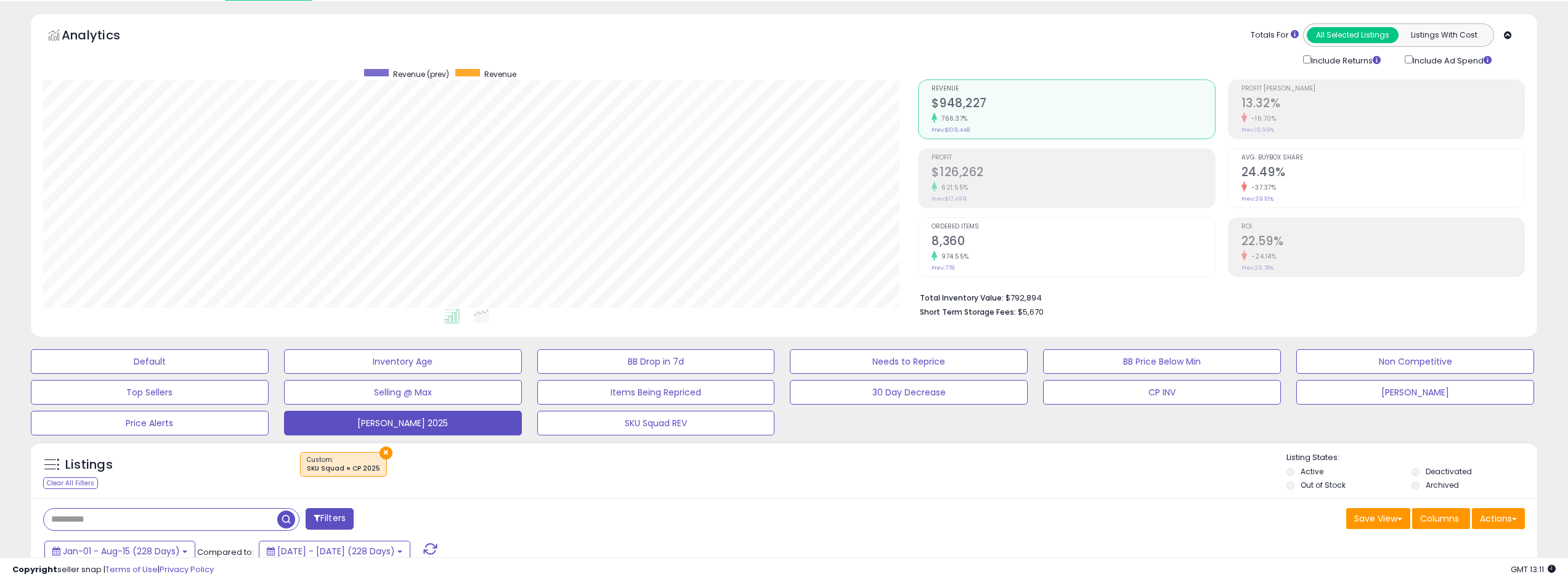
scroll to position [0, 0]
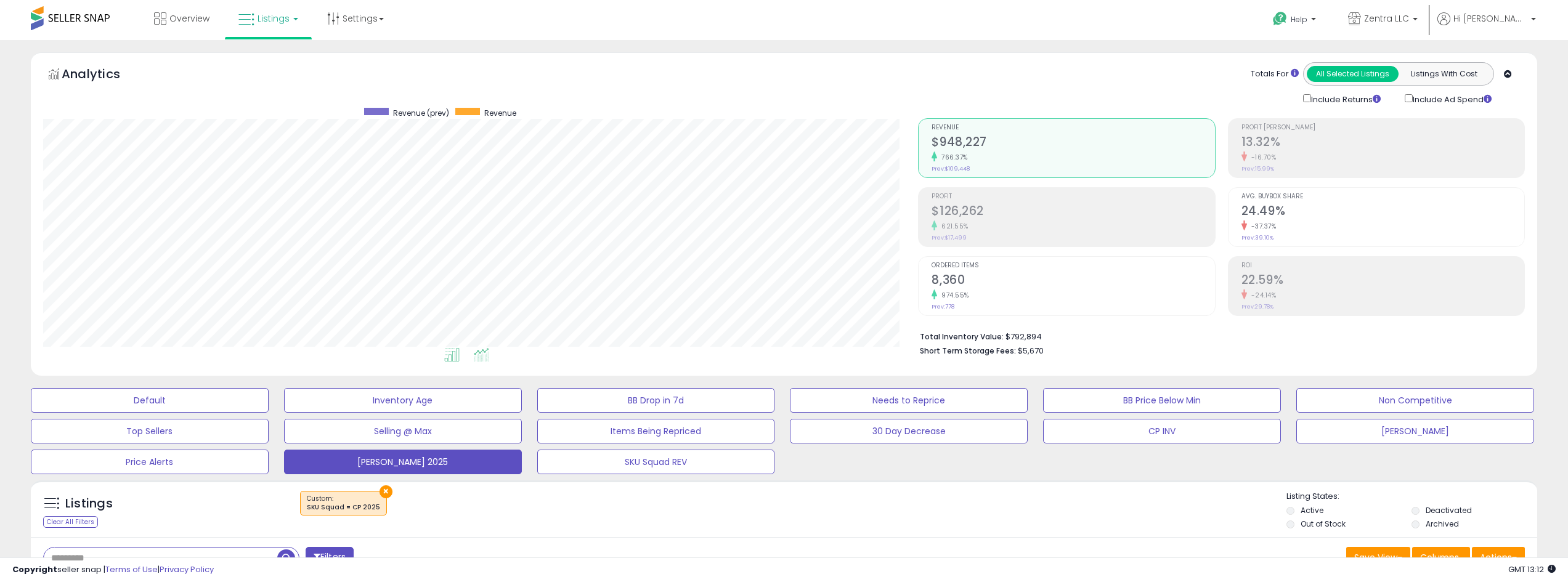
click at [489, 356] on icon at bounding box center [481, 355] width 16 height 14
click at [450, 352] on icon at bounding box center [452, 355] width 16 height 14
click at [477, 352] on icon at bounding box center [481, 355] width 16 height 14
click at [456, 351] on icon at bounding box center [452, 355] width 16 height 14
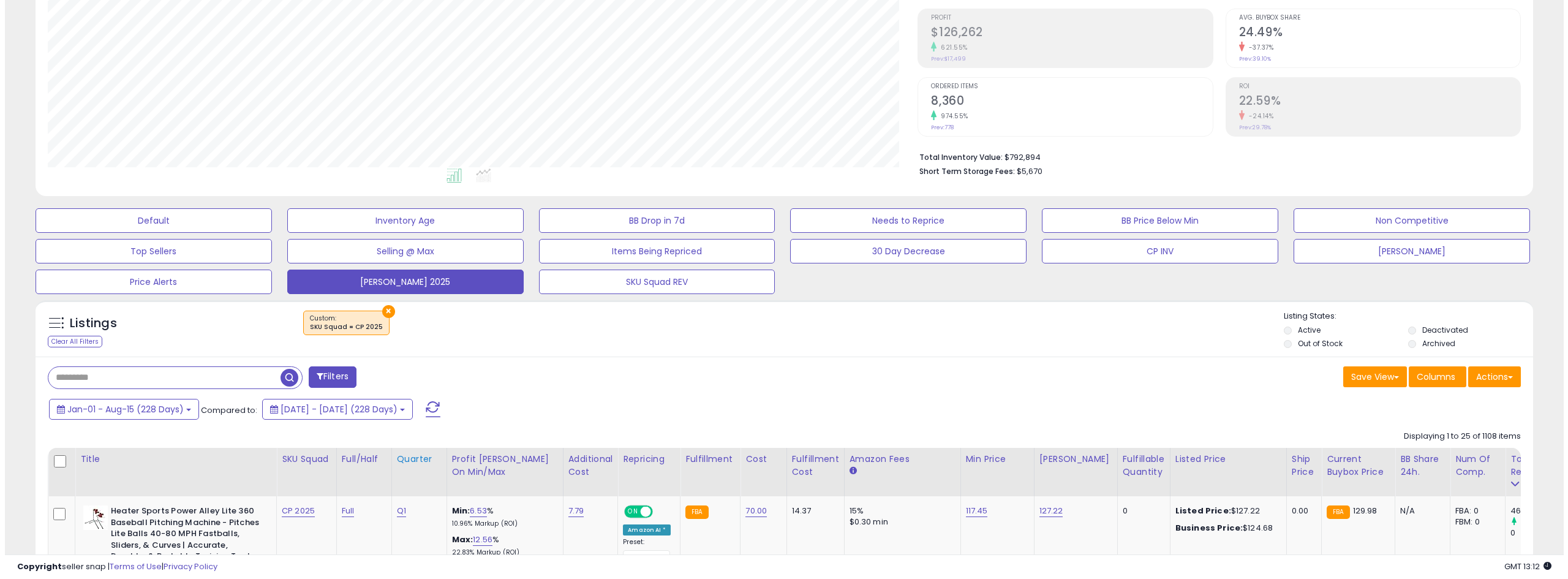
scroll to position [245, 0]
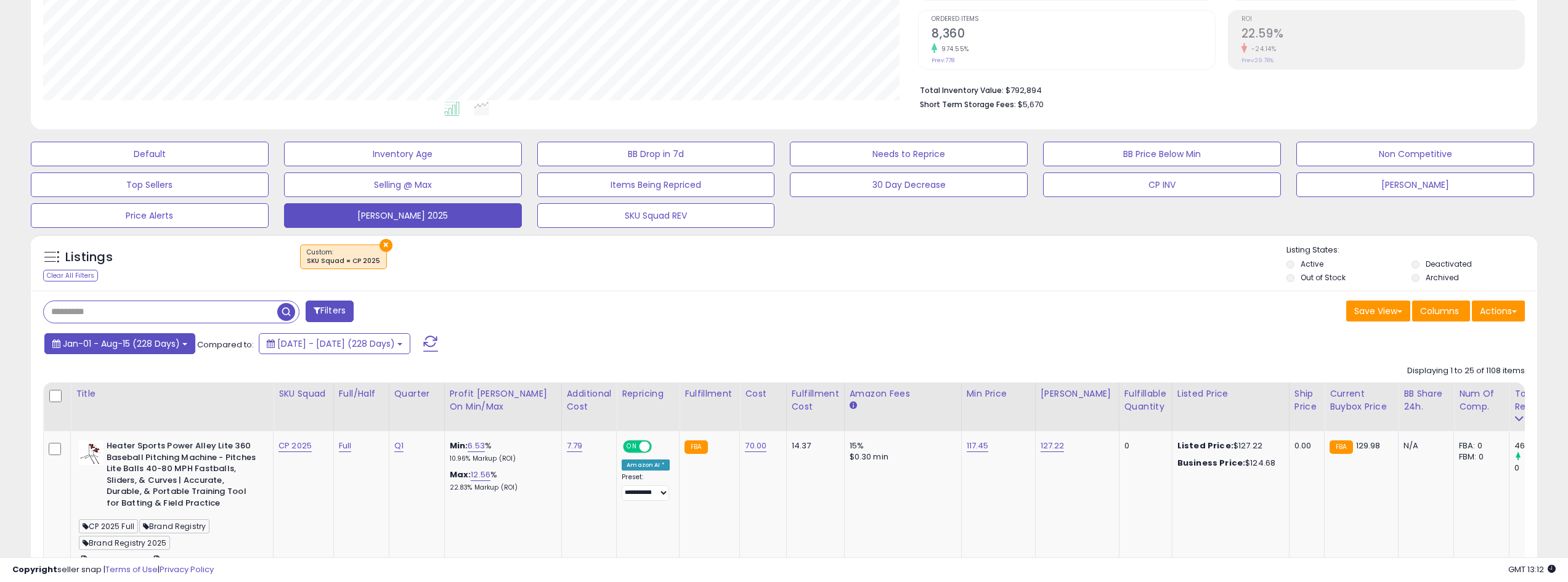
click at [172, 342] on span "Jan-01 - Aug-15 (228 Days)" at bounding box center [121, 343] width 117 height 12
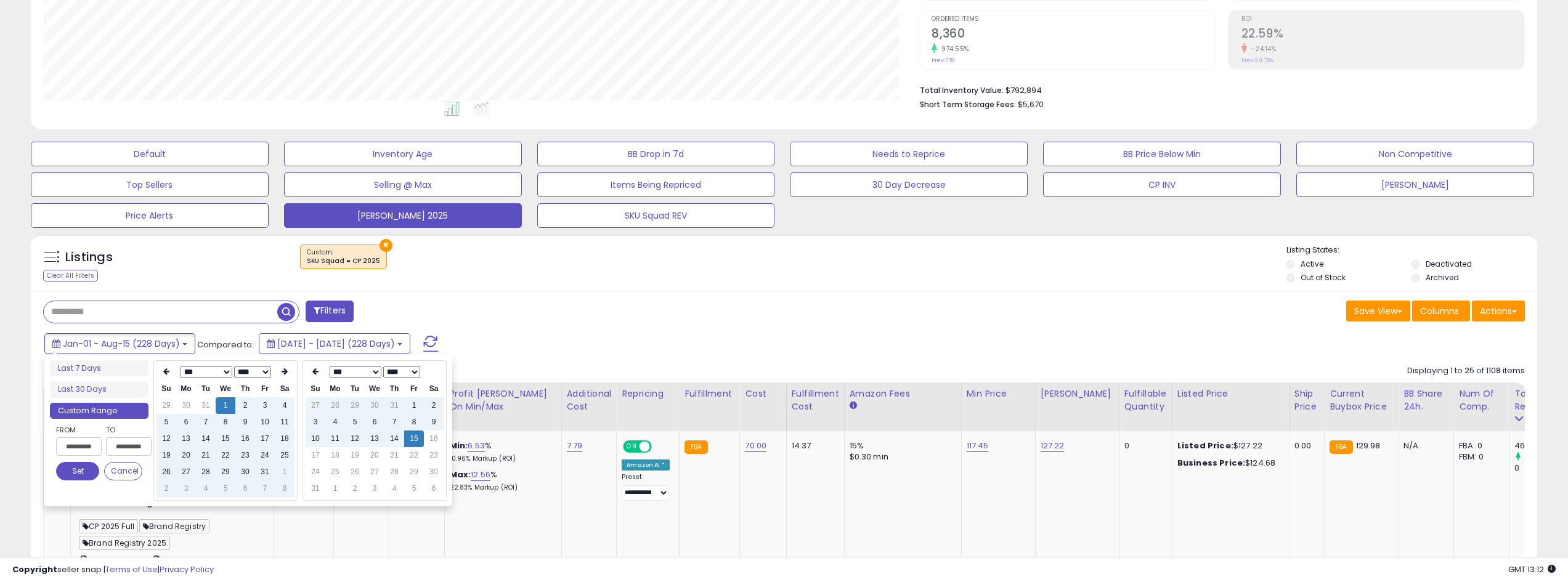
click at [272, 371] on th "*** *** *** *** *** *** *** *** **** **** **** **** **** **** **** **** **** **…" at bounding box center [225, 371] width 99 height 17
click at [274, 371] on tr "*** *** *** *** *** *** *** *** **** **** **** **** **** **** **** **** **** **…" at bounding box center [226, 371] width 138 height 17
click at [274, 371] on th at bounding box center [284, 371] width 20 height 17
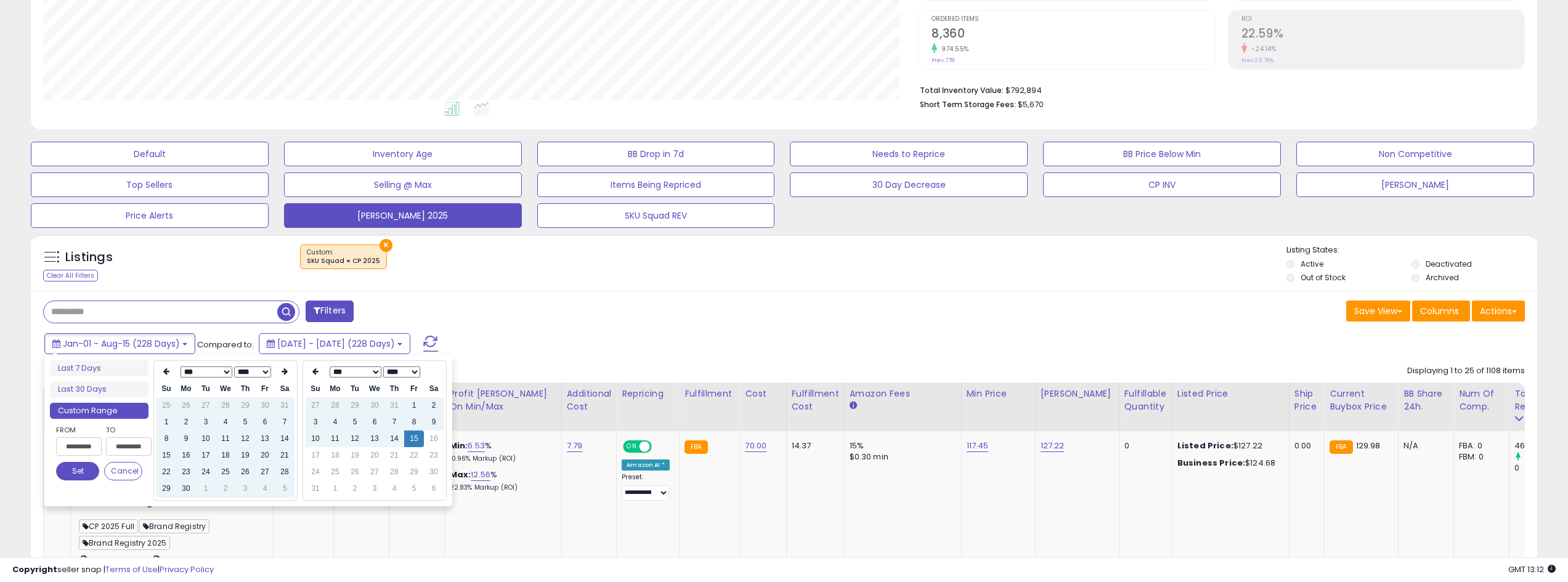
click at [274, 371] on th at bounding box center [284, 371] width 20 height 17
click at [263, 435] on td "15" at bounding box center [265, 439] width 20 height 17
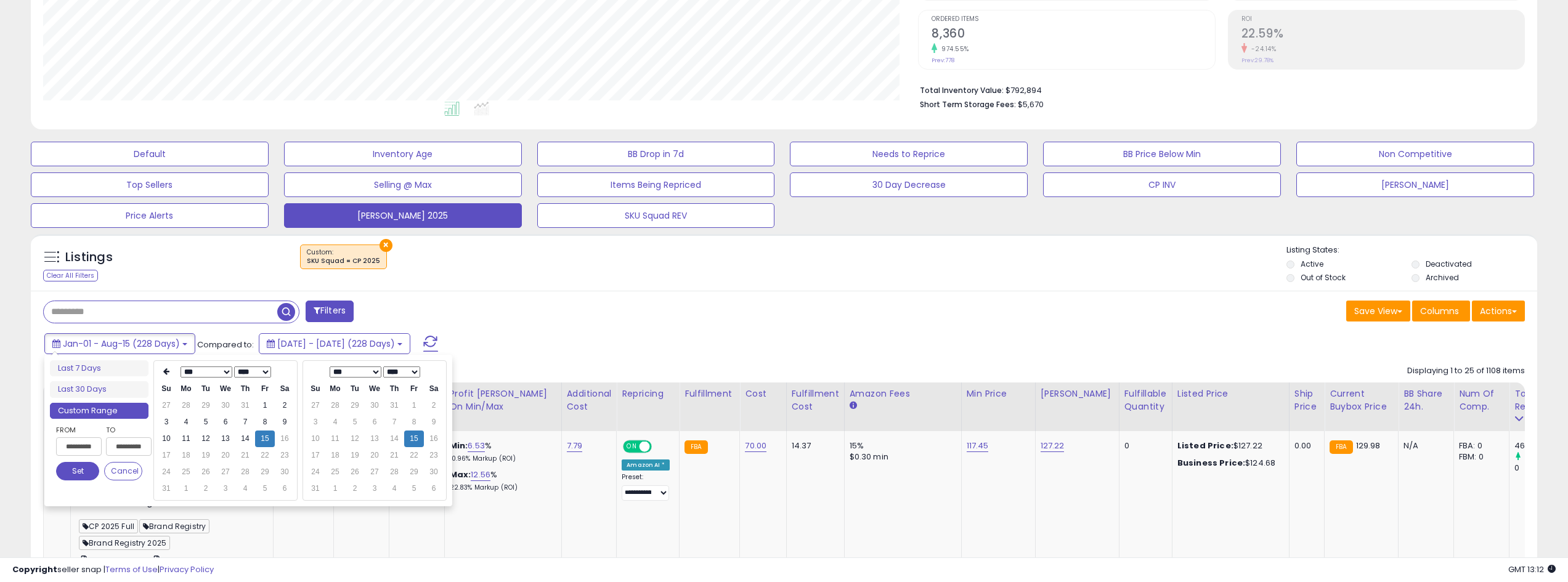
click at [73, 449] on div "**********" at bounding box center [78, 443] width 43 height 38
type input "**********"
click at [92, 449] on button "Set" at bounding box center [78, 471] width 43 height 18
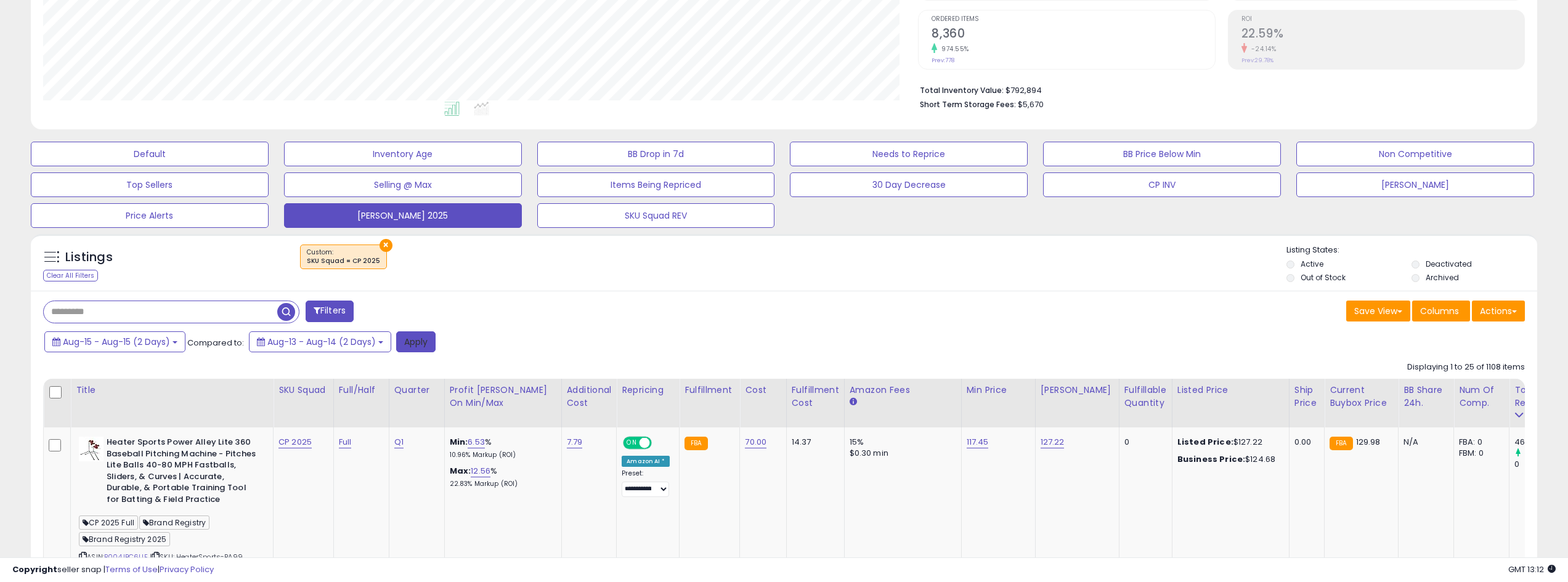
click at [429, 337] on button "Apply" at bounding box center [416, 342] width 40 height 21
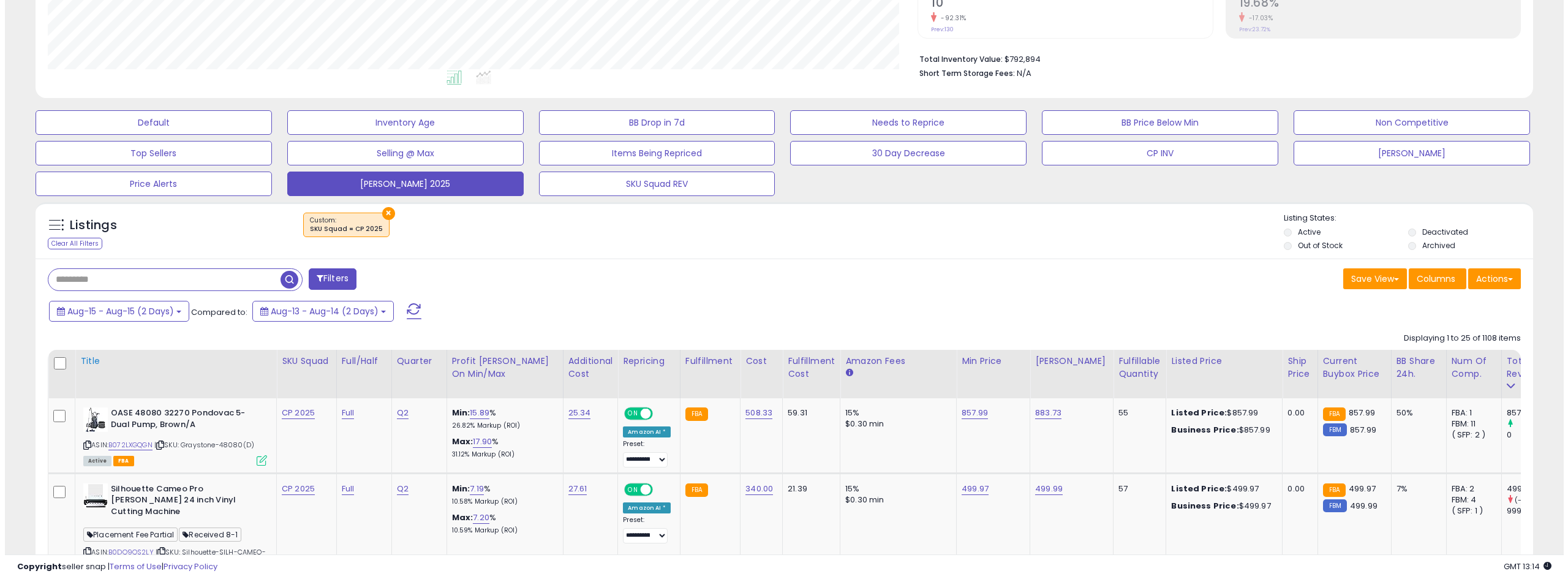
scroll to position [368, 0]
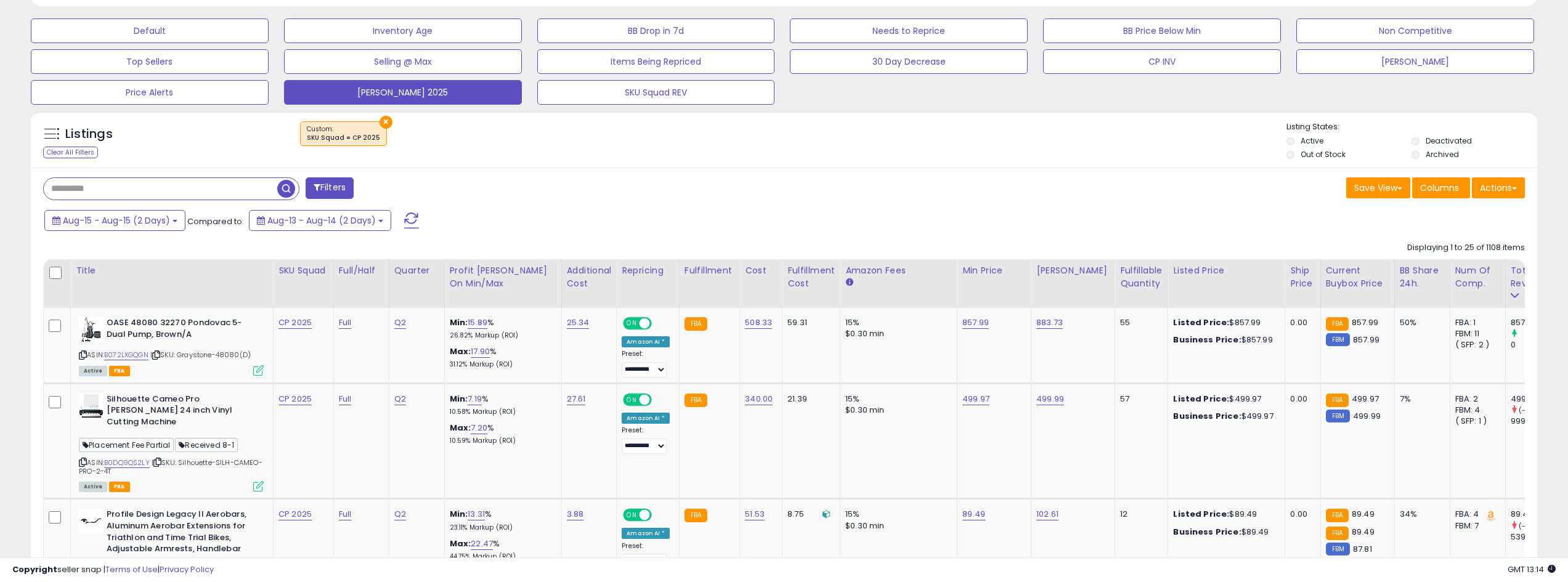
click at [161, 187] on input "text" at bounding box center [161, 189] width 234 height 22
paste input "**********"
click at [424, 188] on div "**********" at bounding box center [244, 188] width 402 height 22
type input "**********"
click at [428, 187] on span "button" at bounding box center [432, 189] width 18 height 18
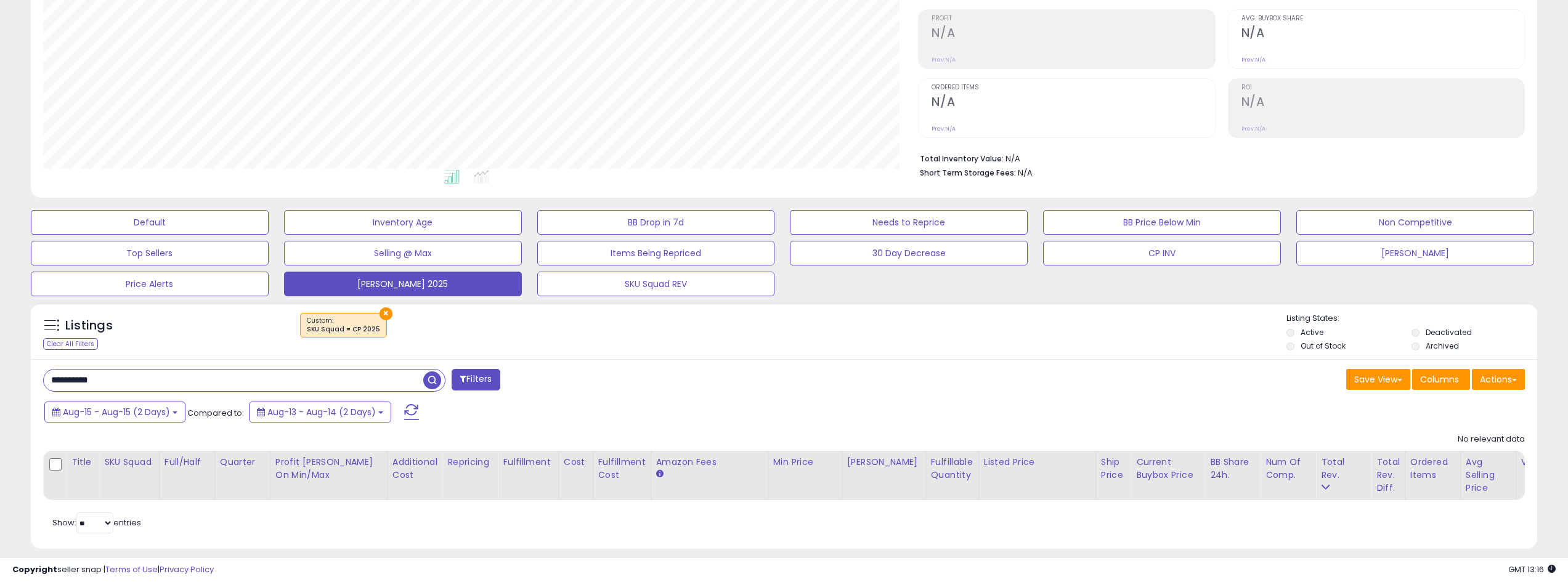
scroll to position [185, 0]
